Goal: Task Accomplishment & Management: Manage account settings

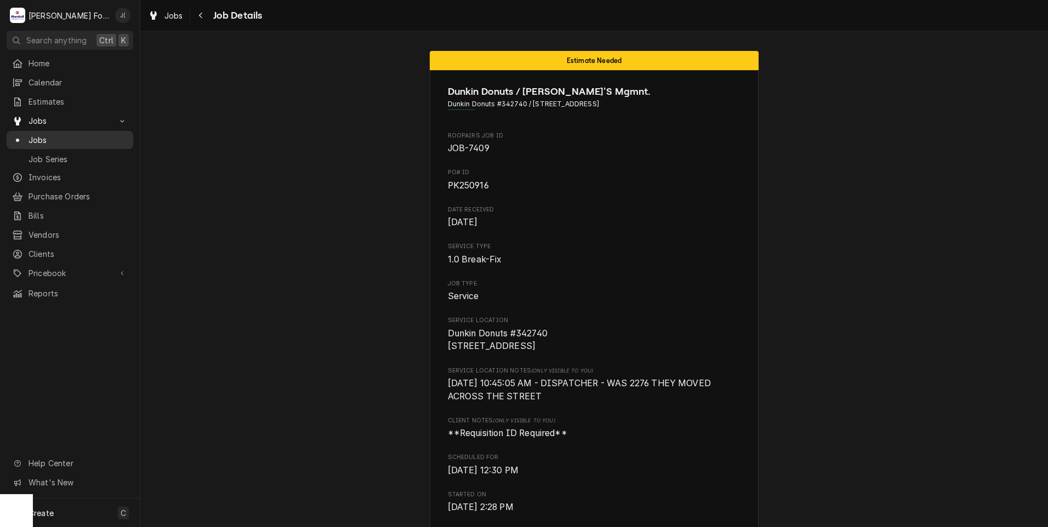
click at [55, 140] on span "Jobs" at bounding box center [78, 140] width 99 height 12
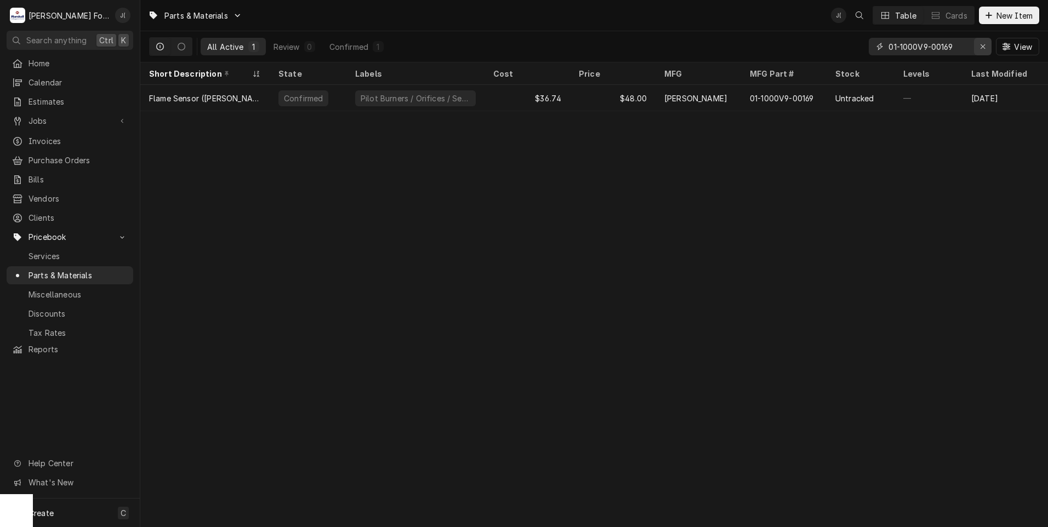
click at [981, 49] on icon "Erase input" at bounding box center [983, 47] width 6 height 8
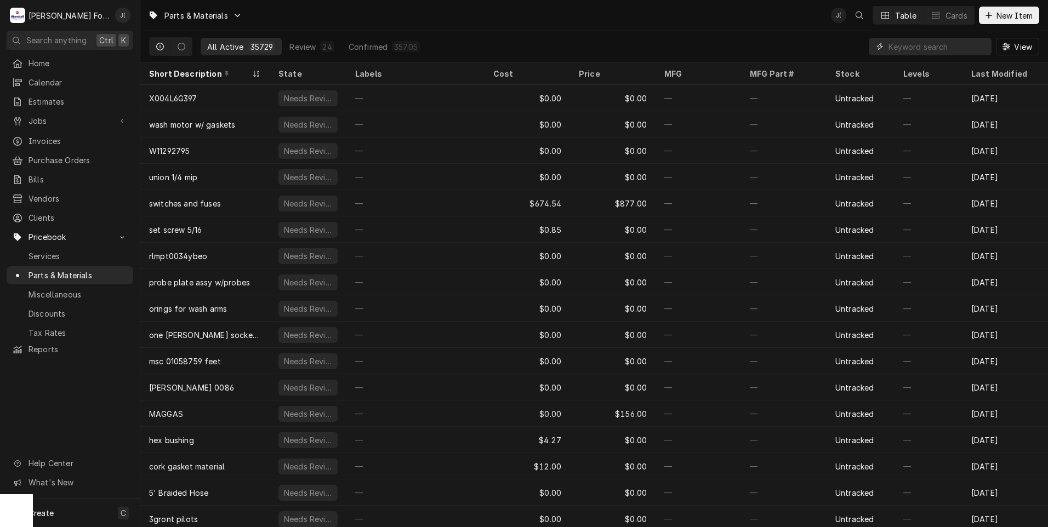
click at [934, 51] on input "Dynamic Content Wrapper" at bounding box center [938, 47] width 98 height 18
paste input "SVC-60257-00"
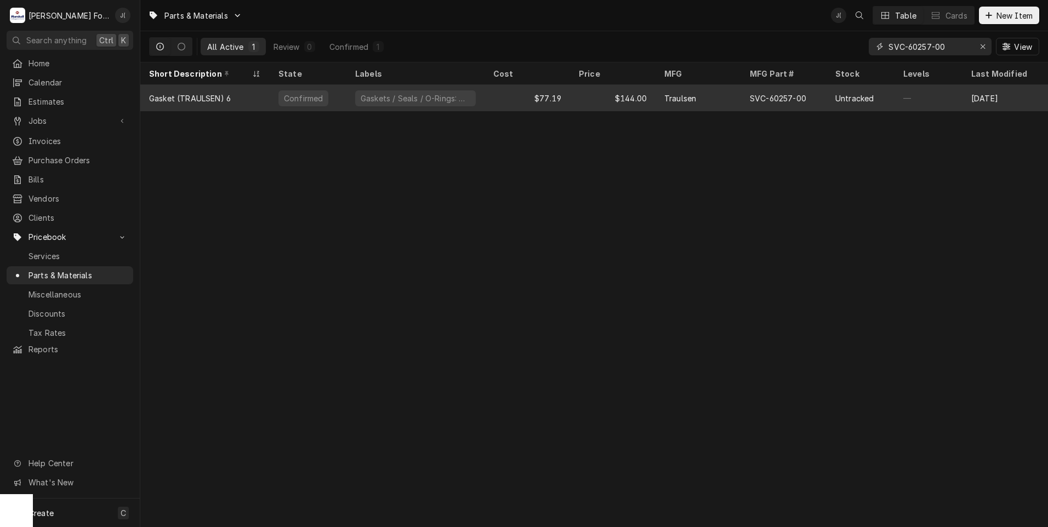
type input "SVC-60257-00"
click at [487, 101] on div "$77.19" at bounding box center [528, 98] width 86 height 26
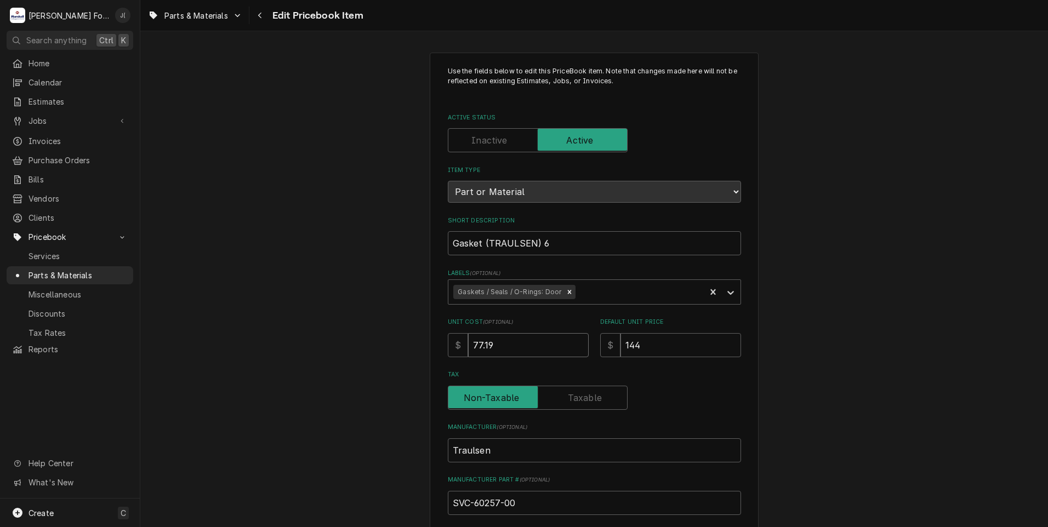
drag, startPoint x: 438, startPoint y: 346, endPoint x: 360, endPoint y: 310, distance: 86.3
click at [408, 344] on div "Use the fields below to edit this PriceBook item. Note that changes made here w…" at bounding box center [594, 429] width 908 height 772
type textarea "x"
type input "6"
type textarea "x"
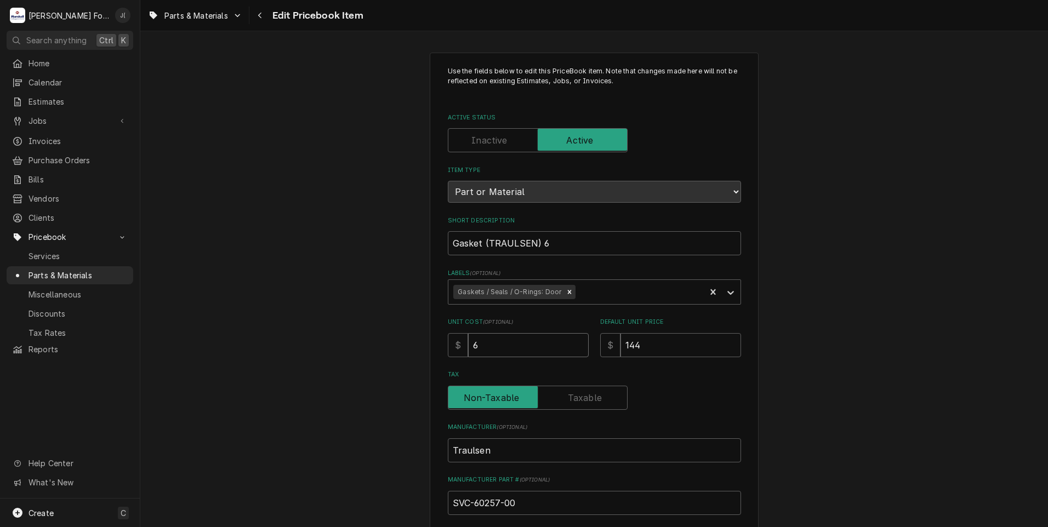
type input "60"
type textarea "x"
type input "60.8"
type textarea "x"
type input "60.83"
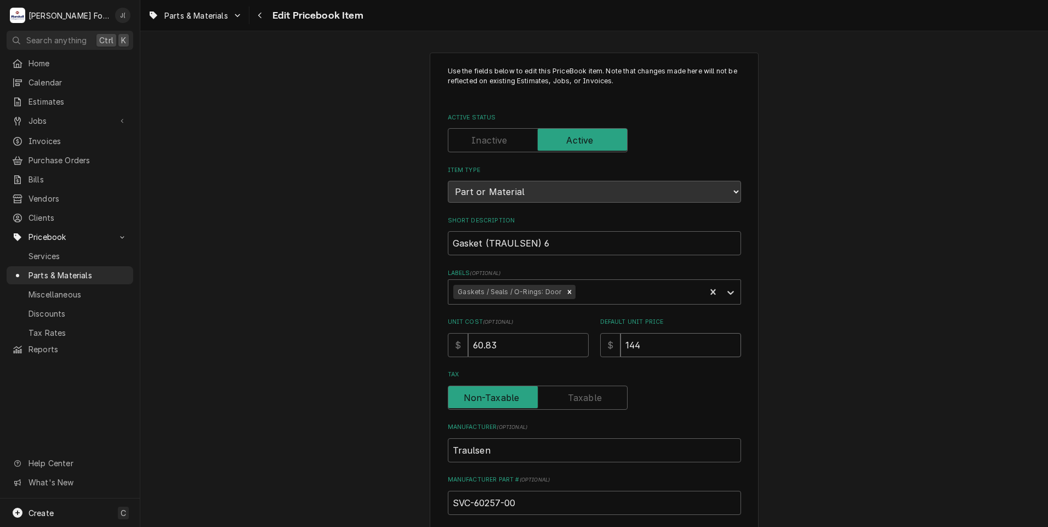
type textarea "x"
type input "1"
type textarea "x"
type input "18"
type textarea "x"
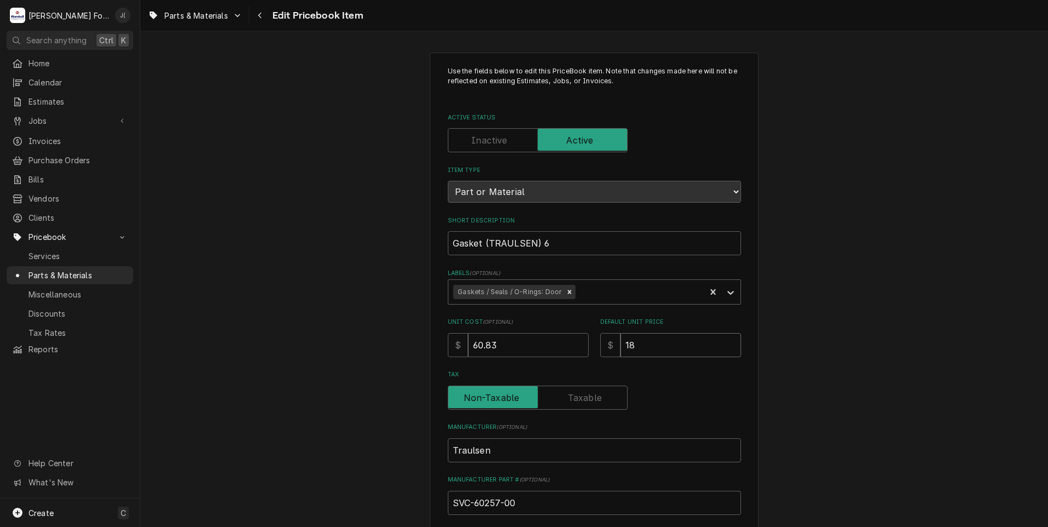
type input "183"
type textarea "x"
type input "183.0"
type textarea "x"
type input "183.00"
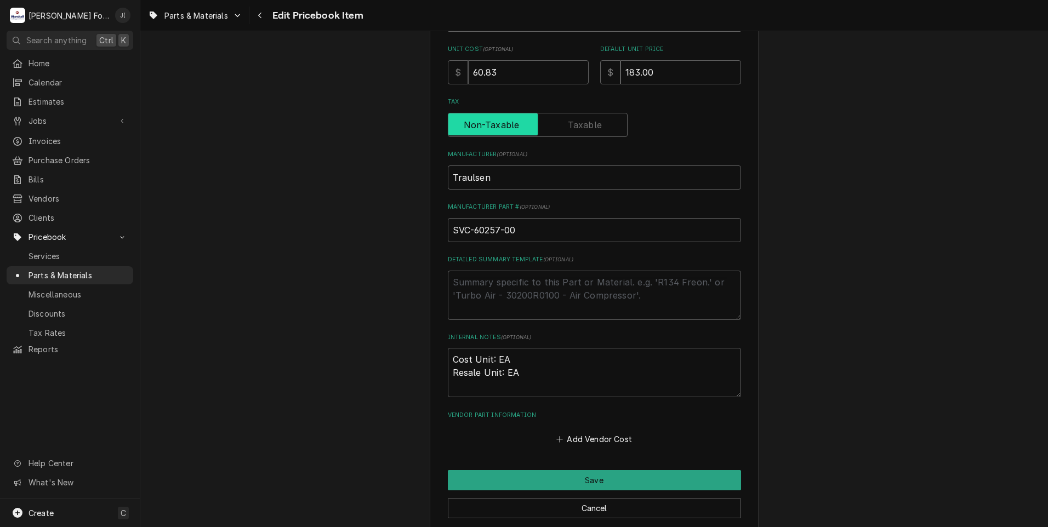
scroll to position [274, 0]
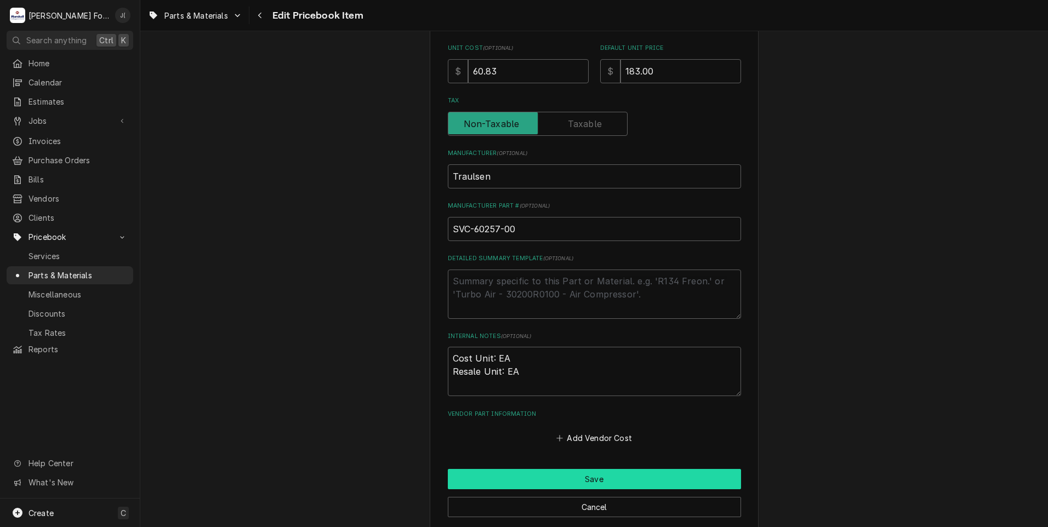
click at [552, 474] on button "Save" at bounding box center [594, 479] width 293 height 20
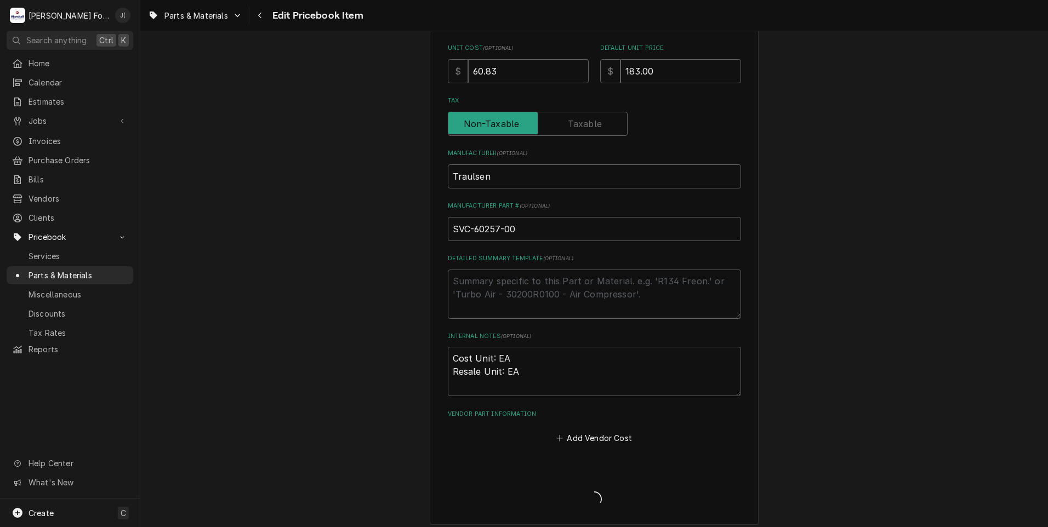
type textarea "x"
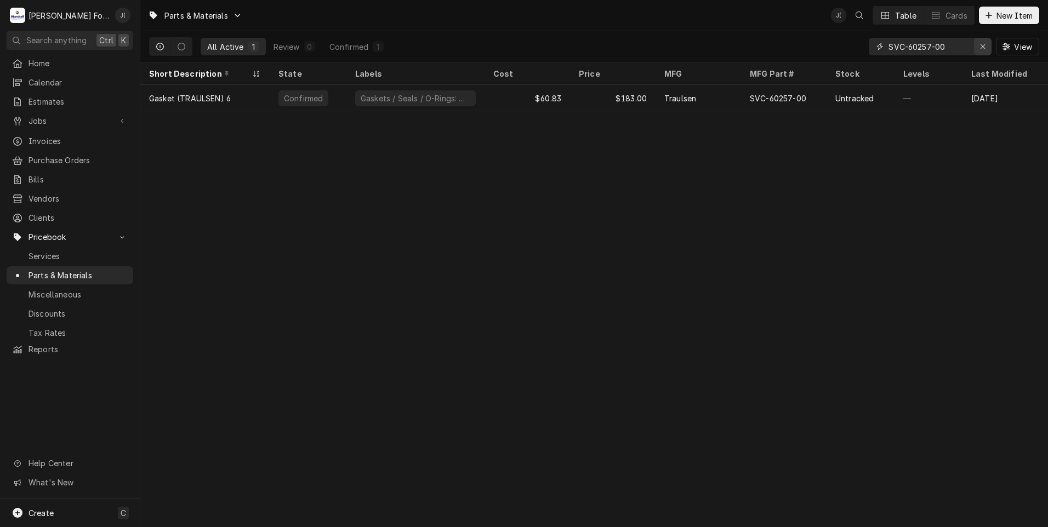
click at [986, 46] on icon "Erase input" at bounding box center [983, 47] width 6 height 8
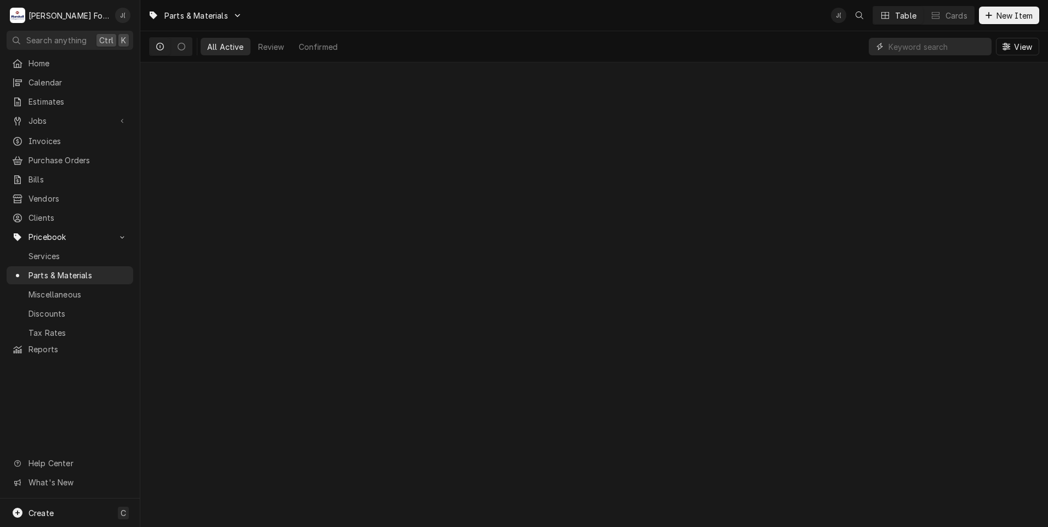
click at [954, 47] on input "Dynamic Content Wrapper" at bounding box center [938, 47] width 98 height 18
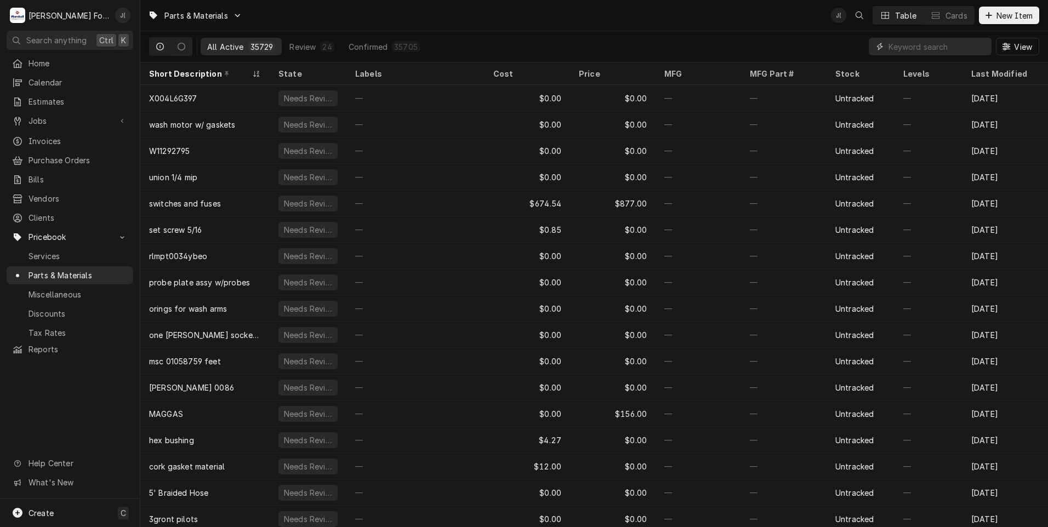
click at [909, 43] on input "Dynamic Content Wrapper" at bounding box center [938, 47] width 98 height 18
paste input "M015821K"
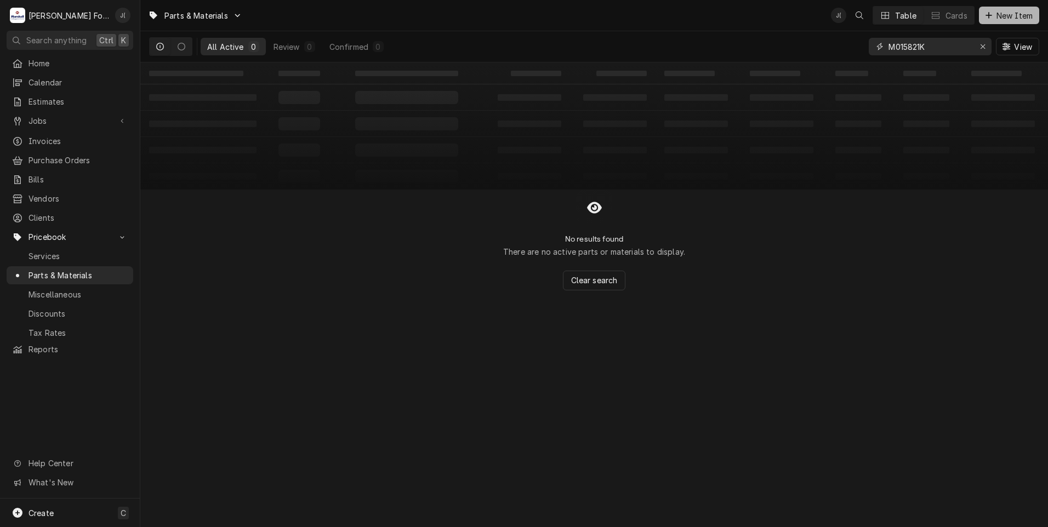
type input "M015821K"
click at [1023, 21] on button "New Item" at bounding box center [1009, 16] width 60 height 18
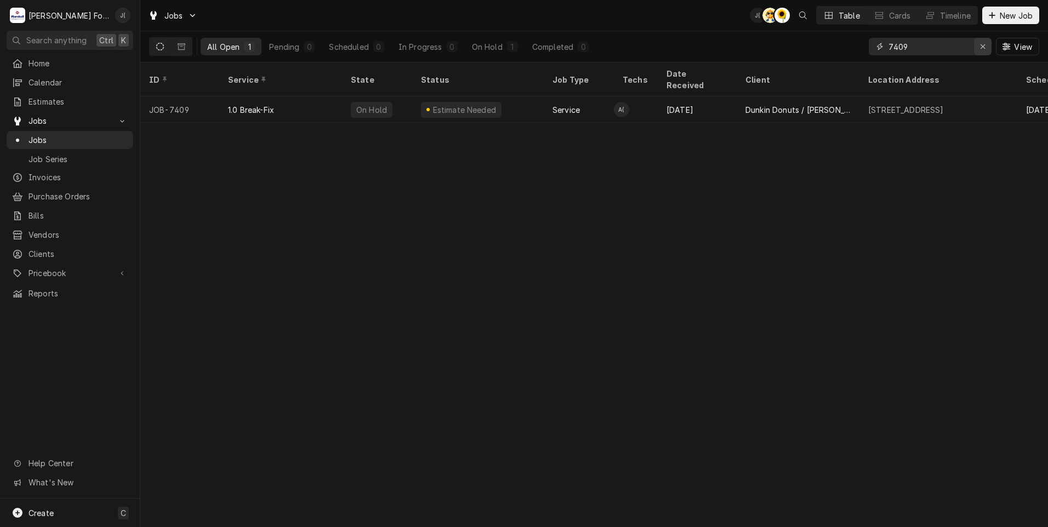
click at [985, 48] on icon "Erase input" at bounding box center [983, 46] width 4 height 4
click at [961, 49] on input "Dynamic Content Wrapper" at bounding box center [940, 47] width 103 height 18
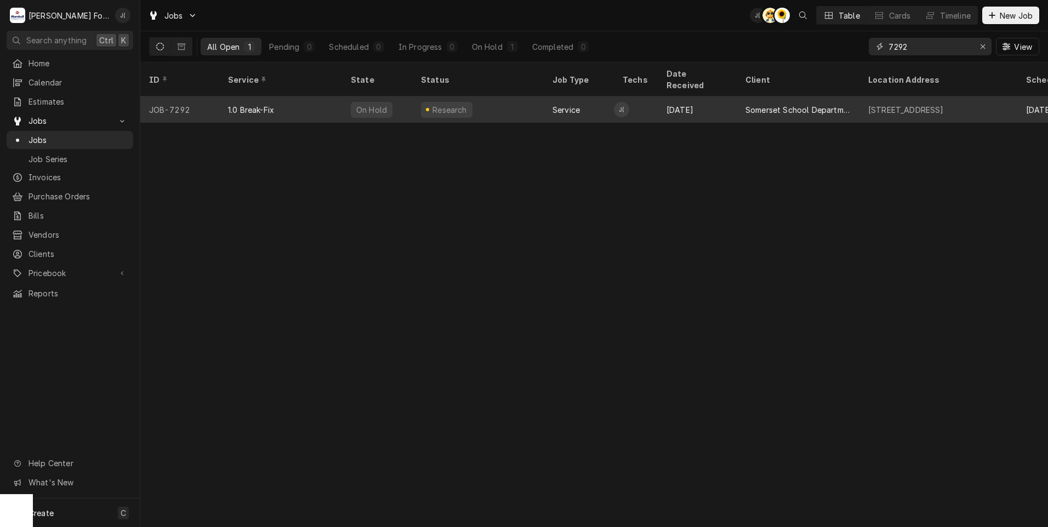
type input "7292"
click at [512, 105] on div "Research" at bounding box center [478, 109] width 132 height 26
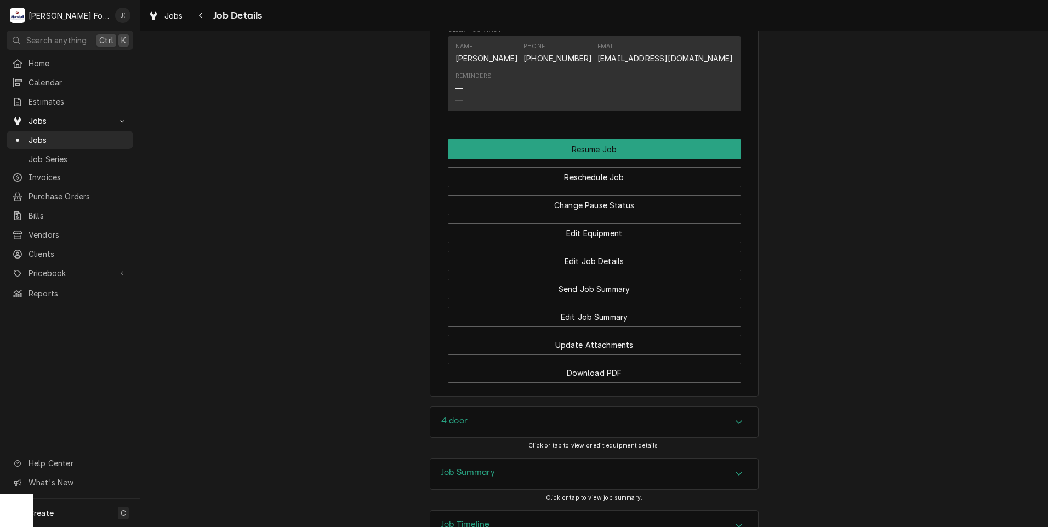
scroll to position [1188, 0]
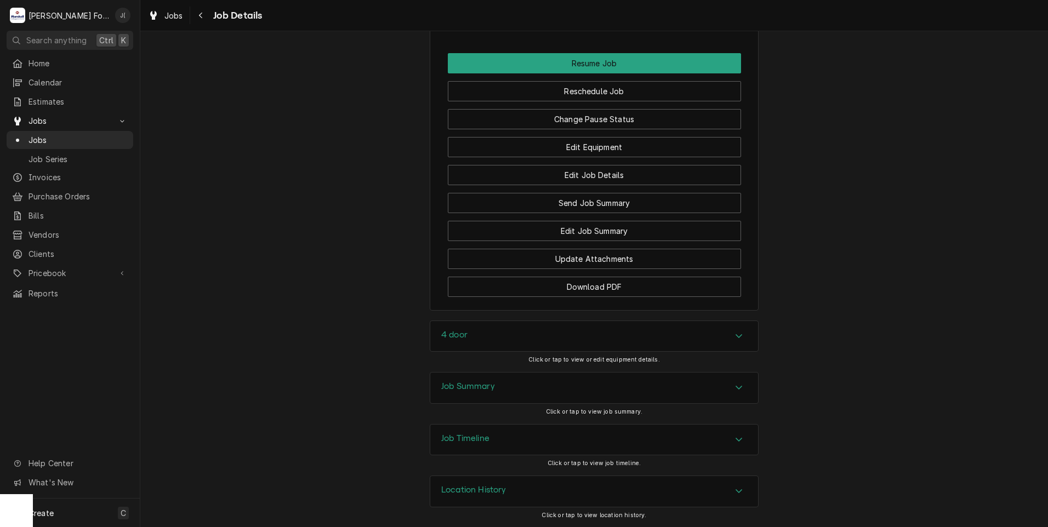
click at [498, 340] on div "4 door" at bounding box center [594, 336] width 328 height 31
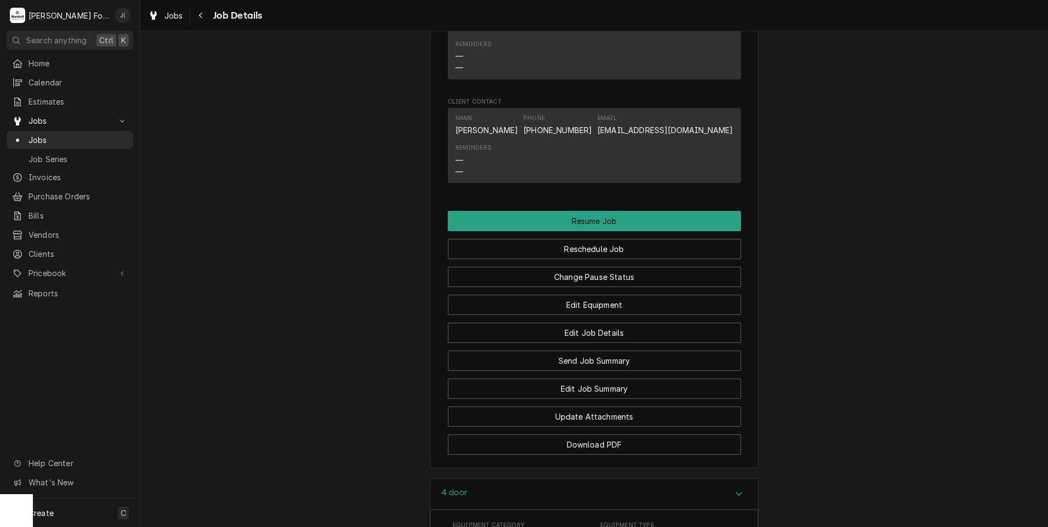
scroll to position [1042, 0]
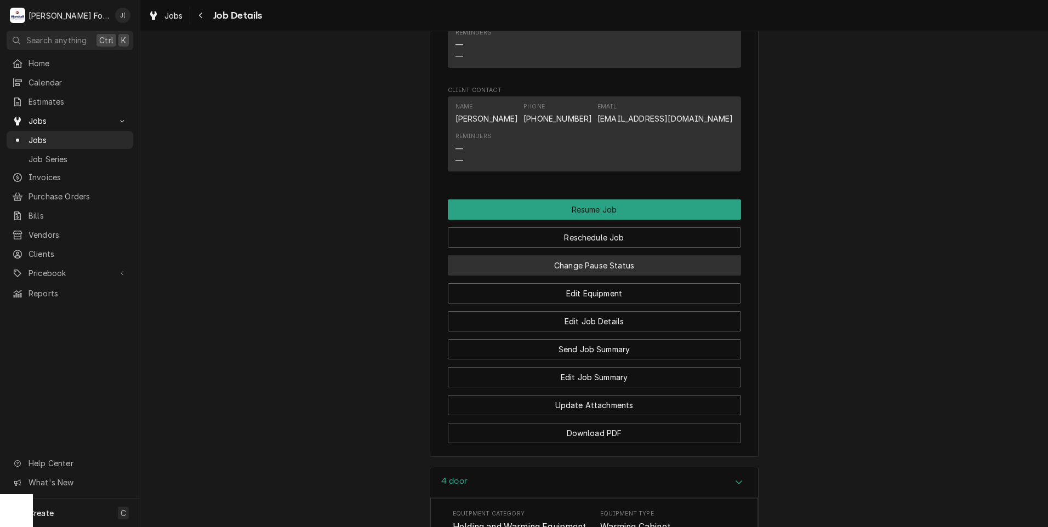
click at [551, 266] on button "Change Pause Status" at bounding box center [594, 265] width 293 height 20
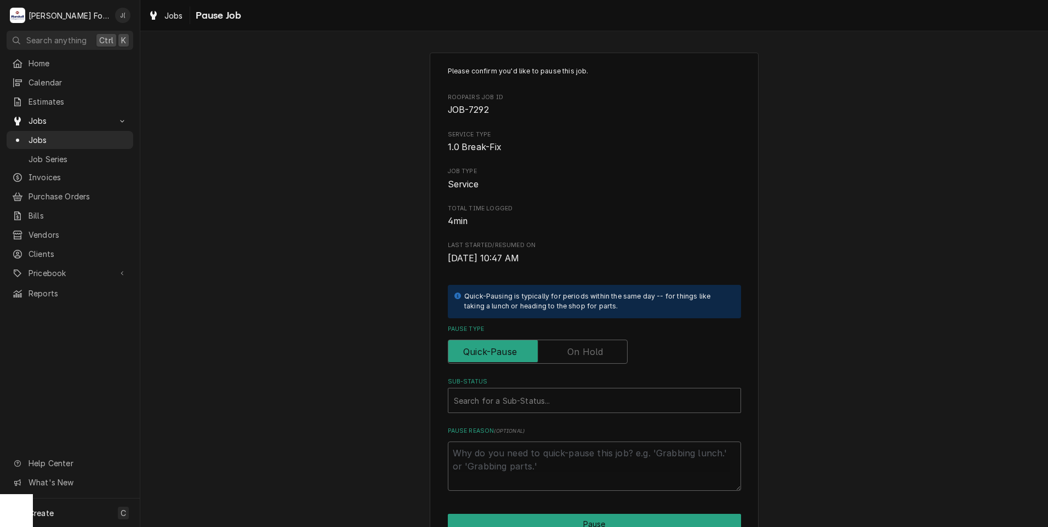
click at [578, 353] on label "Pause Type" at bounding box center [538, 352] width 180 height 24
click at [578, 353] on input "Pause Type" at bounding box center [538, 352] width 170 height 24
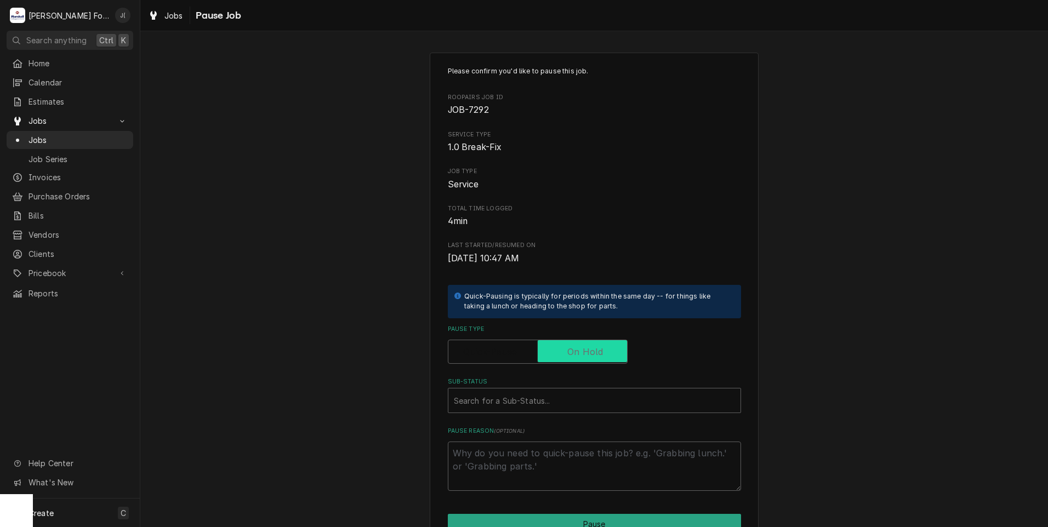
checkbox input "true"
click at [534, 403] on div "Sub-Status" at bounding box center [594, 401] width 281 height 20
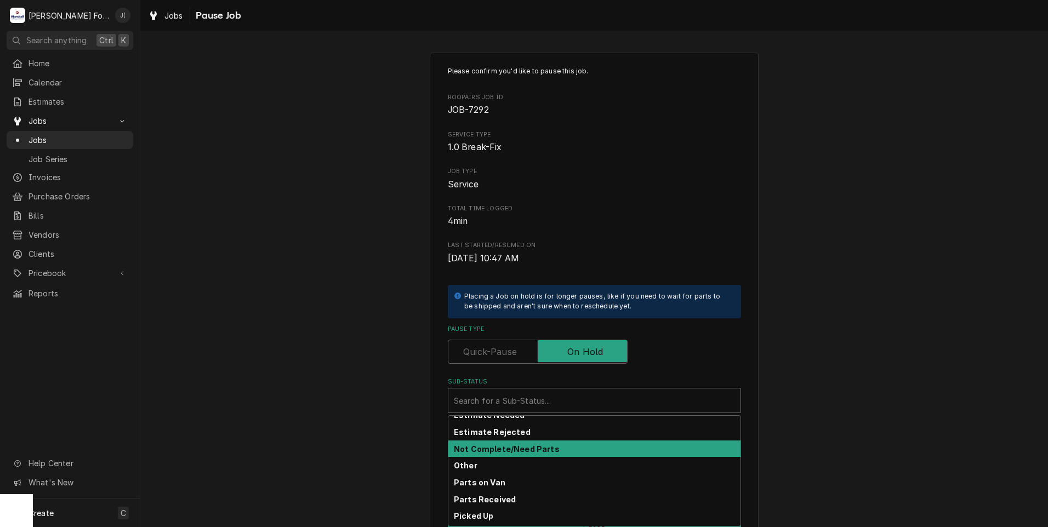
scroll to position [55, 0]
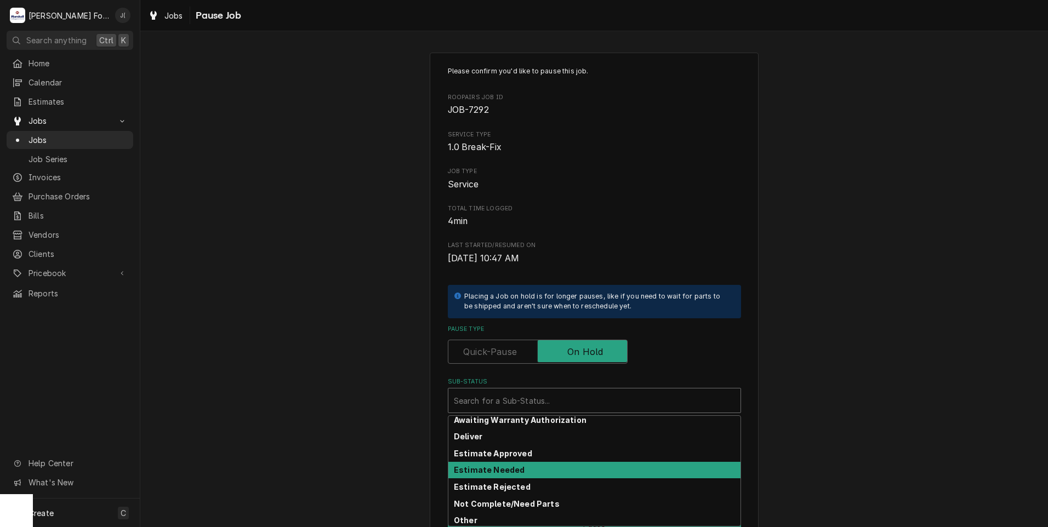
click at [499, 471] on strong "Estimate Needed" at bounding box center [489, 469] width 71 height 9
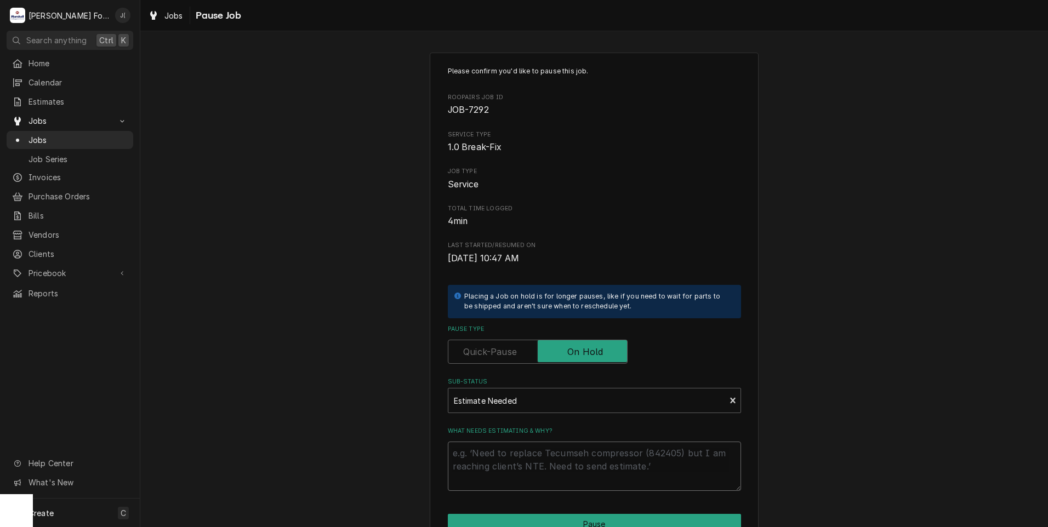
click at [500, 476] on textarea "What needs estimating & why?" at bounding box center [594, 466] width 293 height 49
type textarea "x"
type textarea "P"
type textarea "x"
type textarea "PR"
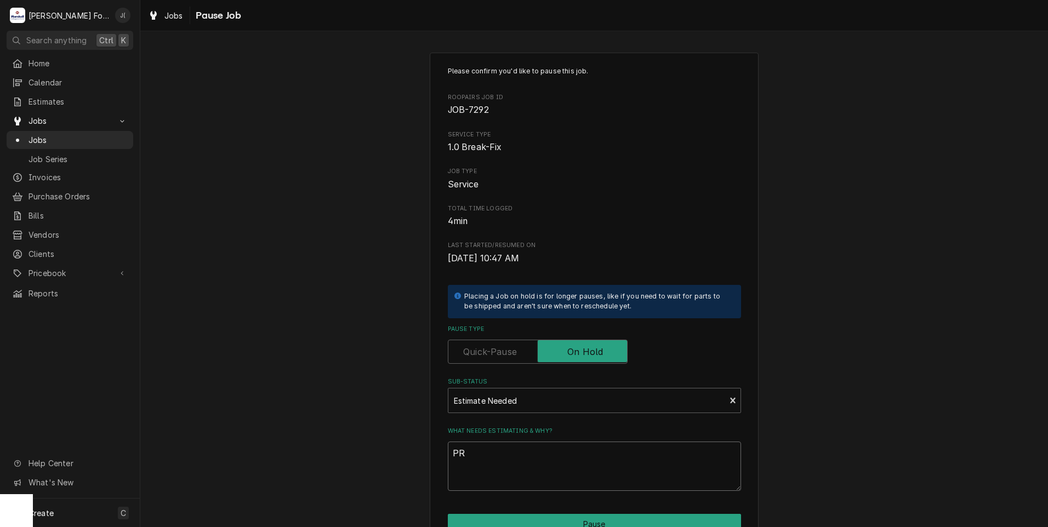
type textarea "x"
type textarea "PRI"
type textarea "x"
type textarea "PRIC"
type textarea "x"
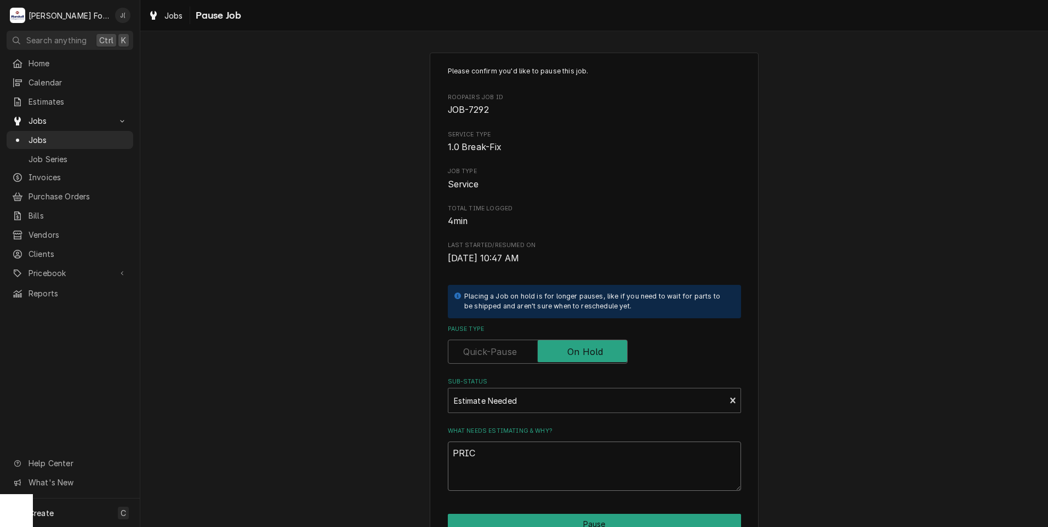
type textarea "PRICE"
type textarea "x"
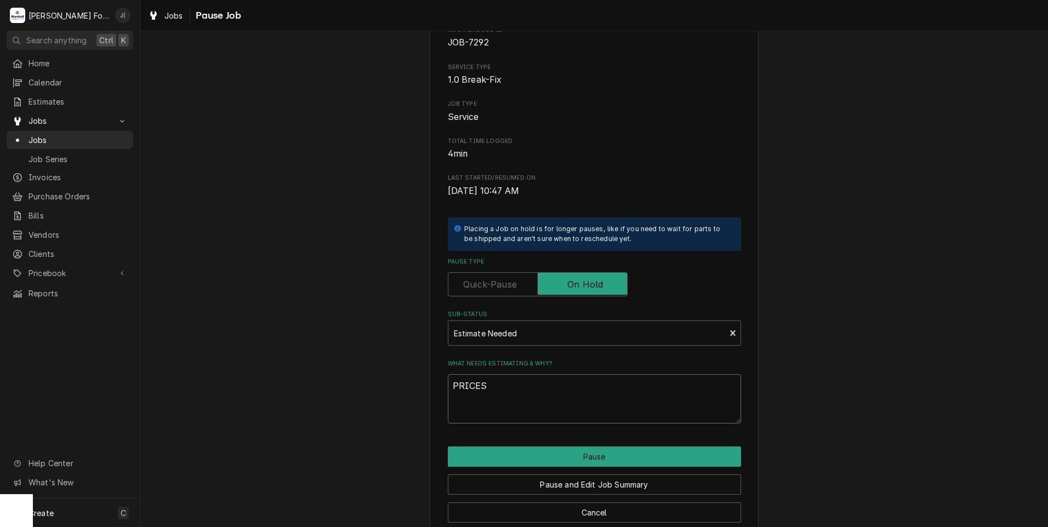
scroll to position [87, 0]
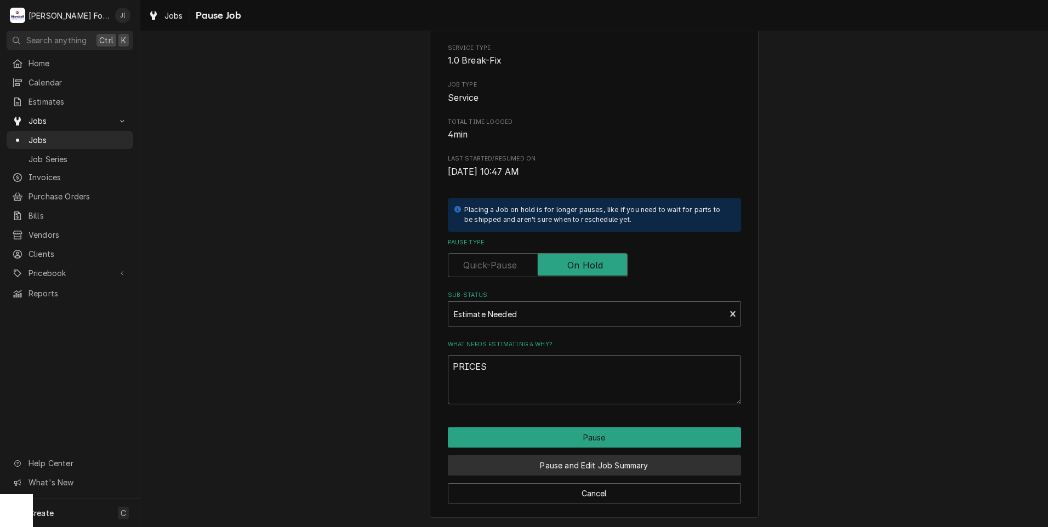
type textarea "PRICES"
click at [568, 469] on button "Pause and Edit Job Summary" at bounding box center [594, 466] width 293 height 20
type textarea "x"
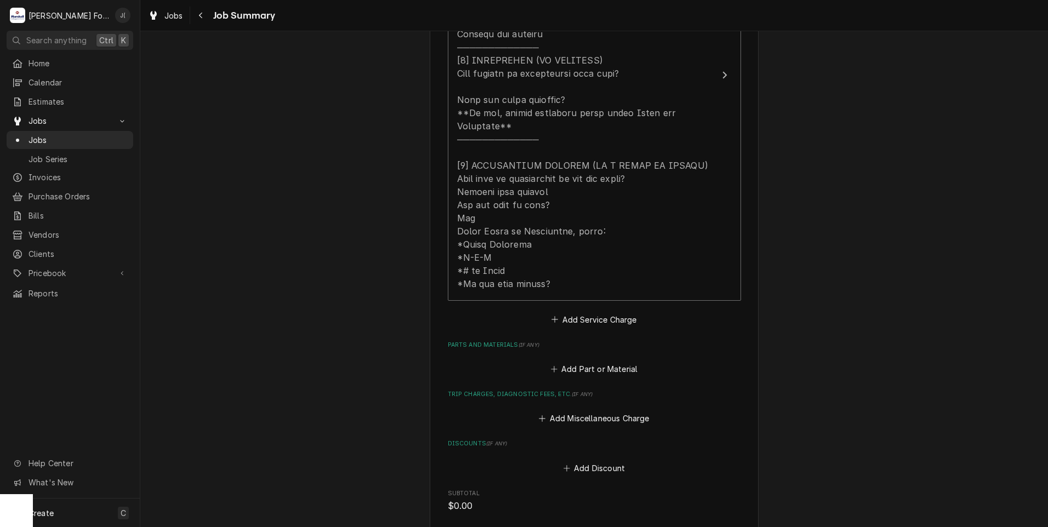
scroll to position [439, 0]
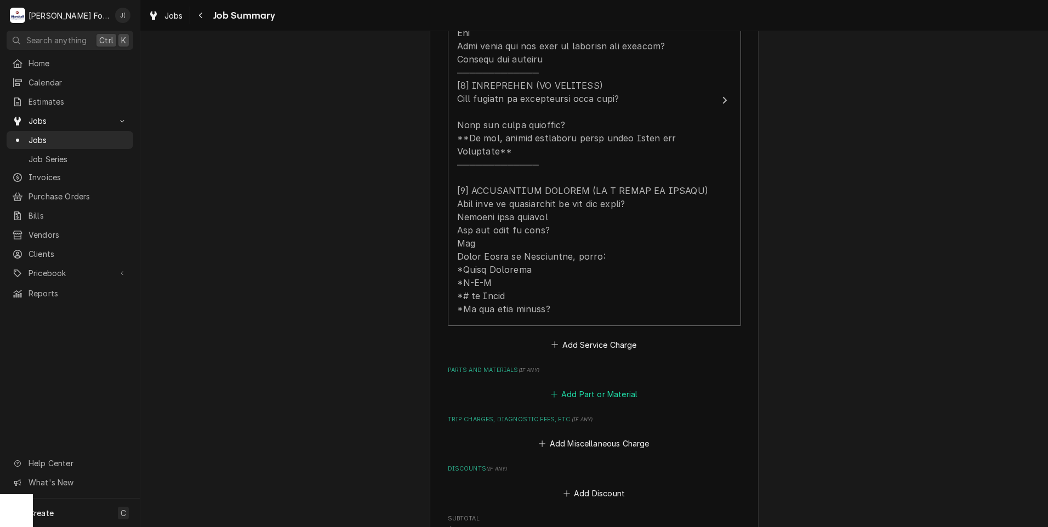
click at [595, 387] on button "Add Part or Material" at bounding box center [594, 394] width 90 height 15
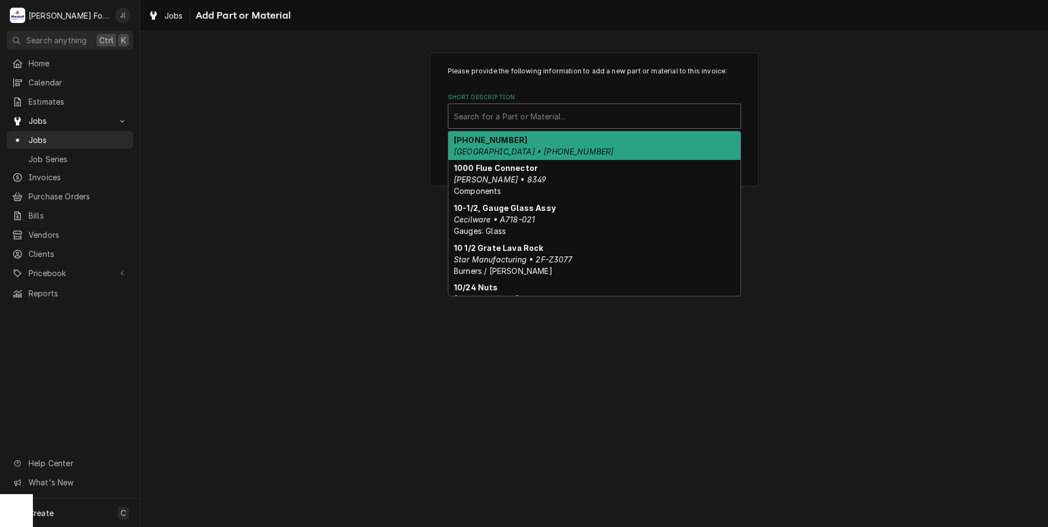
click at [485, 113] on div "Short Description" at bounding box center [594, 116] width 281 height 20
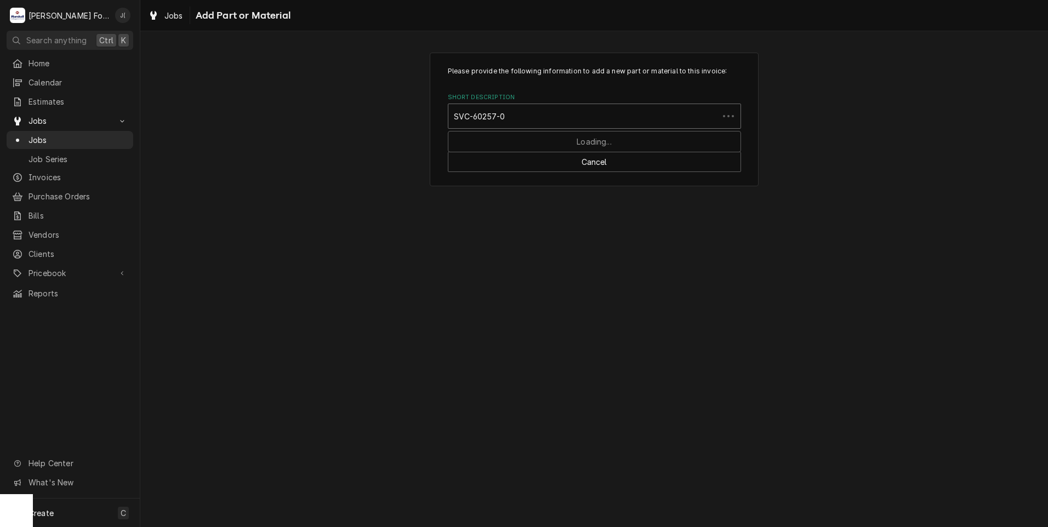
type input "SVC-60257-00"
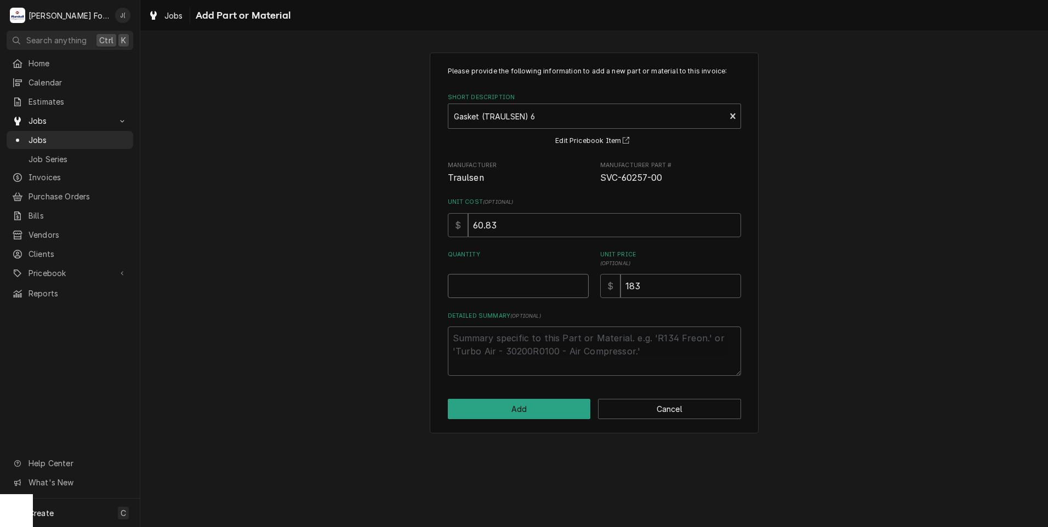
click at [544, 288] on input "Quantity" at bounding box center [518, 286] width 141 height 24
type textarea "x"
type input "4"
click at [557, 408] on button "Add" at bounding box center [519, 409] width 143 height 20
type textarea "x"
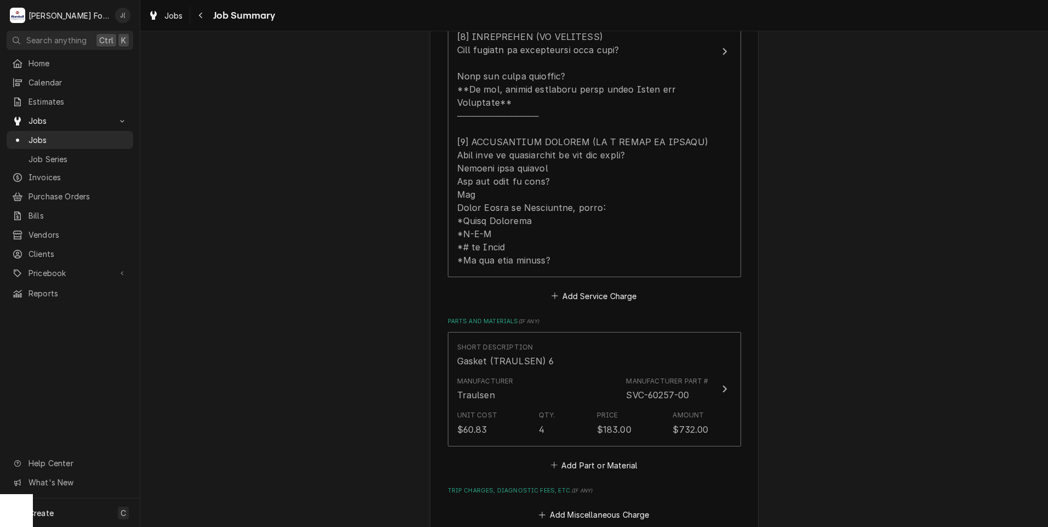
scroll to position [603, 0]
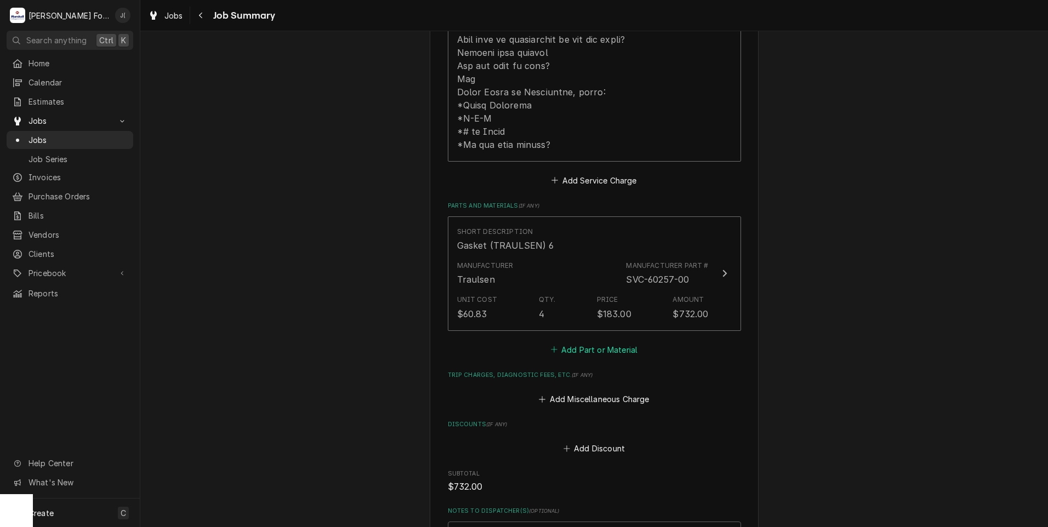
click at [581, 342] on button "Add Part or Material" at bounding box center [594, 349] width 90 height 15
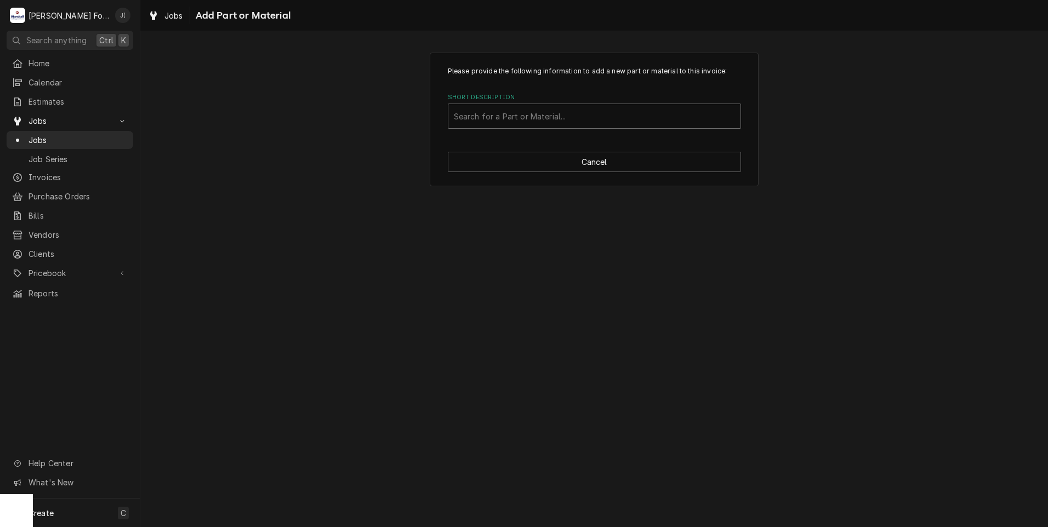
click at [515, 121] on div "Short Description" at bounding box center [594, 116] width 281 height 20
type input "SSDT"
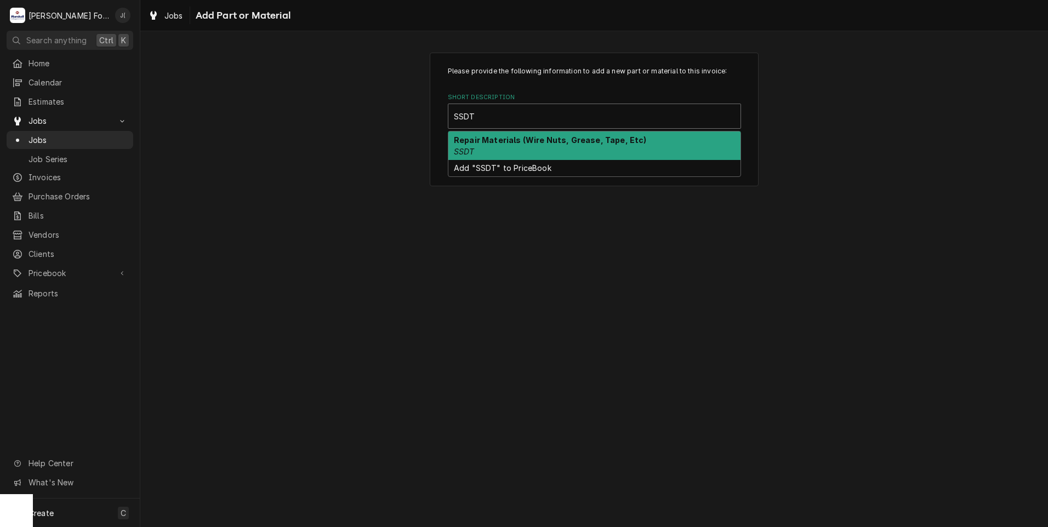
click at [487, 140] on strong "Repair Materials (Wire Nuts, Grease, Tape, Etc)" at bounding box center [550, 139] width 193 height 9
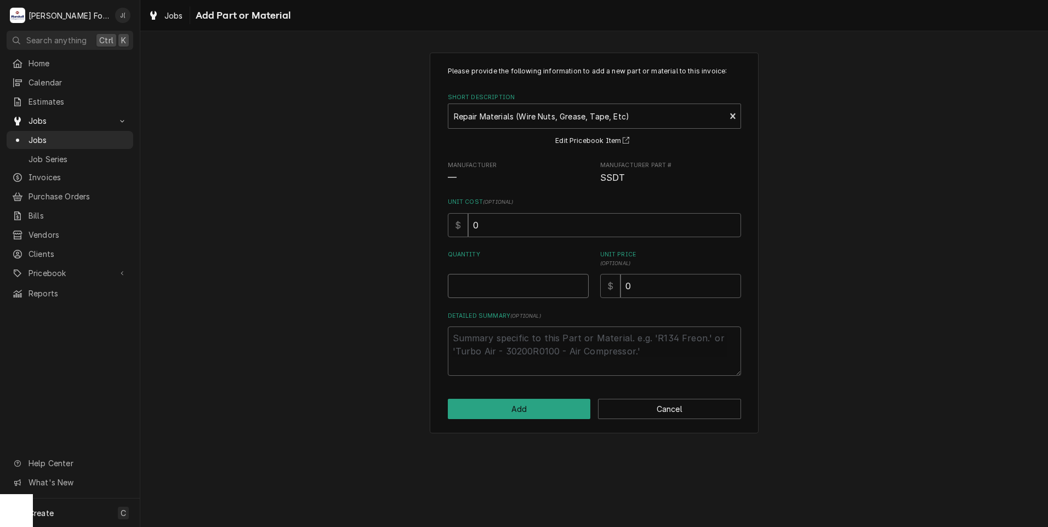
click at [530, 288] on input "Quantity" at bounding box center [518, 286] width 141 height 24
type textarea "x"
type input "1"
type textarea "x"
type input "1"
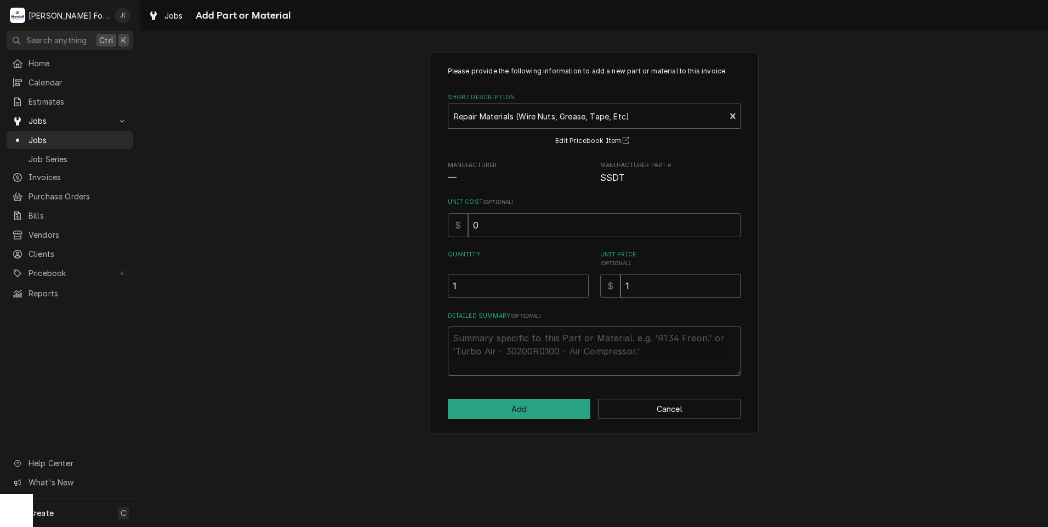
type textarea "x"
type input "16"
click at [559, 416] on button "Add" at bounding box center [519, 409] width 143 height 20
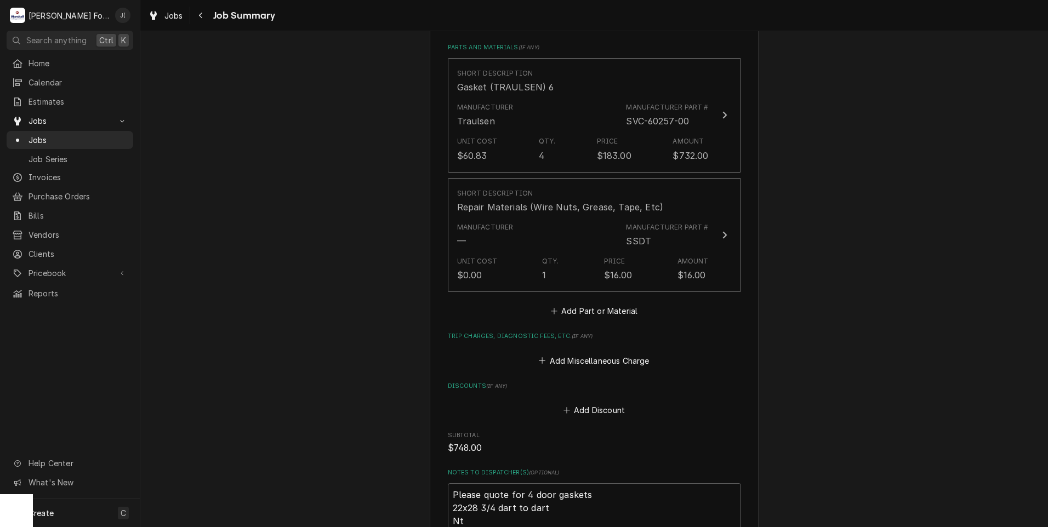
scroll to position [1013, 0]
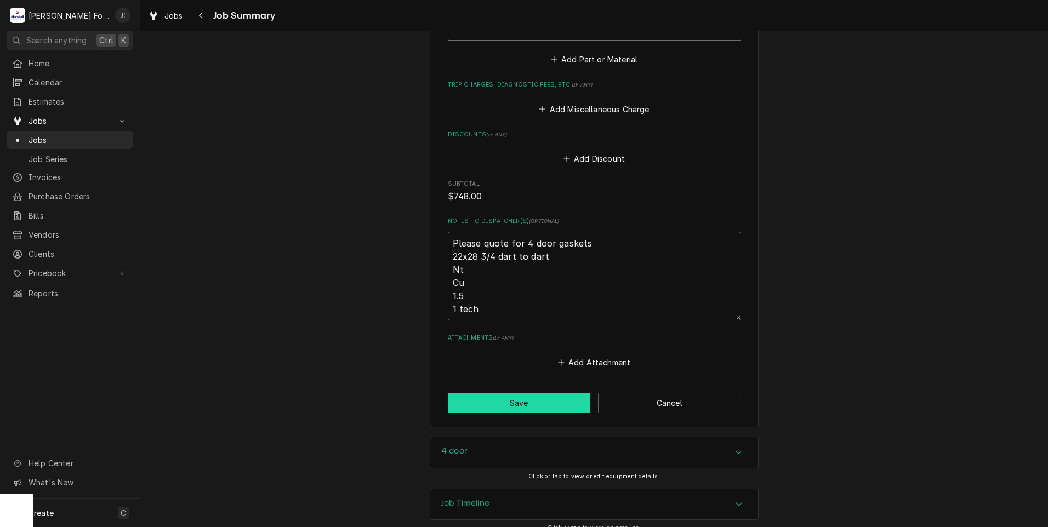
click at [474, 393] on button "Save" at bounding box center [519, 403] width 143 height 20
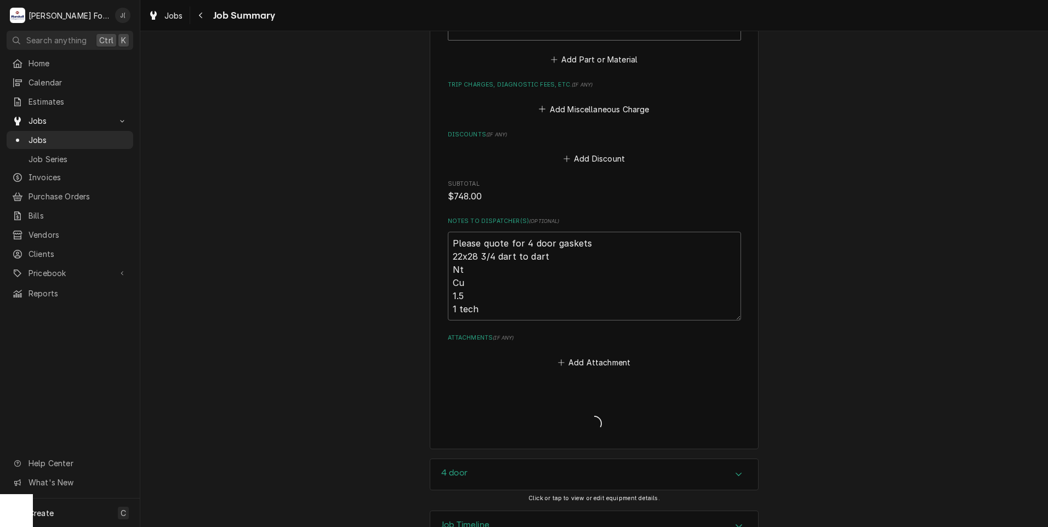
type textarea "x"
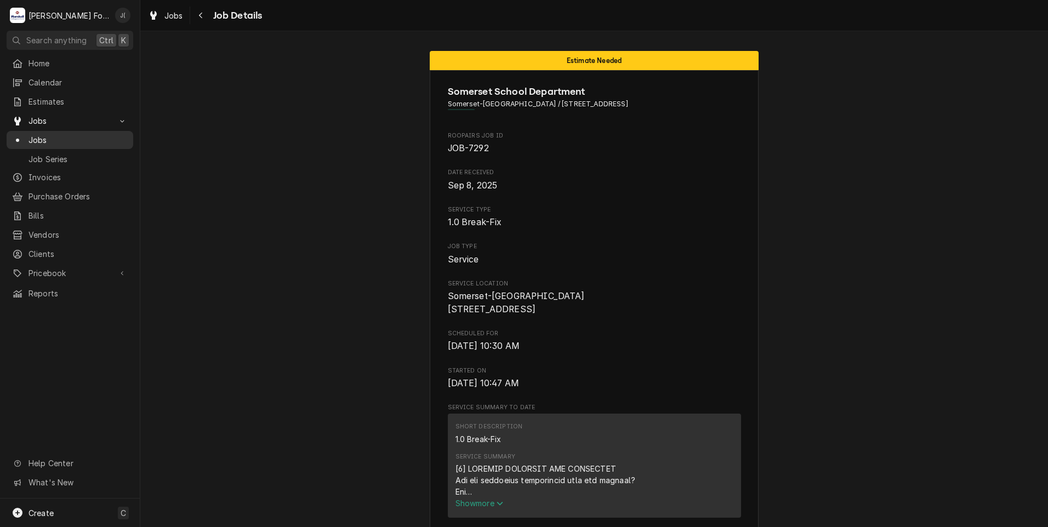
click at [54, 134] on span "Jobs" at bounding box center [78, 140] width 99 height 12
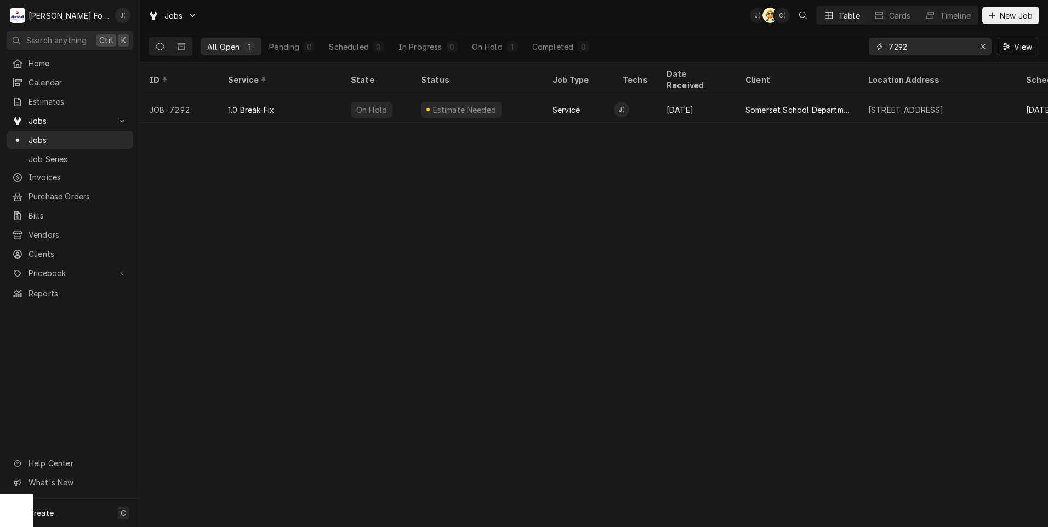
drag, startPoint x: 986, startPoint y: 49, endPoint x: 959, endPoint y: 45, distance: 27.1
click at [986, 49] on icon "Erase input" at bounding box center [983, 47] width 6 height 8
click at [952, 44] on input "Dynamic Content Wrapper" at bounding box center [940, 47] width 103 height 18
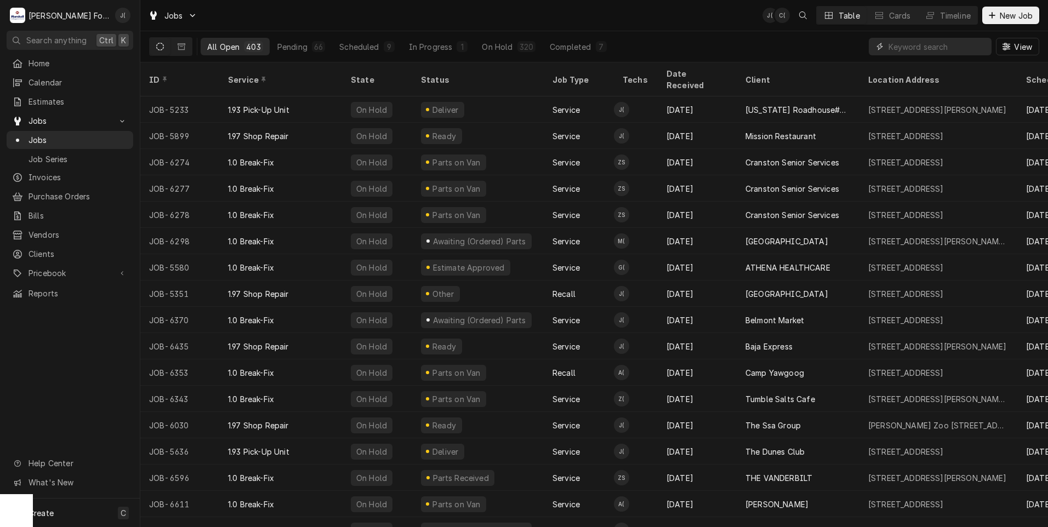
click at [899, 49] on input "Dynamic Content Wrapper" at bounding box center [938, 47] width 98 height 18
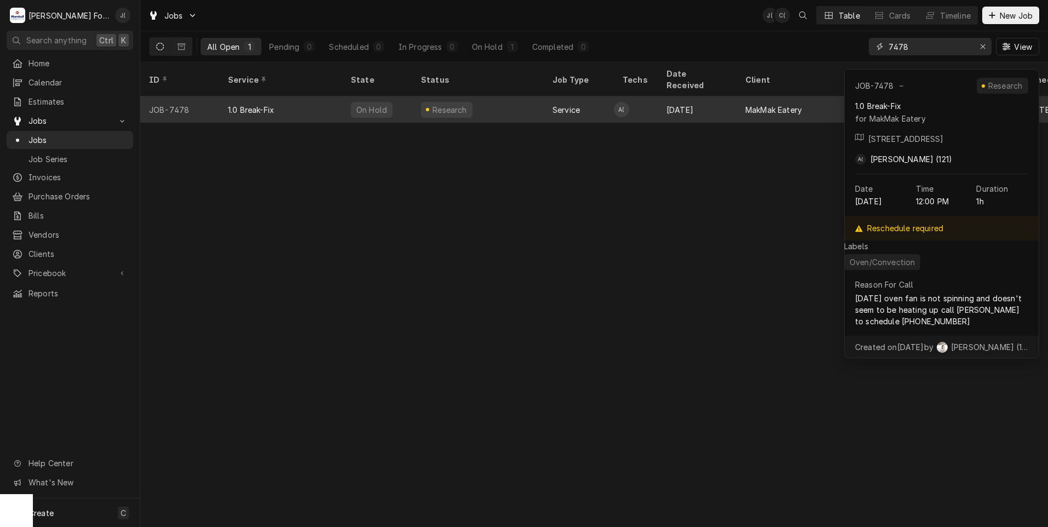
type input "7478"
click at [505, 103] on div "Research" at bounding box center [478, 109] width 132 height 26
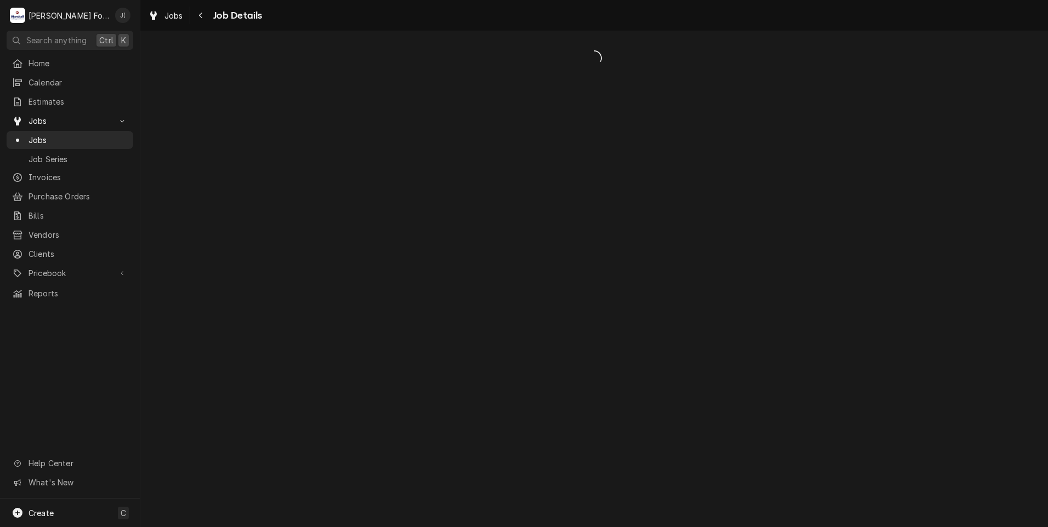
click at [505, 103] on div "Dynamic Content Wrapper" at bounding box center [594, 279] width 908 height 496
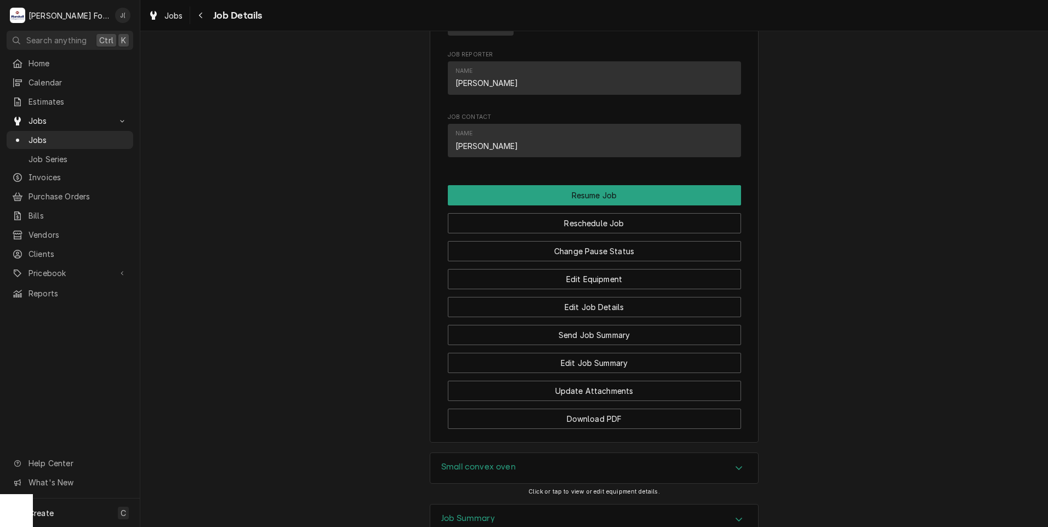
scroll to position [997, 0]
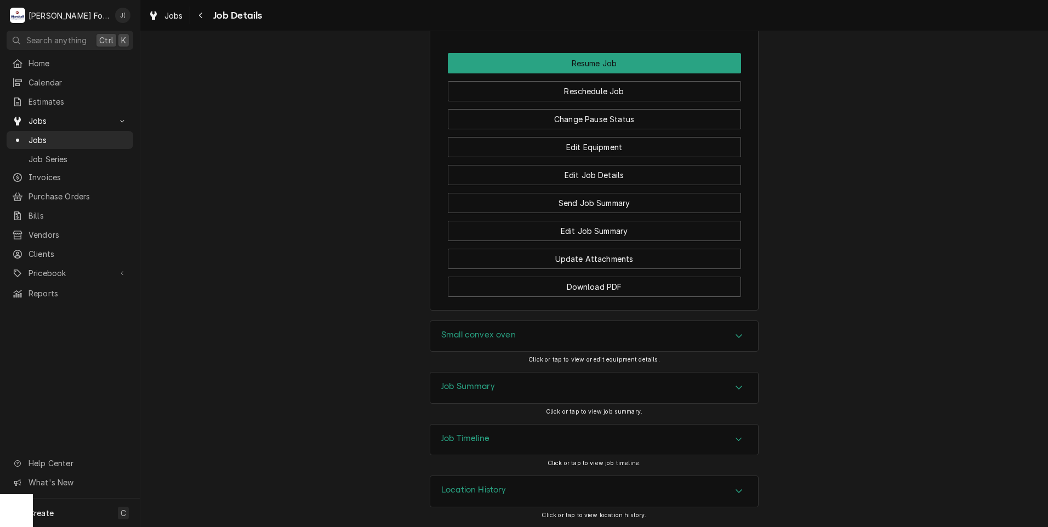
click at [491, 383] on h3 "Job Summary" at bounding box center [468, 387] width 54 height 10
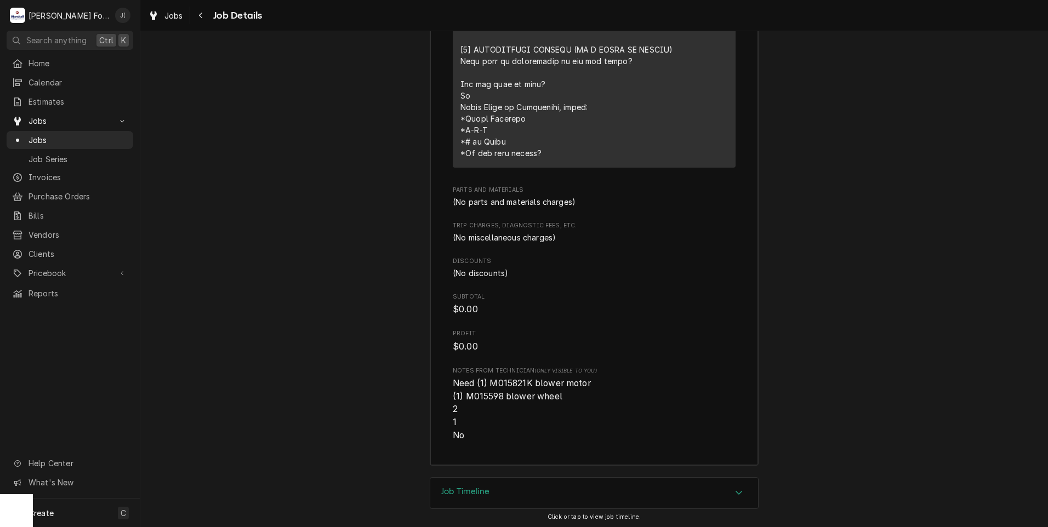
scroll to position [1851, 0]
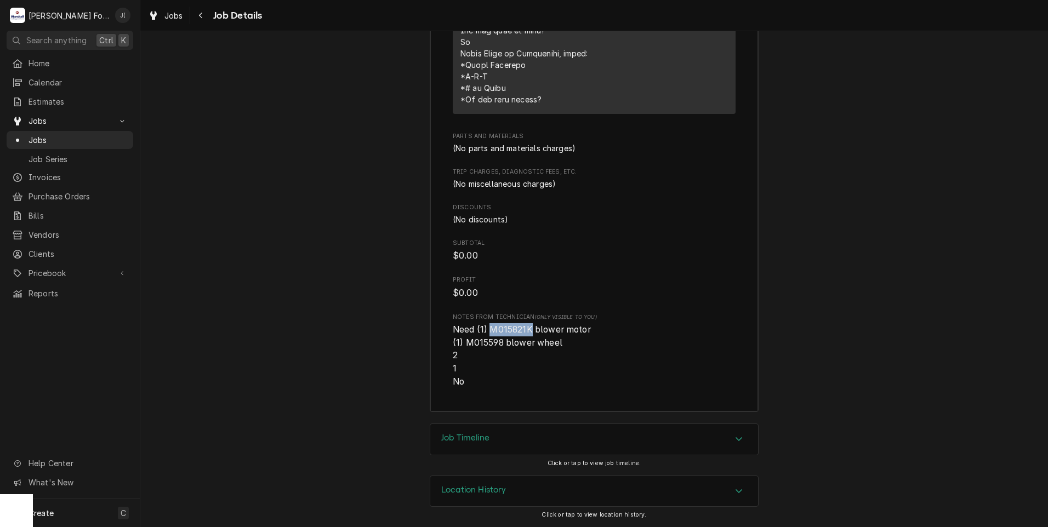
drag, startPoint x: 527, startPoint y: 328, endPoint x: 485, endPoint y: 329, distance: 42.2
click at [485, 329] on span "Need (1) M015821K blower motor (1) M015598 blower wheel 2 1 No" at bounding box center [523, 356] width 140 height 62
copy span "M015821K"
drag, startPoint x: 497, startPoint y: 342, endPoint x: 464, endPoint y: 344, distance: 33.0
click at [464, 344] on span "Need (1) M015821K blower motor (1) M015598 blower wheel 2 1 No" at bounding box center [523, 356] width 140 height 62
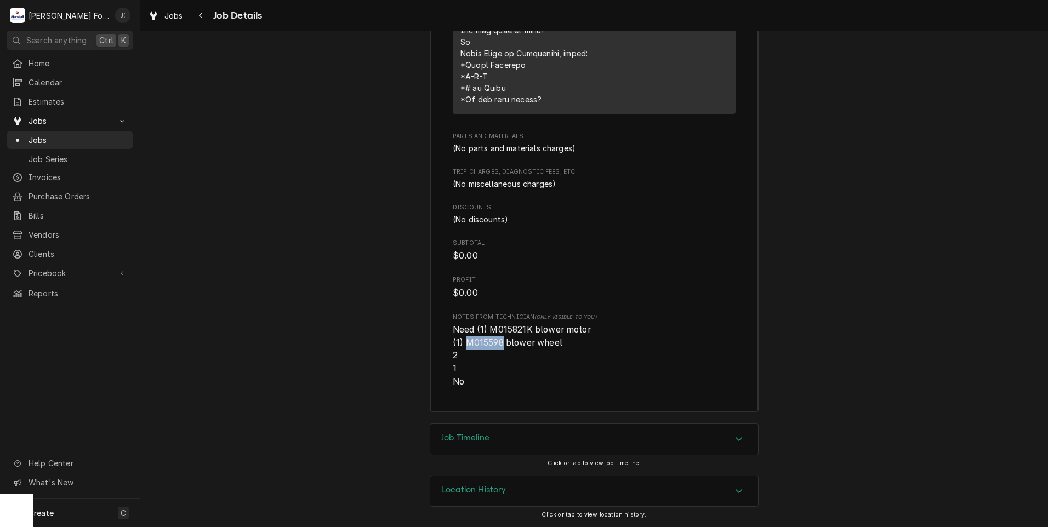
copy span "M015598"
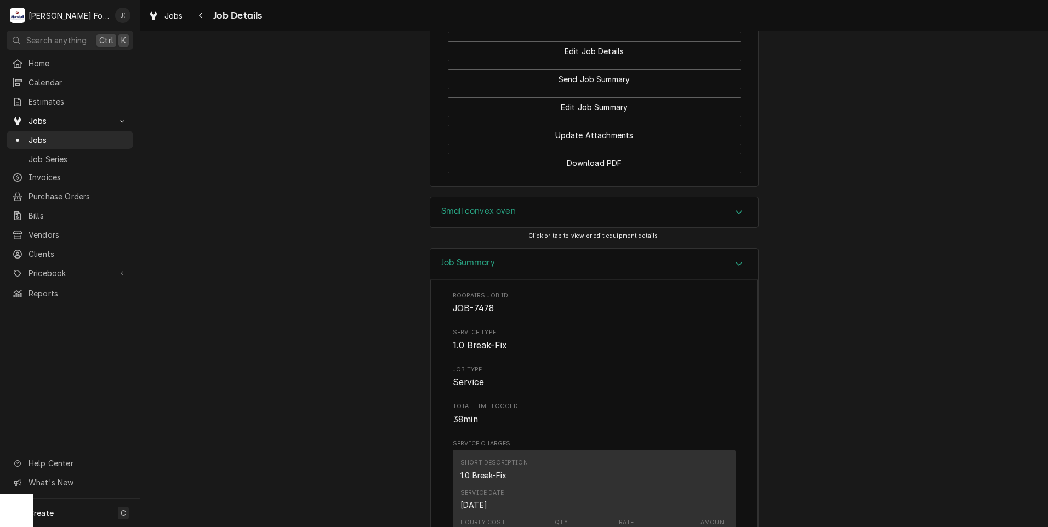
scroll to position [919, 0]
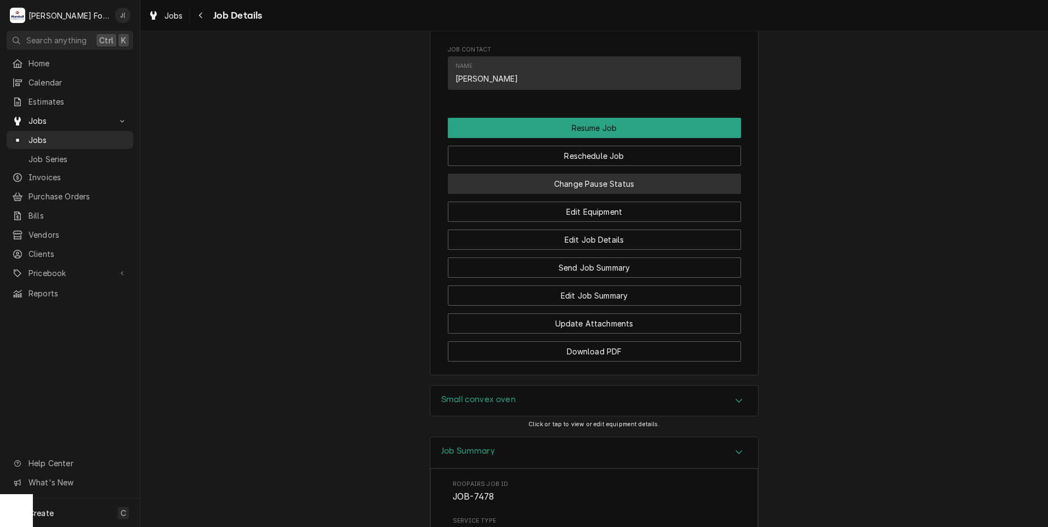
click at [577, 194] on button "Change Pause Status" at bounding box center [594, 184] width 293 height 20
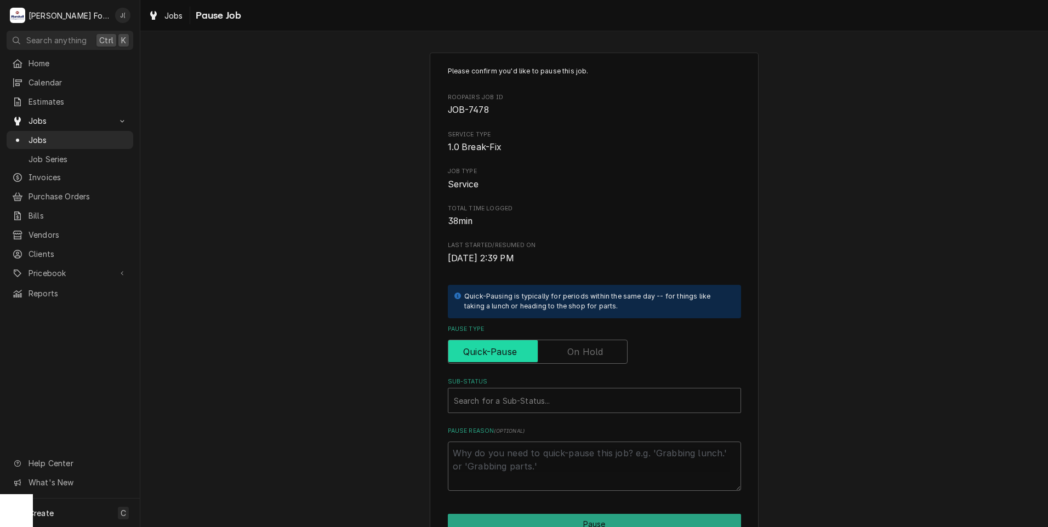
click at [588, 344] on input "Pause Type" at bounding box center [538, 352] width 170 height 24
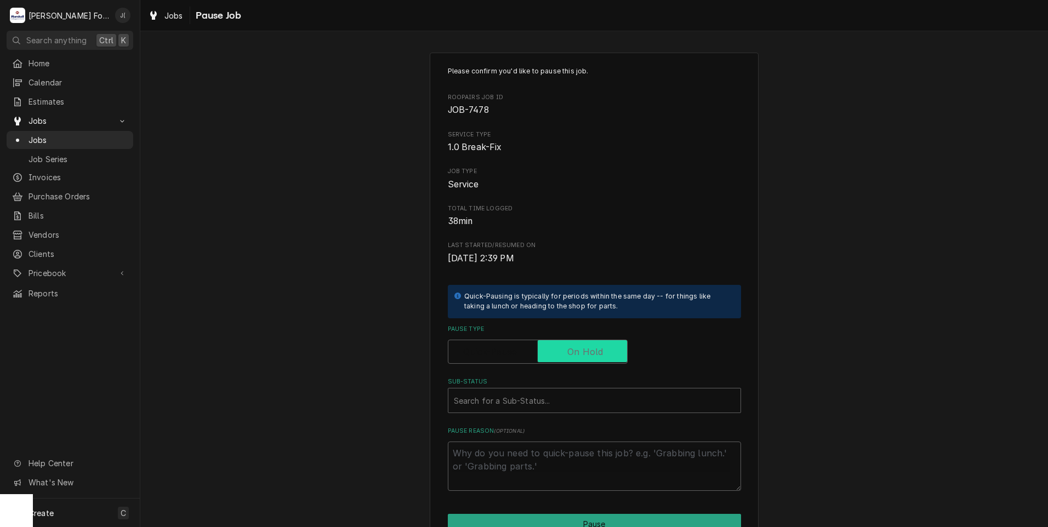
checkbox input "true"
click at [544, 399] on div "Sub-Status" at bounding box center [594, 401] width 281 height 20
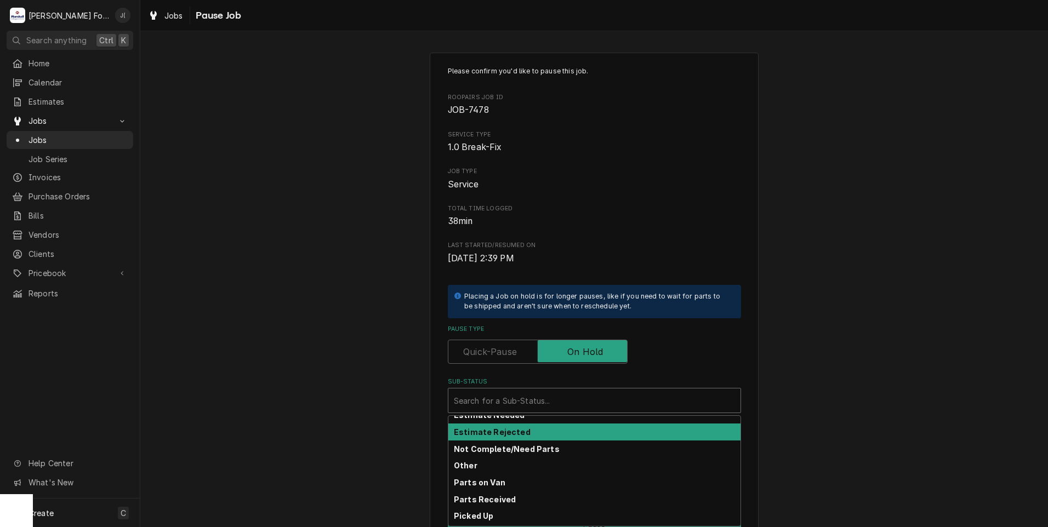
scroll to position [55, 0]
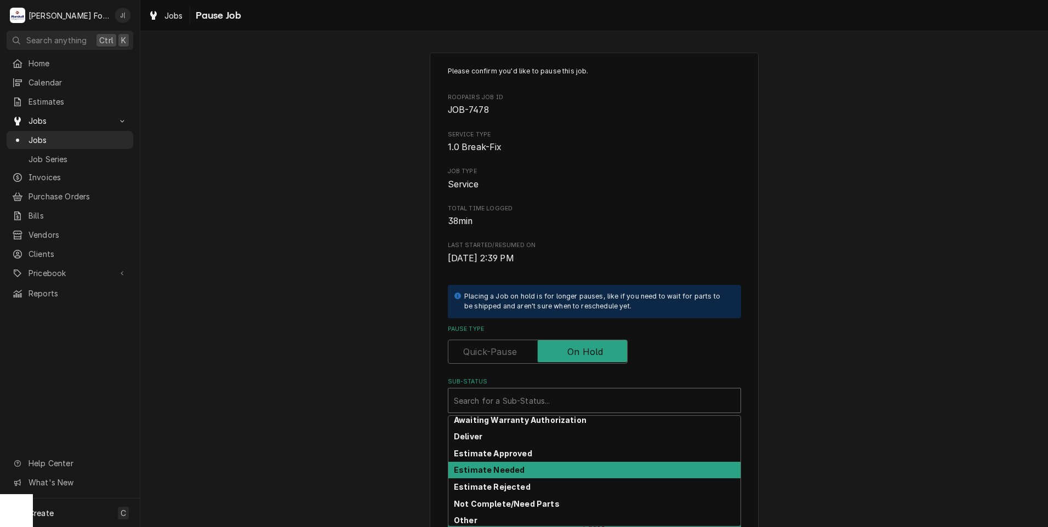
click at [509, 475] on div "Estimate Needed" at bounding box center [594, 470] width 292 height 17
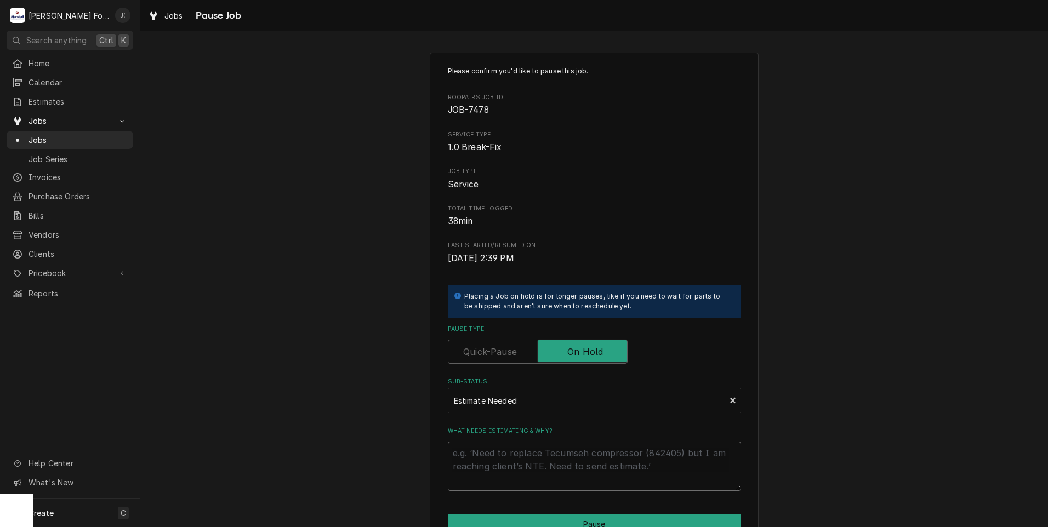
click at [508, 469] on textarea "What needs estimating & why?" at bounding box center [594, 466] width 293 height 49
type textarea "x"
type textarea "P"
type textarea "x"
type textarea "PR"
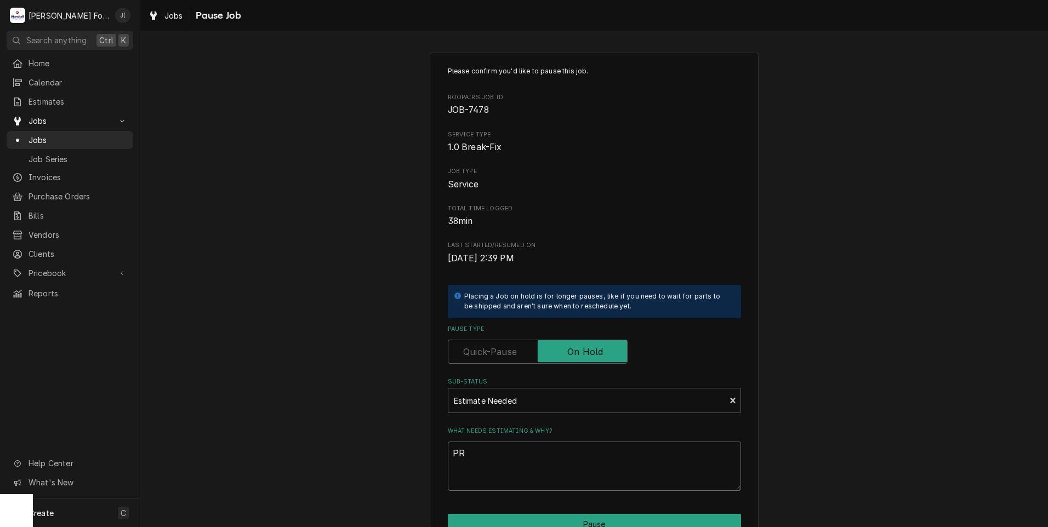
type textarea "x"
type textarea "PRI"
type textarea "x"
type textarea "PRIC"
type textarea "x"
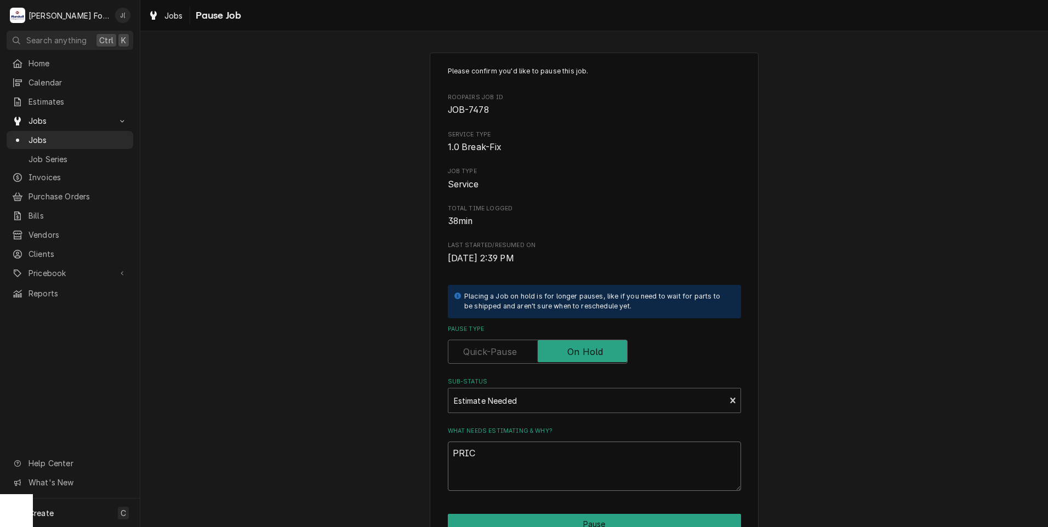
type textarea "PRICE"
type textarea "x"
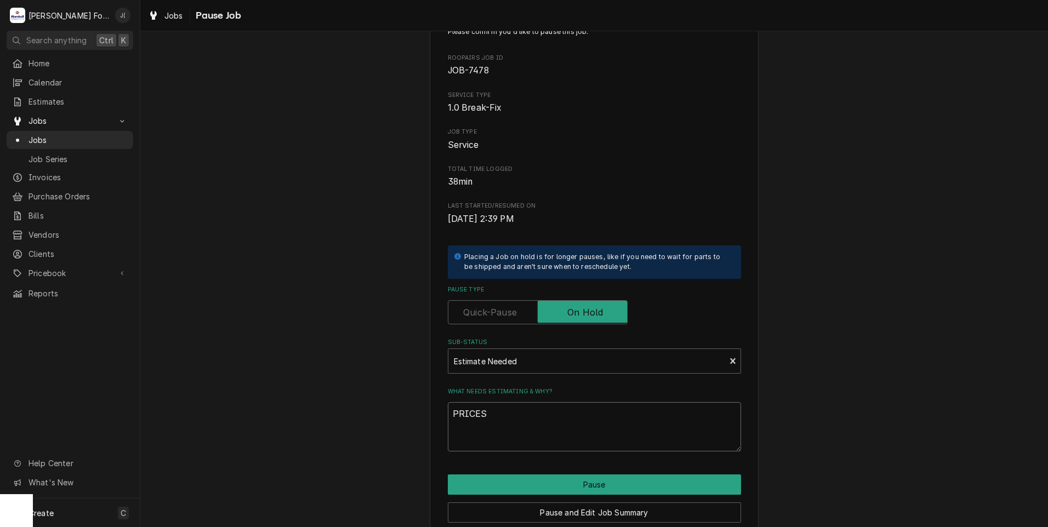
scroll to position [87, 0]
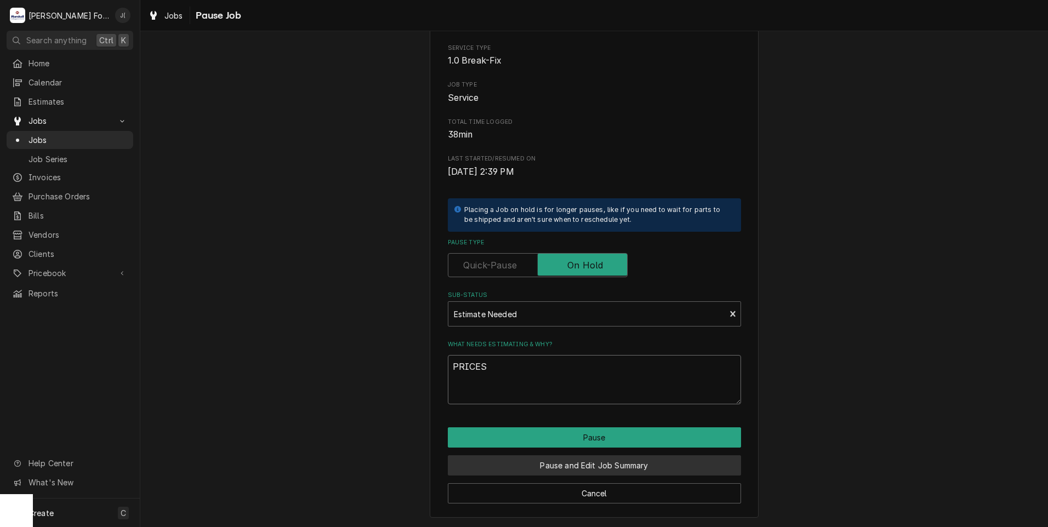
type textarea "PRICES"
click at [488, 462] on button "Pause and Edit Job Summary" at bounding box center [594, 466] width 293 height 20
type textarea "x"
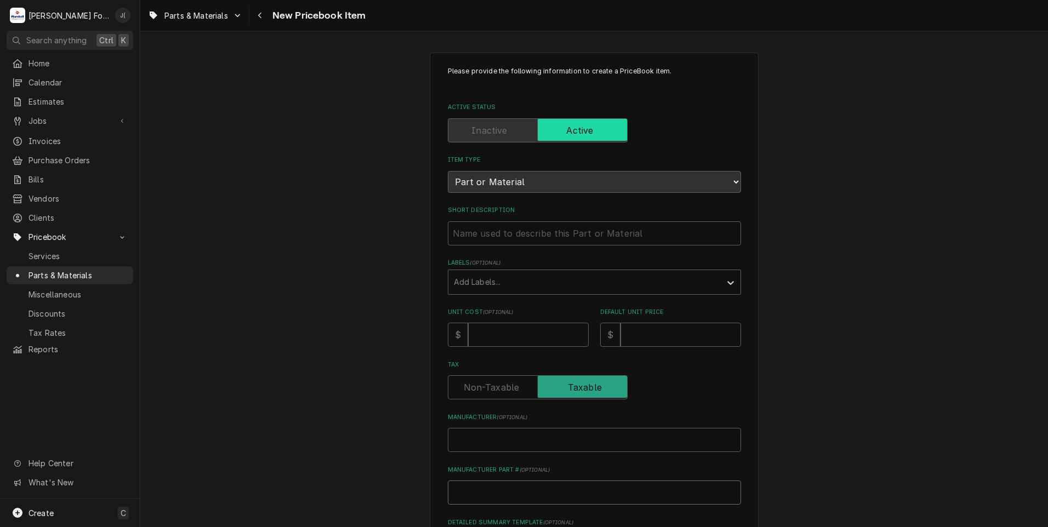
click at [488, 496] on input "Manufacturer Part # ( optional )" at bounding box center [594, 493] width 293 height 24
paste input "M015821K"
type textarea "x"
type input "M015821K"
click at [499, 445] on input "Manufacturer ( optional )" at bounding box center [594, 440] width 293 height 24
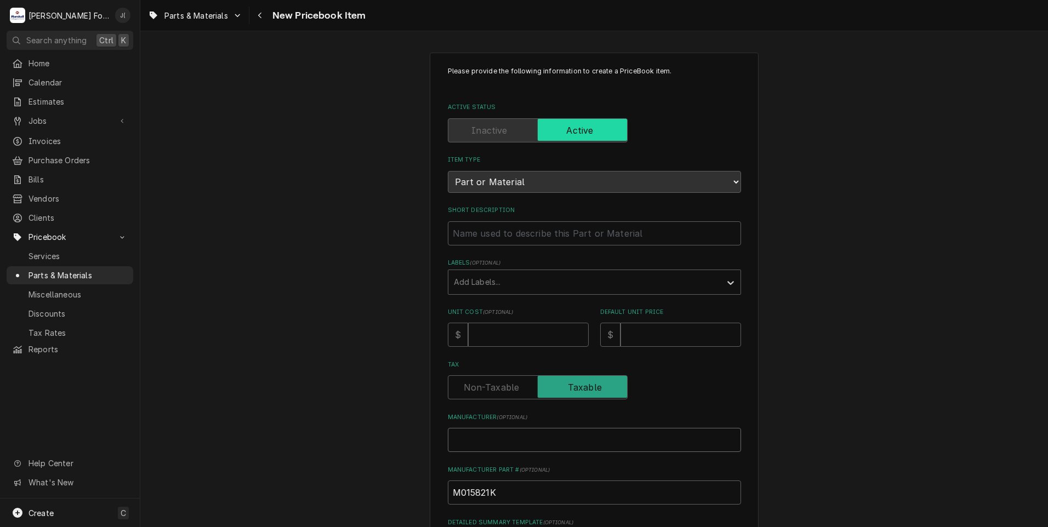
type textarea "x"
type input "M"
type textarea "x"
type input "MO"
type textarea "x"
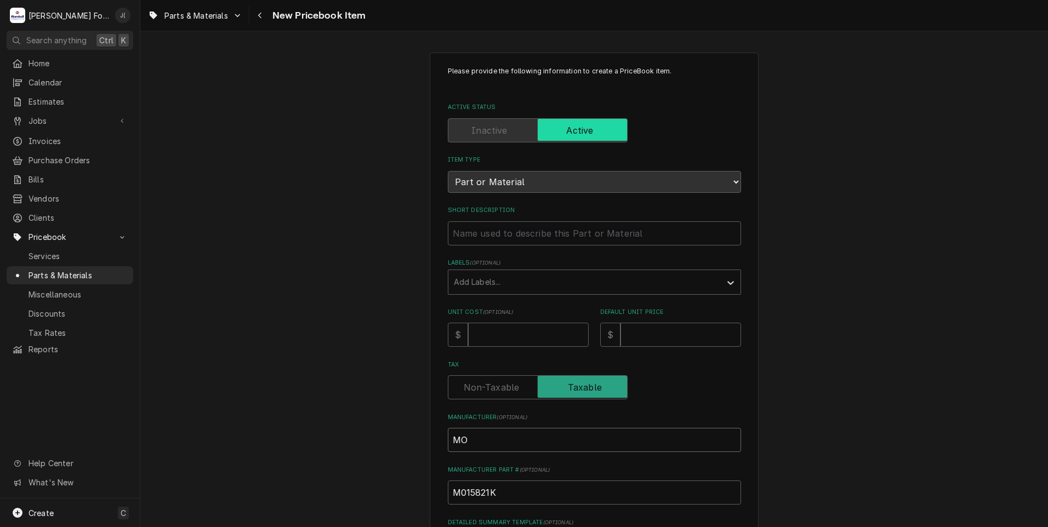
type input "MOF"
type textarea "x"
type input "MOFF"
type textarea "x"
type input "MOFFA"
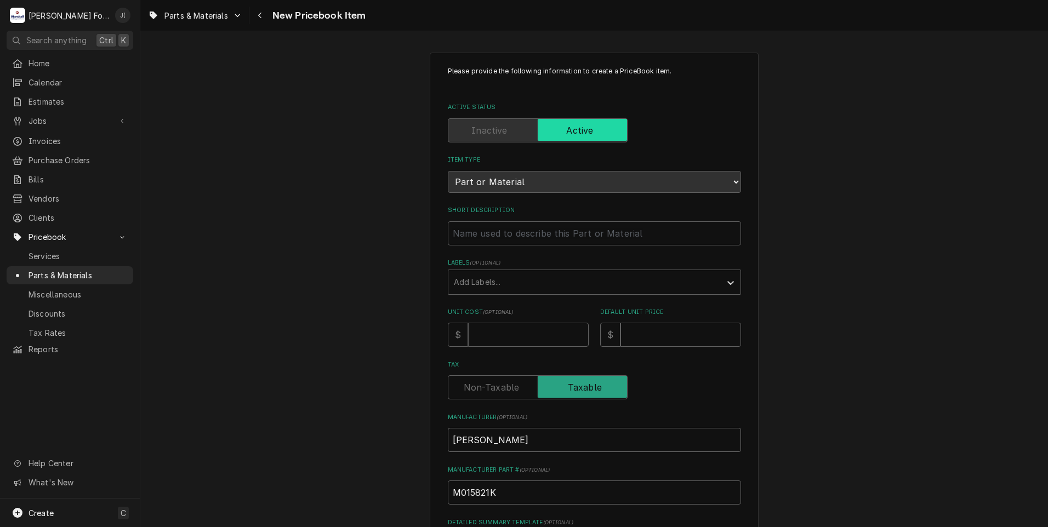
type textarea "x"
type input "MOFFAT"
click at [507, 331] on input "Unit Cost ( optional )" at bounding box center [528, 335] width 121 height 24
type textarea "x"
type input "3"
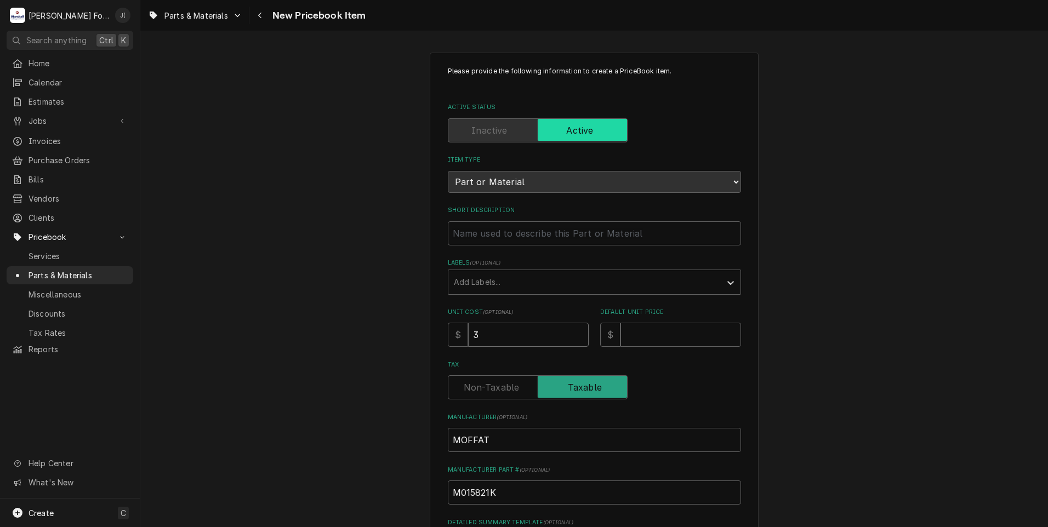
type textarea "x"
type input "36"
type textarea "x"
type input "364"
type textarea "x"
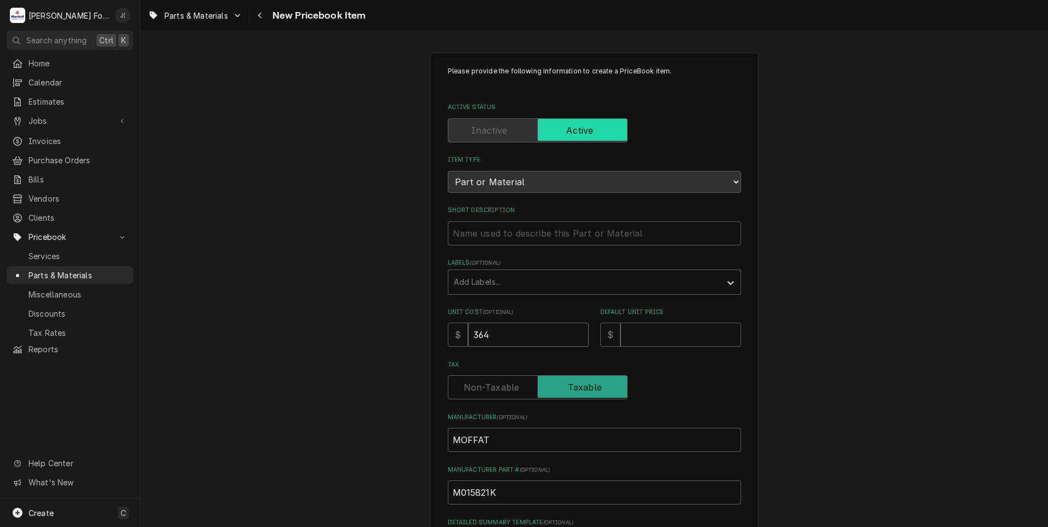
type input "364.6"
type textarea "x"
type input "364.67"
type textarea "x"
type input "5"
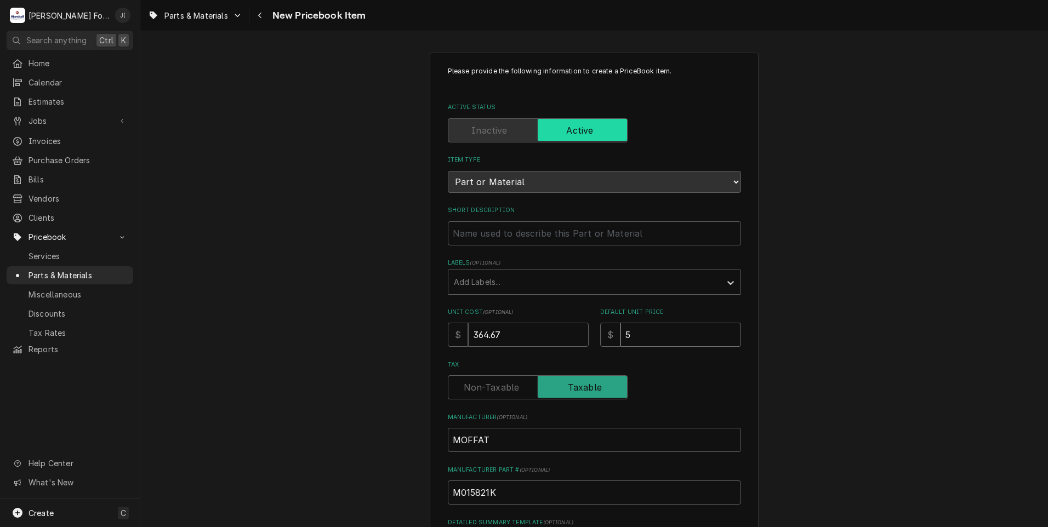
type textarea "x"
type input "53"
type textarea "x"
type input "537"
type textarea "x"
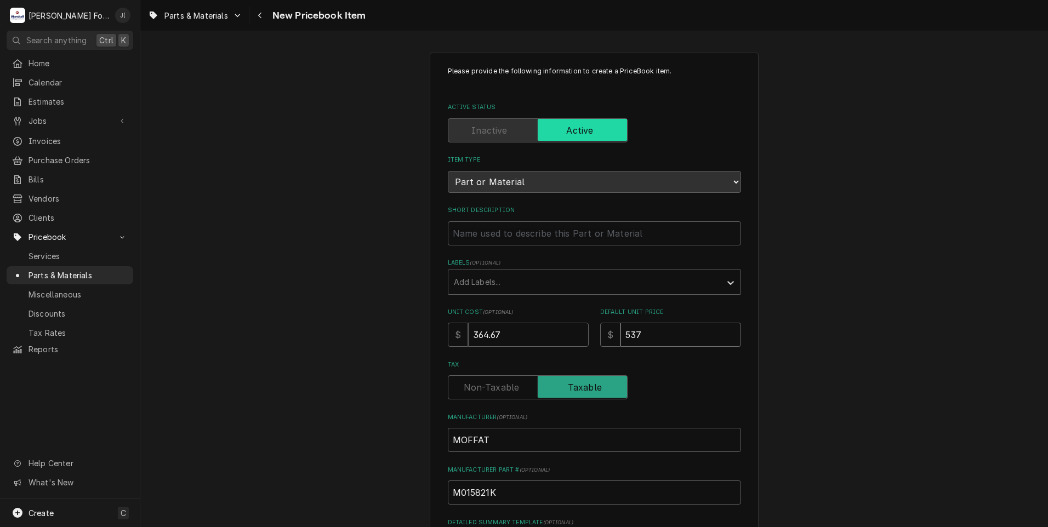
type input "537.0"
type textarea "x"
type input "537.00"
click at [534, 288] on div "Labels" at bounding box center [584, 282] width 261 height 20
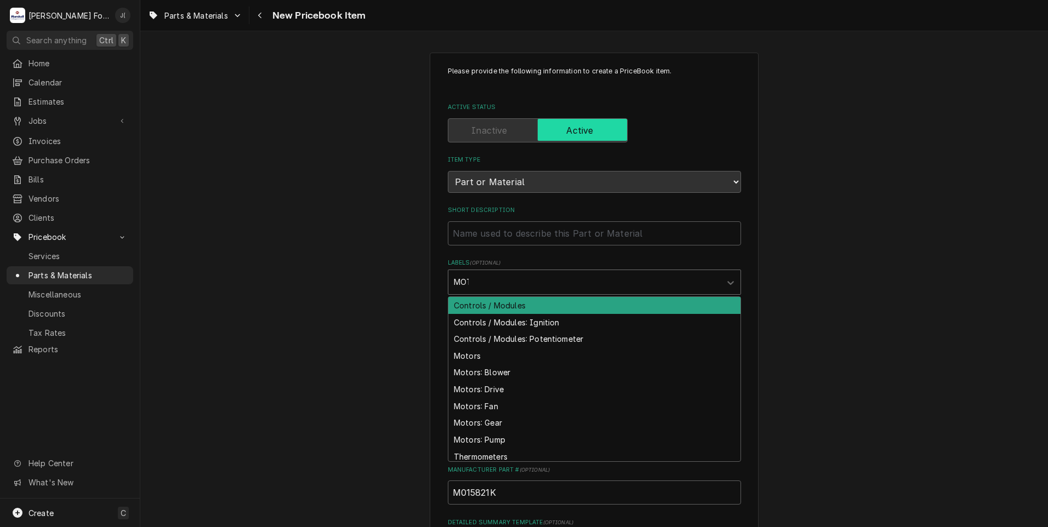
type input "MOTO"
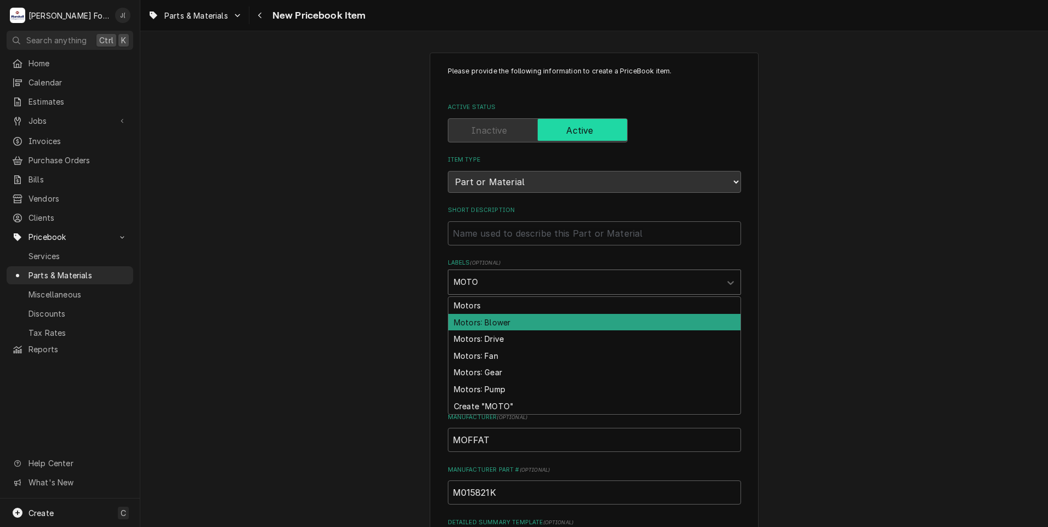
click at [506, 320] on div "Motors: Blower" at bounding box center [594, 322] width 292 height 17
type textarea "x"
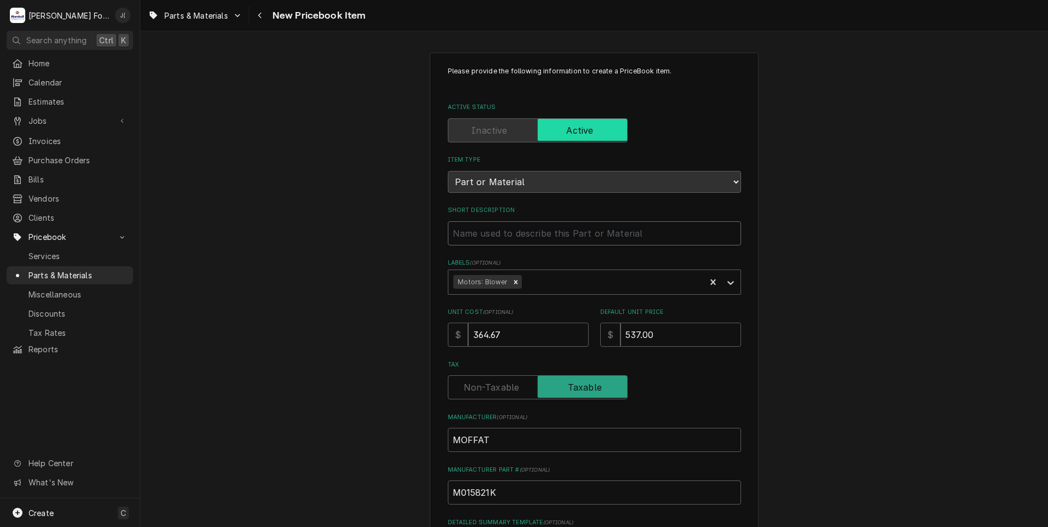
click at [486, 236] on input "Short Description" at bounding box center [594, 233] width 293 height 24
type textarea "x"
type input "B"
type textarea "x"
type input "BL"
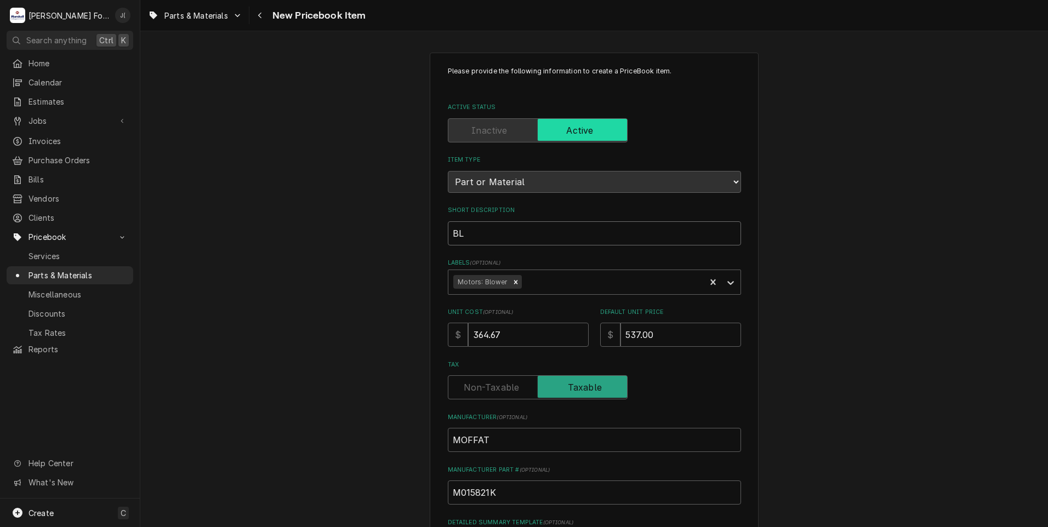
type textarea "x"
type input "BLO"
type textarea "x"
type input "BLOW"
type textarea "x"
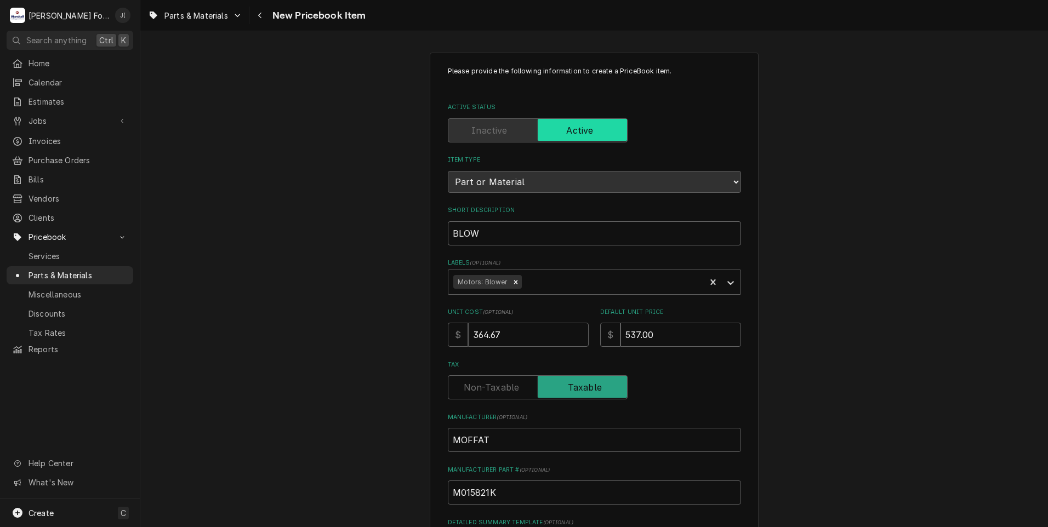
type input "BLOWE"
type textarea "x"
type input "BLOWER"
type textarea "x"
type input "BLOWER"
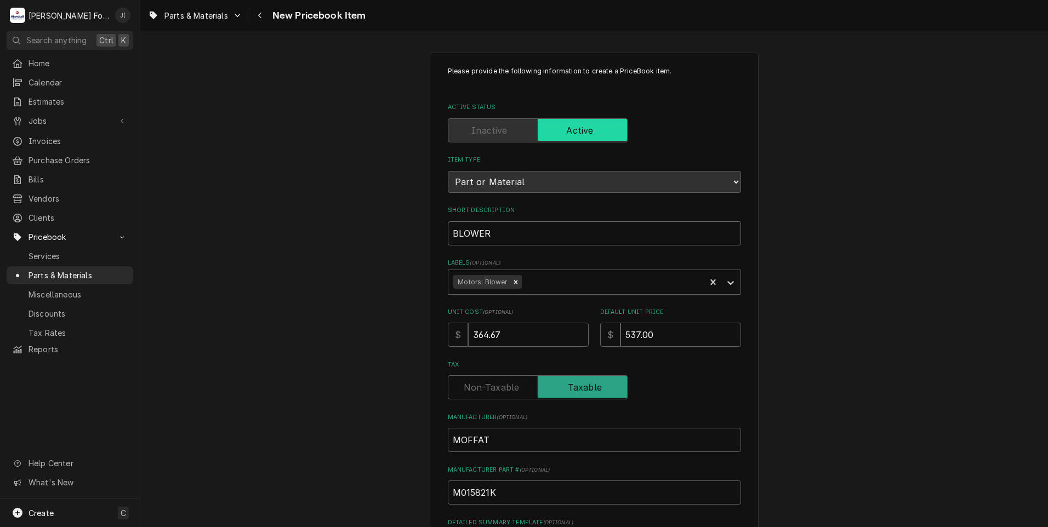
type textarea "x"
type input "BLOWER M"
type textarea "x"
type input "BLOWER MO"
type textarea "x"
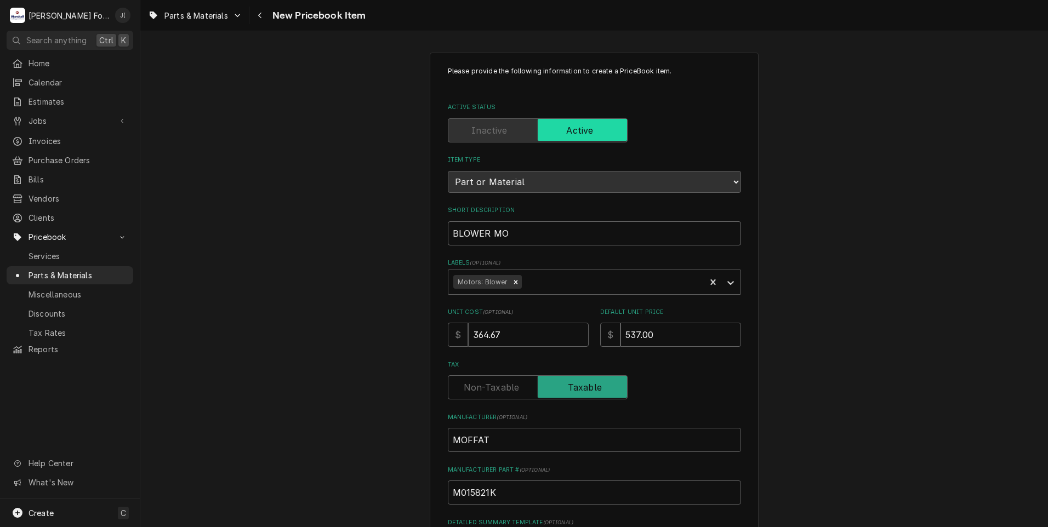
type input "BLOWER MOT"
type textarea "x"
type input "BLOWER MOTO"
type textarea "x"
type input "BLOWER MOTOR"
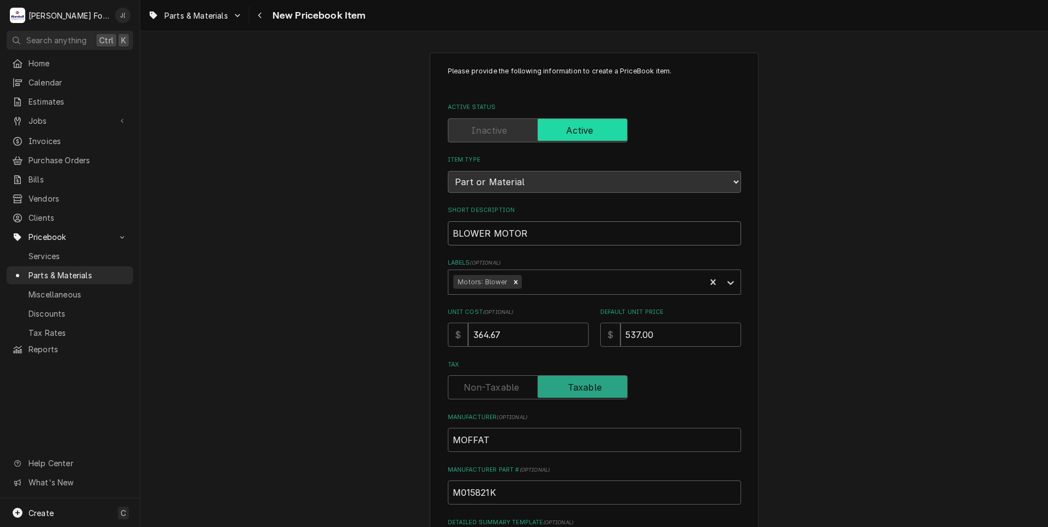
type textarea "x"
type input "BLOWER MOTOR"
type textarea "x"
type input "BLOWER MOTOR R"
type textarea "x"
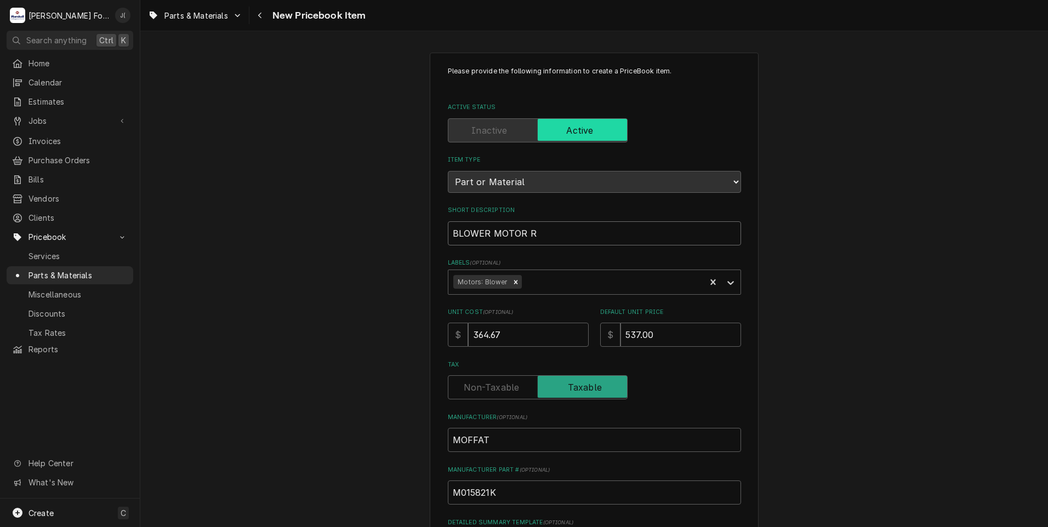
type input "BLOWER MOTOR RE"
type textarea "x"
type input "BLOWER MOTOR REP"
type textarea "x"
type input "BLOWER MOTOR REPL"
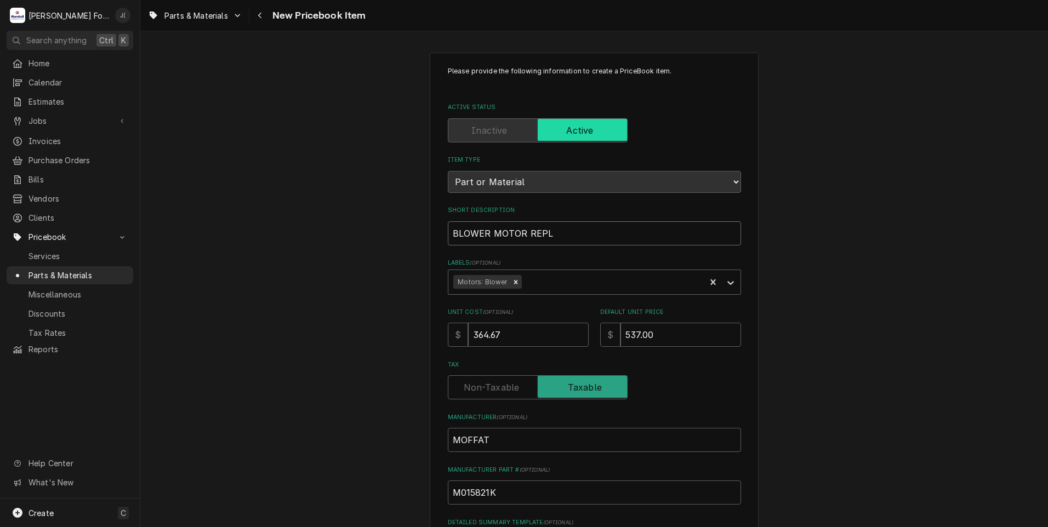
type textarea "x"
type input "BLOWER MOTOR REPLA"
type textarea "x"
type input "BLOWER MOTOR REPLAC"
type textarea "x"
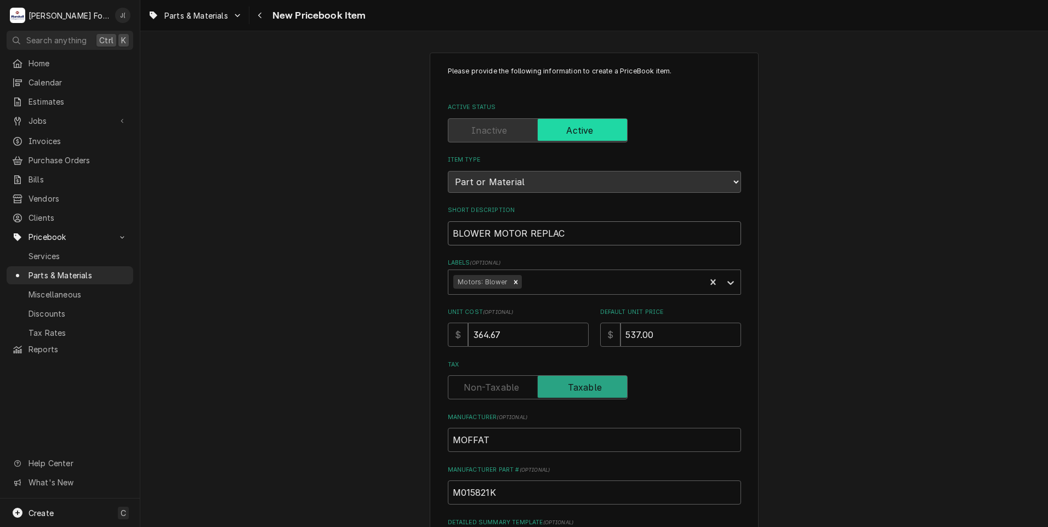
type input "BLOWER MOTOR REPLACE"
type textarea "x"
type input "BLOWER MOTOR REPLACEM"
type textarea "x"
type input "BLOWER MOTOR REPLACEME"
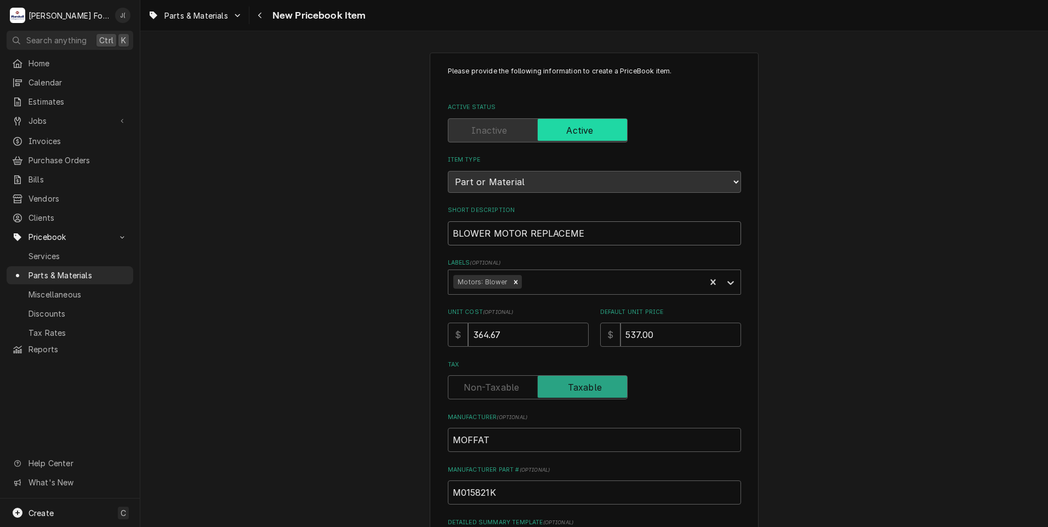
type textarea "x"
type input "BLOWER MOTOR REPLACEMEN"
type textarea "x"
type input "BLOWER MOTOR REPLACEMENT"
type textarea "x"
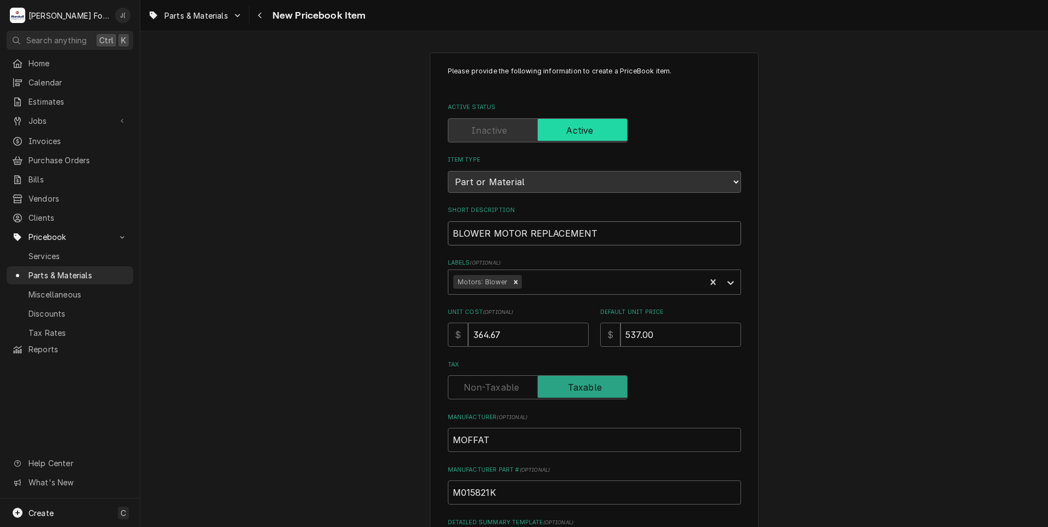
type input "BLOWER MOTOR REPLACEMENT"
type textarea "x"
type input "BLOWER MOTOR REPLACEMENT K"
type textarea "x"
type input "BLOWER MOTOR REPLACEMENT KI"
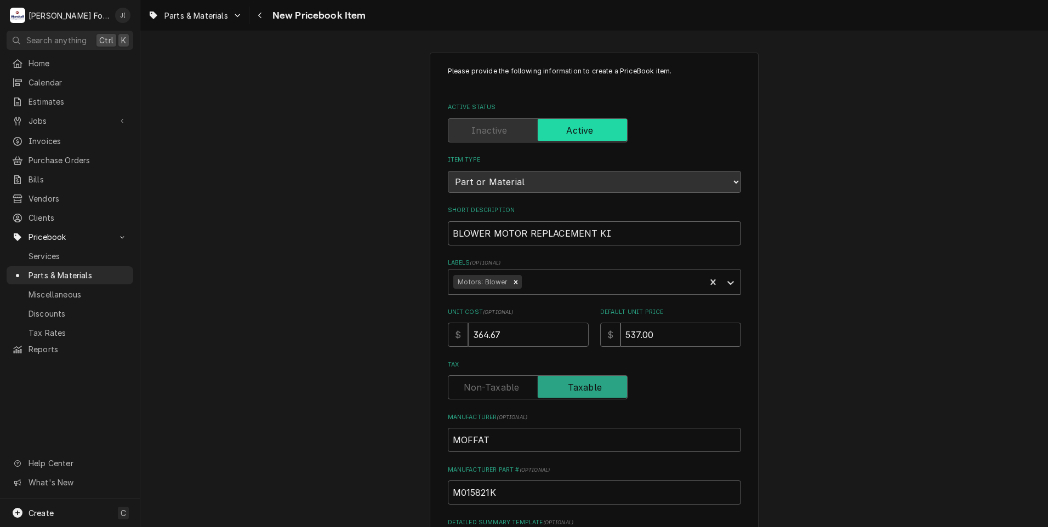
type textarea "x"
type input "BLOWER MOTOR REPLACEMENT KIT"
type textarea "x"
type input "BLOWER MOTOR REPLACEMENT KIT,"
type textarea "x"
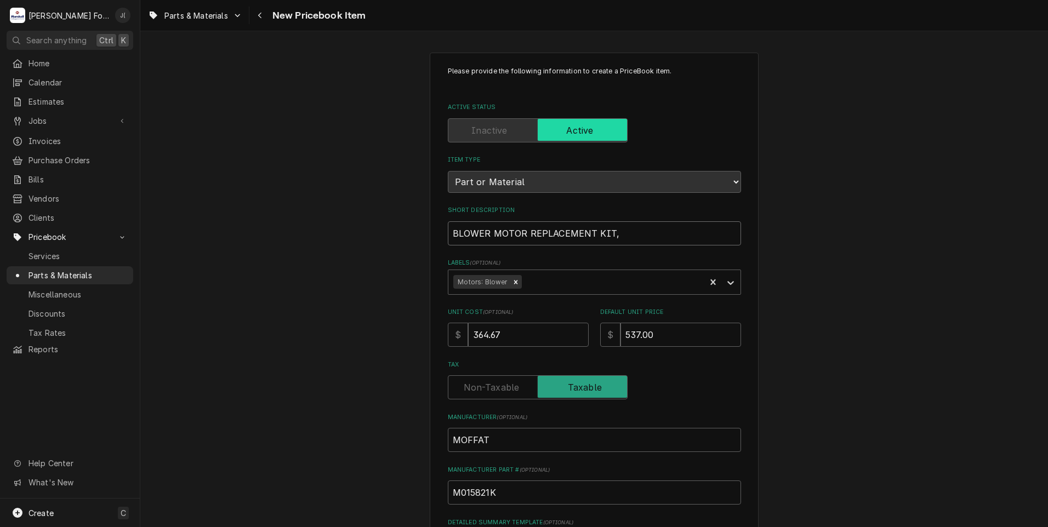
type input "BLOWER MOTOR REPLACEMENT KIT,"
type textarea "x"
type input "BLOWER MOTOR REPLACEMENT KIT, 1"
type textarea "x"
type input "BLOWER MOTOR REPLACEMENT KIT, 12"
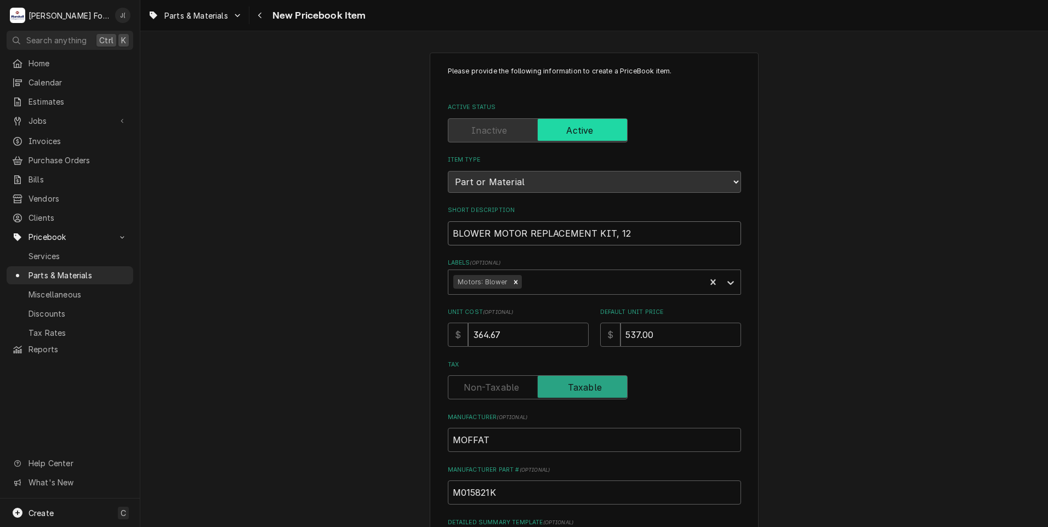
type textarea "x"
type input "BLOWER MOTOR REPLACEMENT KIT, 120"
type textarea "x"
drag, startPoint x: 634, startPoint y: 230, endPoint x: 416, endPoint y: 221, distance: 218.3
click at [487, 229] on input "BLOWER MOTOR REPLACEMENT KIT, 120V" at bounding box center [594, 233] width 293 height 24
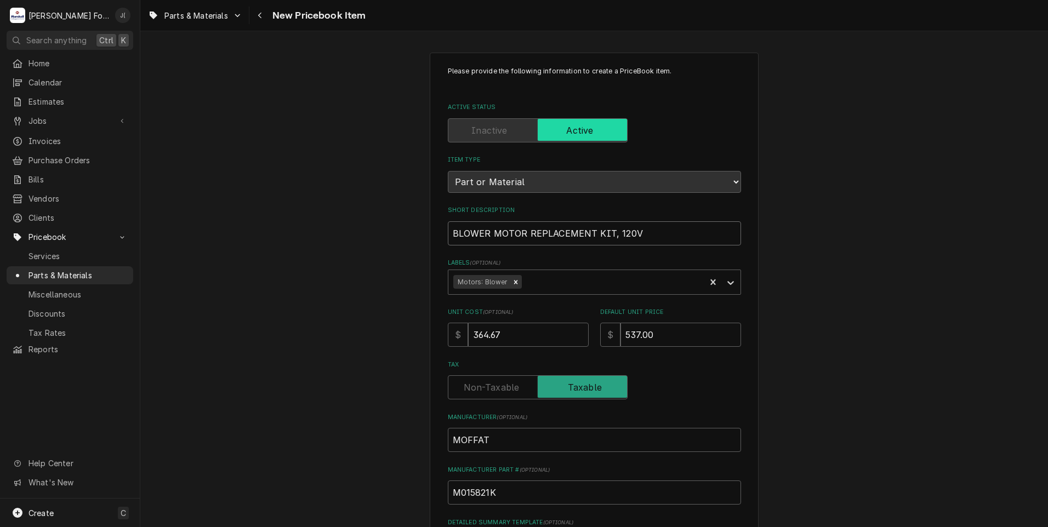
click at [641, 226] on input "BLOWER MOTOR REPLACEMENT KIT, 120V" at bounding box center [594, 233] width 293 height 24
drag, startPoint x: 635, startPoint y: 230, endPoint x: 311, endPoint y: 227, distance: 324.0
click at [311, 227] on div "Please provide the following information to create a PriceBook item. Active Sta…" at bounding box center [594, 410] width 908 height 735
type input "BLOWER MOTOR REPLACEMENT KIT, 120V"
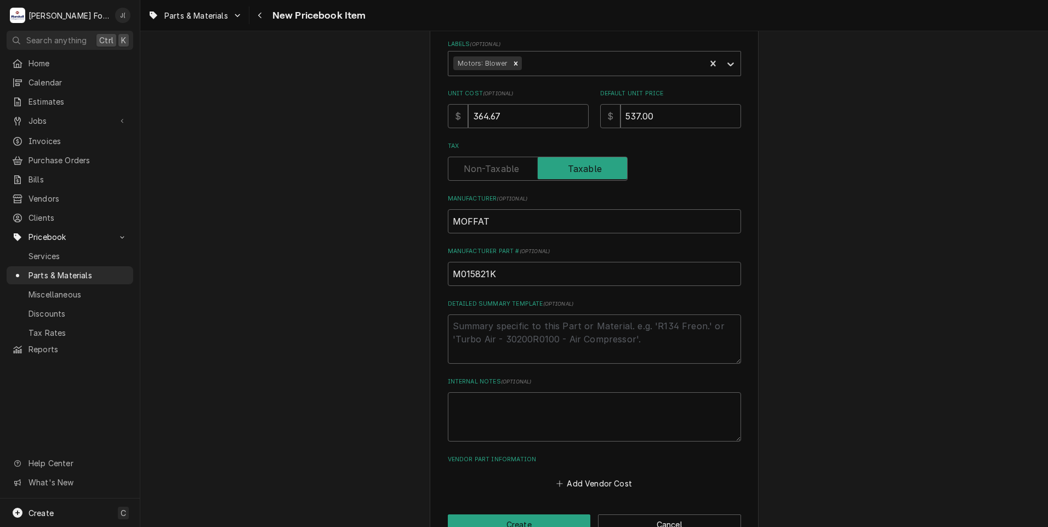
scroll to position [248, 0]
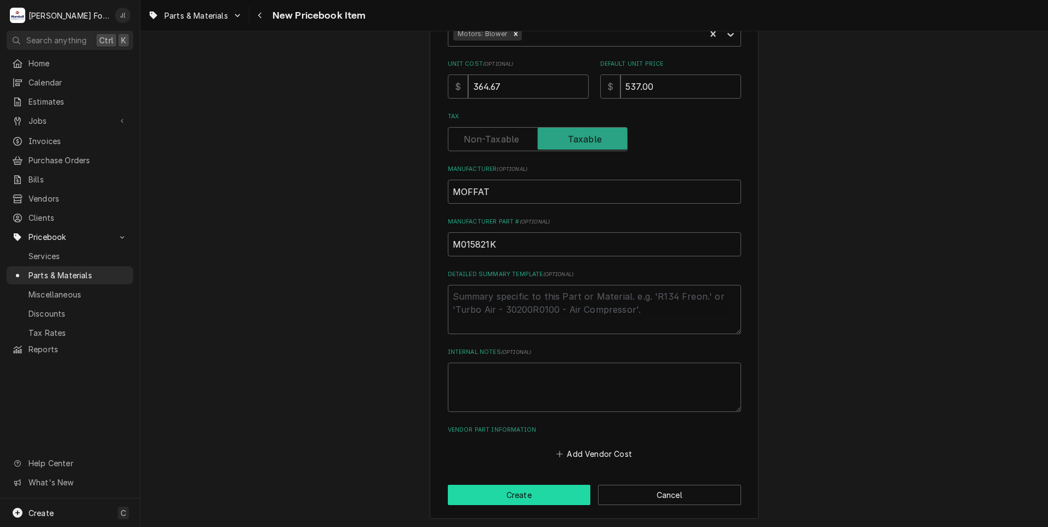
click at [511, 493] on button "Create" at bounding box center [519, 495] width 143 height 20
type textarea "x"
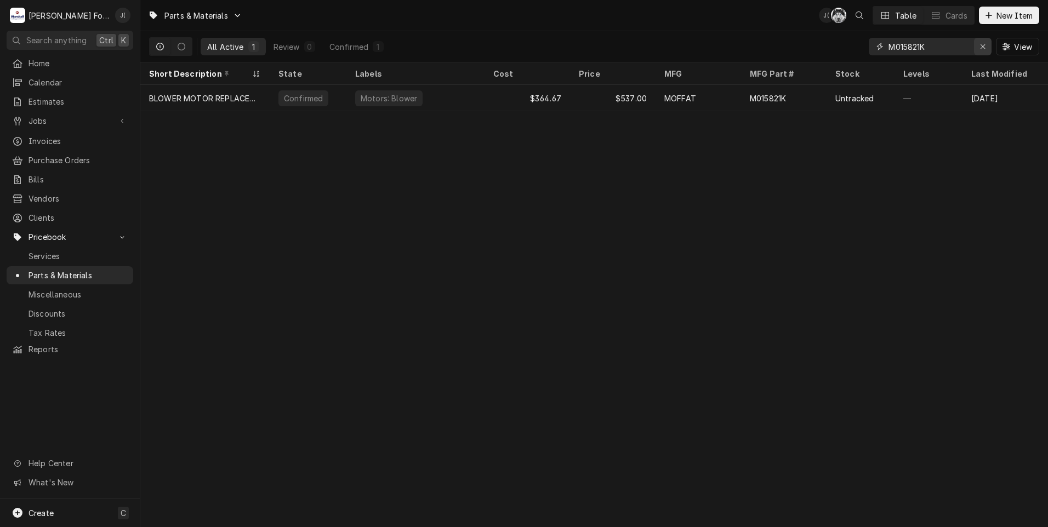
click at [983, 47] on icon "Erase input" at bounding box center [983, 47] width 6 height 8
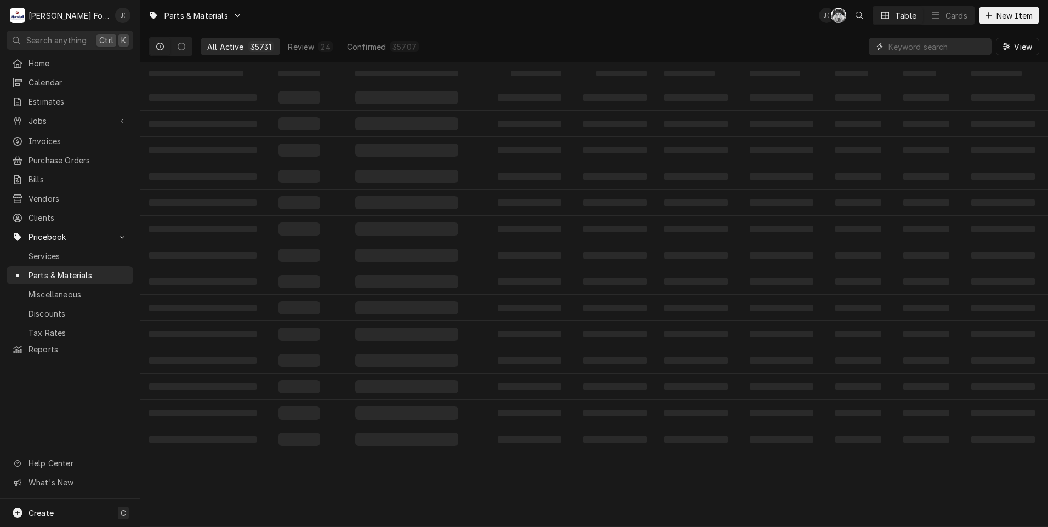
paste input "M015598"
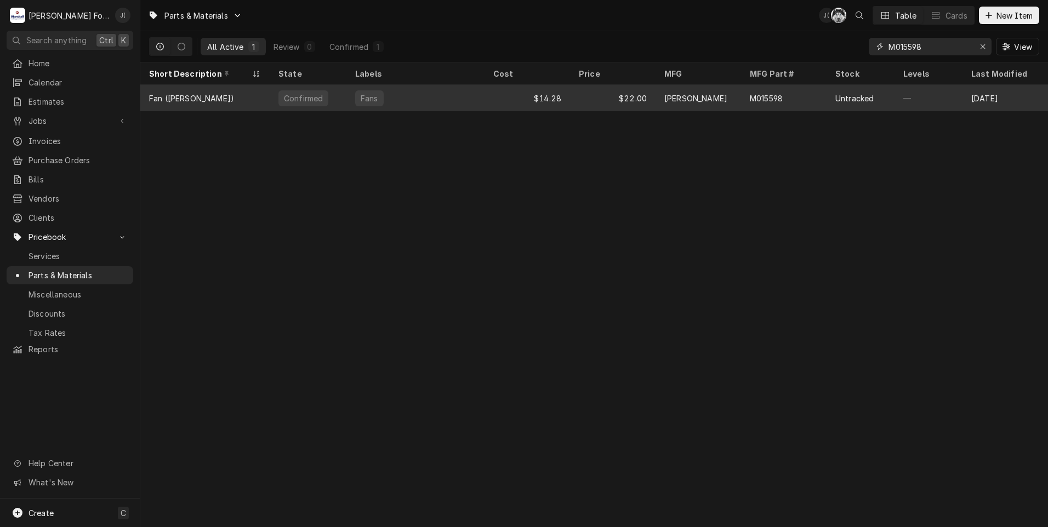
type input "M015598"
click at [340, 103] on div "Confirmed" at bounding box center [308, 98] width 77 height 26
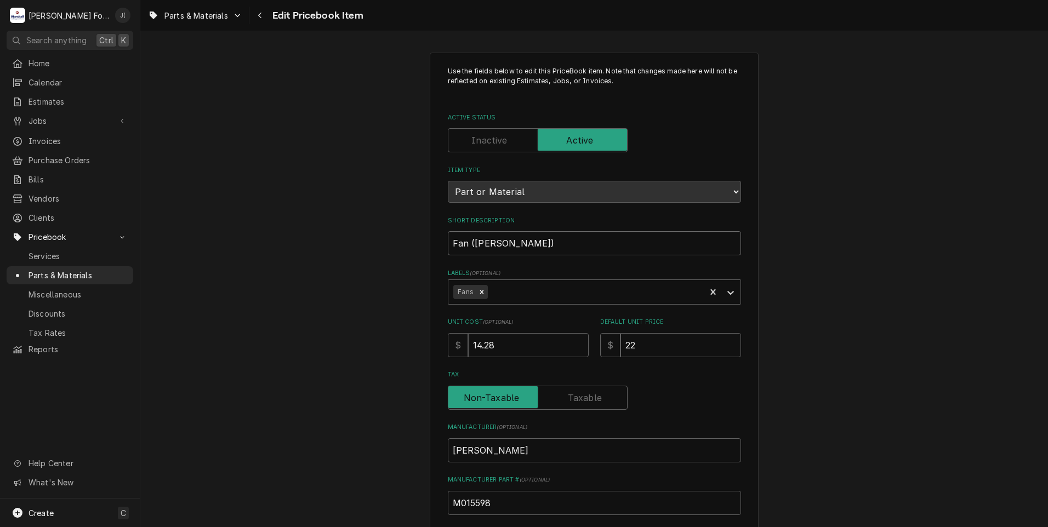
drag, startPoint x: 492, startPoint y: 238, endPoint x: 431, endPoint y: 255, distance: 63.7
click at [390, 239] on div "Use the fields below to edit this PriceBook item. Note that changes made here w…" at bounding box center [594, 429] width 908 height 772
paste input "AN. G32, 7 BLADE"
type textarea "x"
type input "FAN. G32, 7 BLADE"
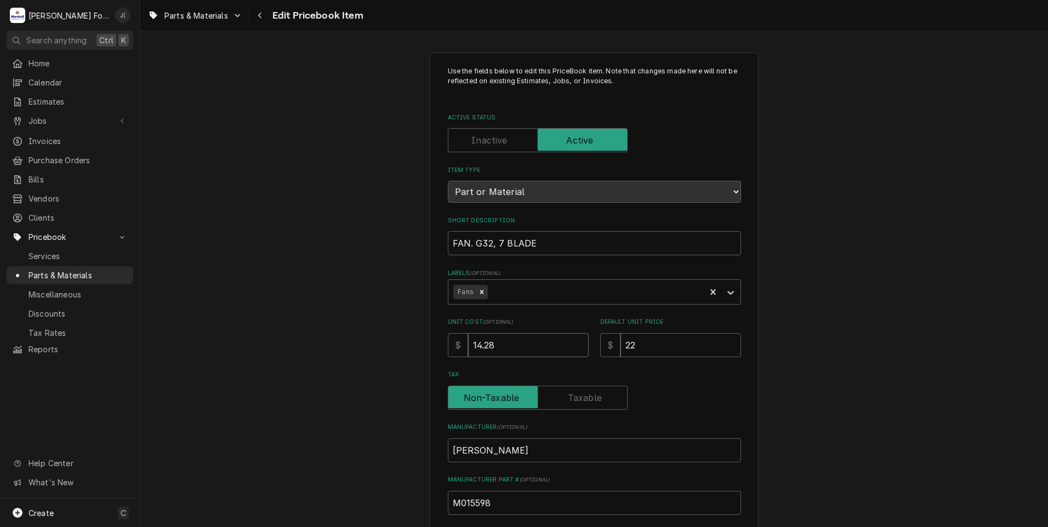
drag, startPoint x: 516, startPoint y: 343, endPoint x: 134, endPoint y: 253, distance: 392.5
click at [223, 276] on div "Use the fields below to edit this PriceBook item. Note that changes made here w…" at bounding box center [594, 429] width 908 height 772
type textarea "x"
type input "1"
type textarea "x"
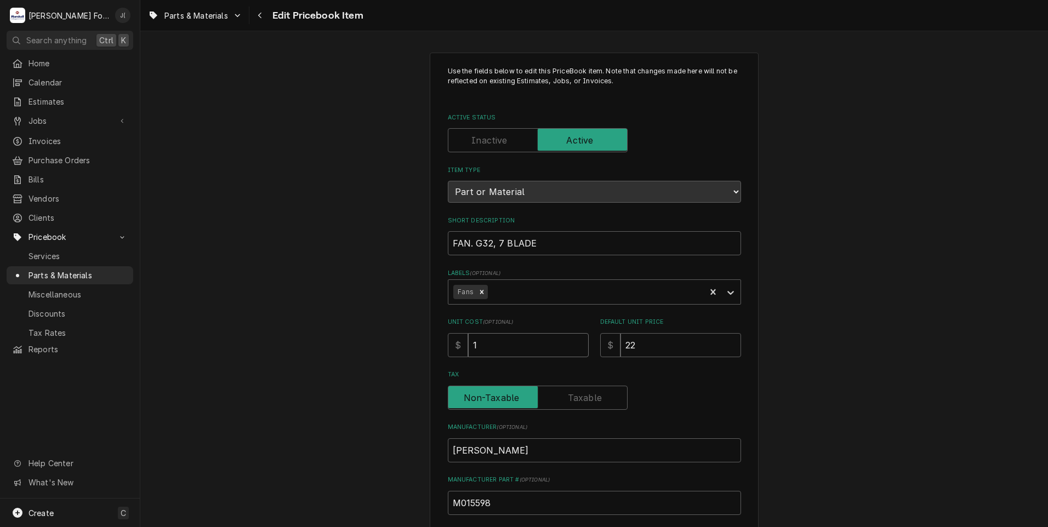
type input "19"
type textarea "x"
type input "19.8"
type textarea "x"
type input "19.89"
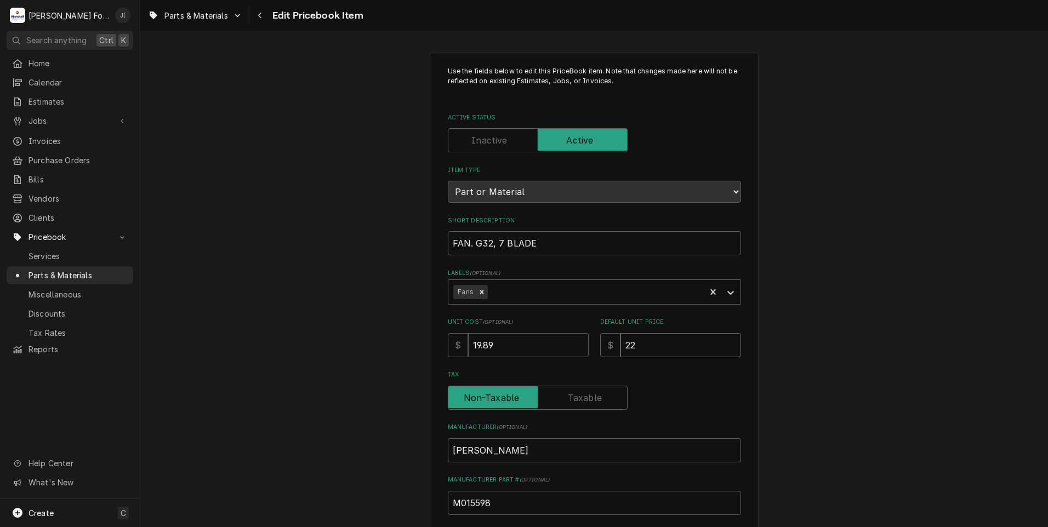
type textarea "x"
type input "3"
type textarea "x"
type input "30"
type textarea "x"
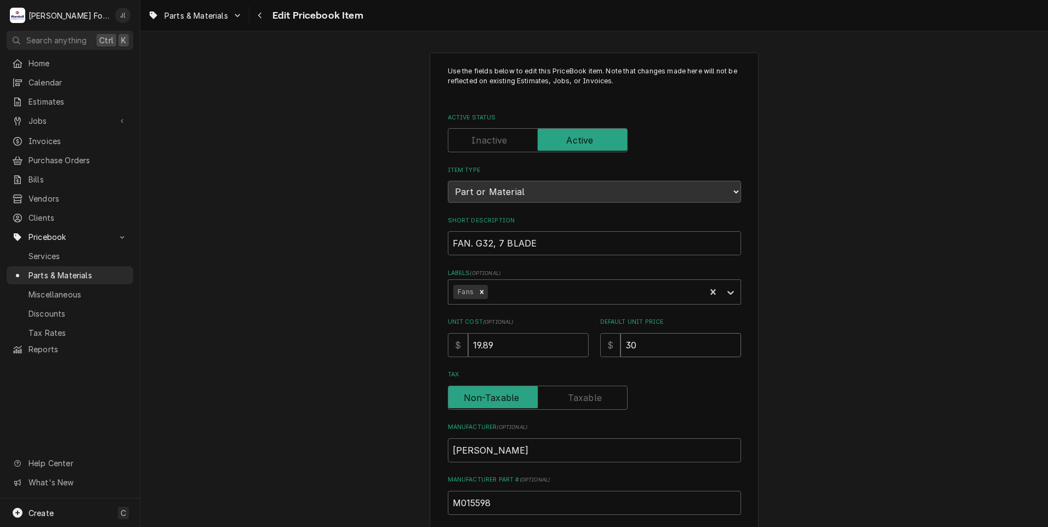
type input "30.0"
type textarea "x"
type input "30.00"
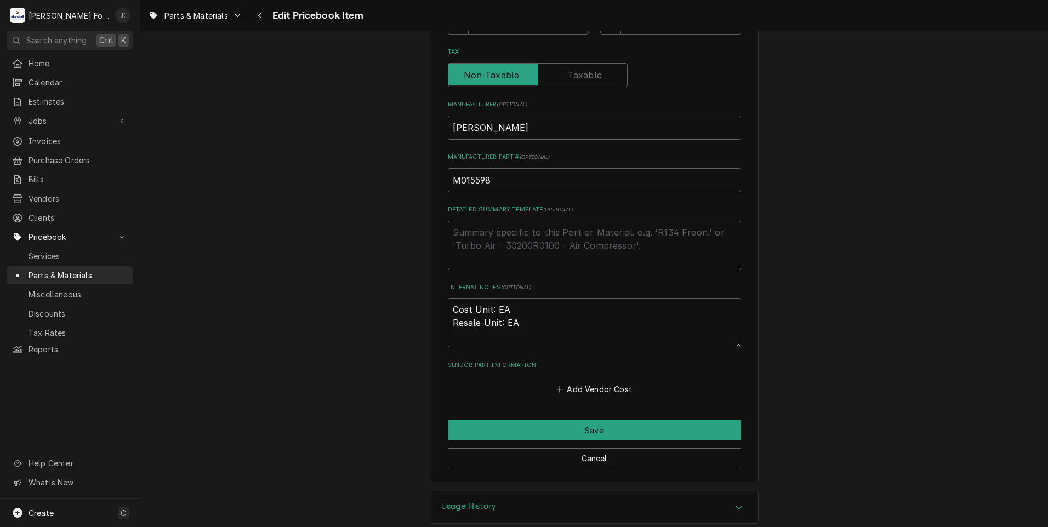
scroll to position [329, 0]
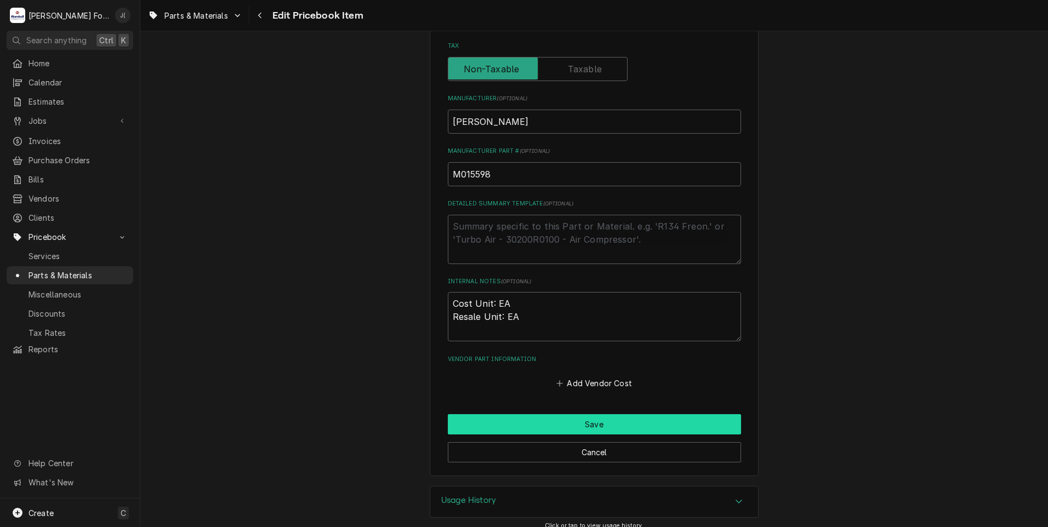
click at [492, 424] on button "Save" at bounding box center [594, 424] width 293 height 20
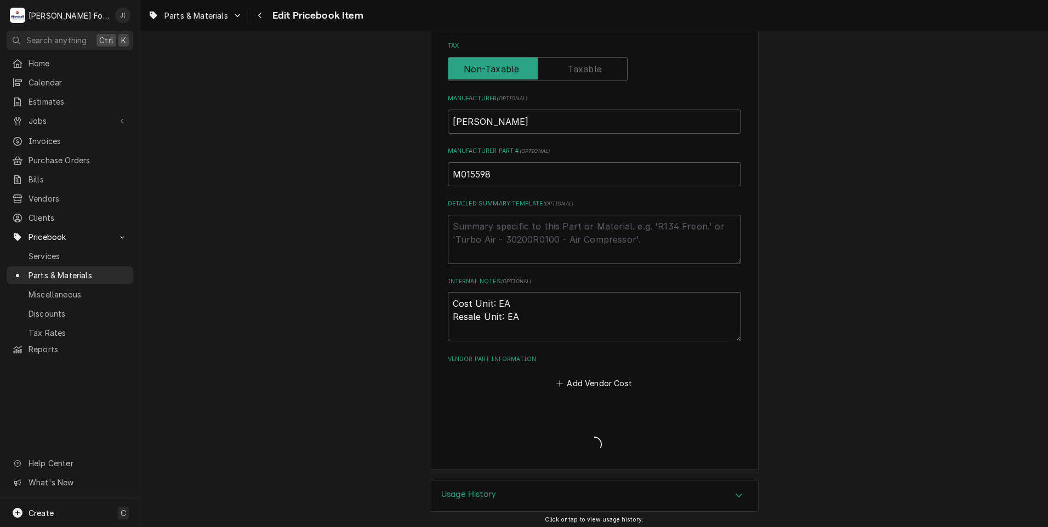
type textarea "x"
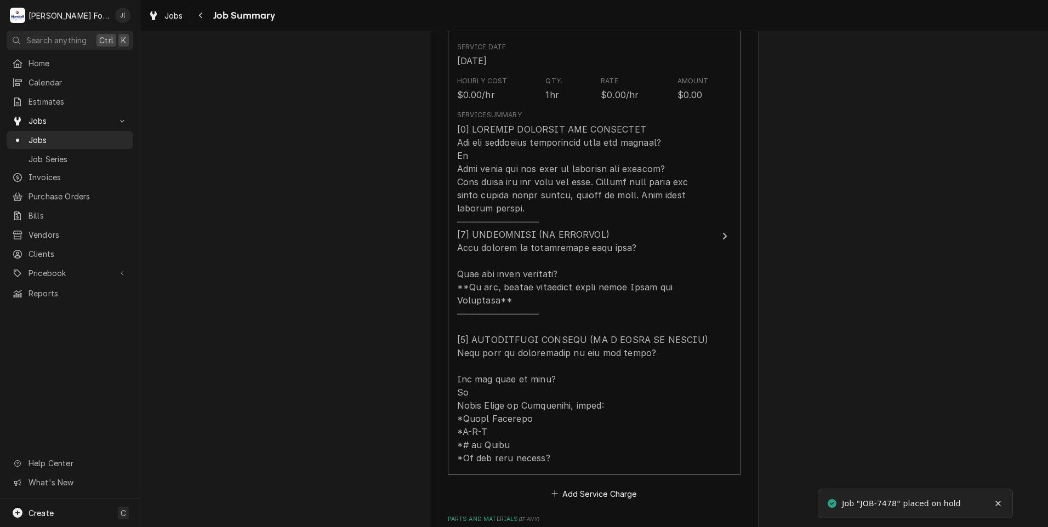
scroll to position [548, 0]
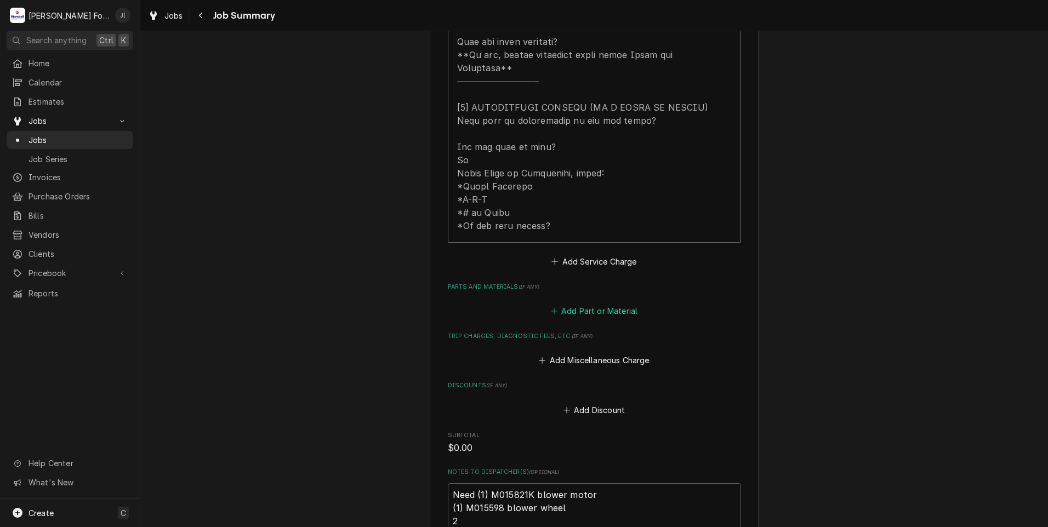
click at [612, 304] on button "Add Part or Material" at bounding box center [594, 311] width 90 height 15
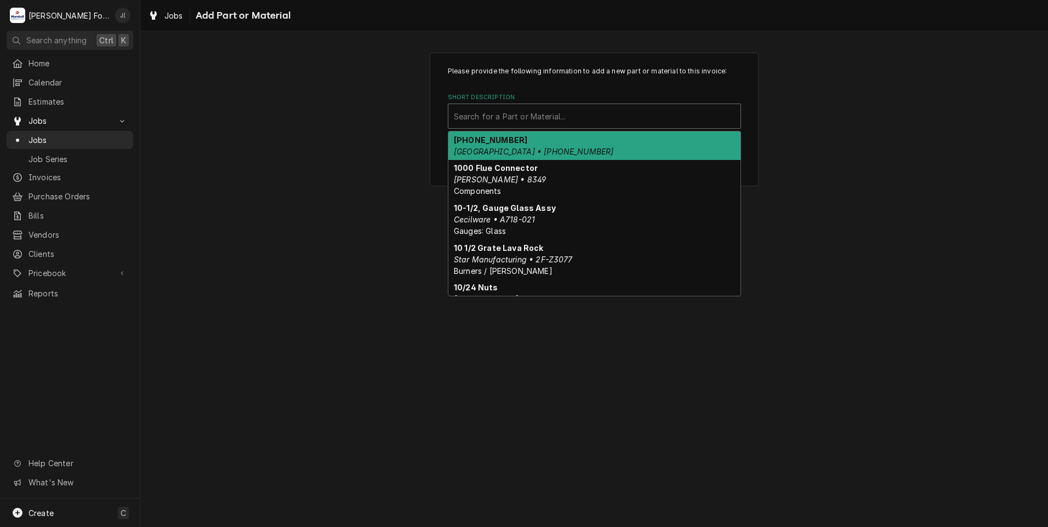
click at [493, 115] on div "Short Description" at bounding box center [594, 116] width 281 height 20
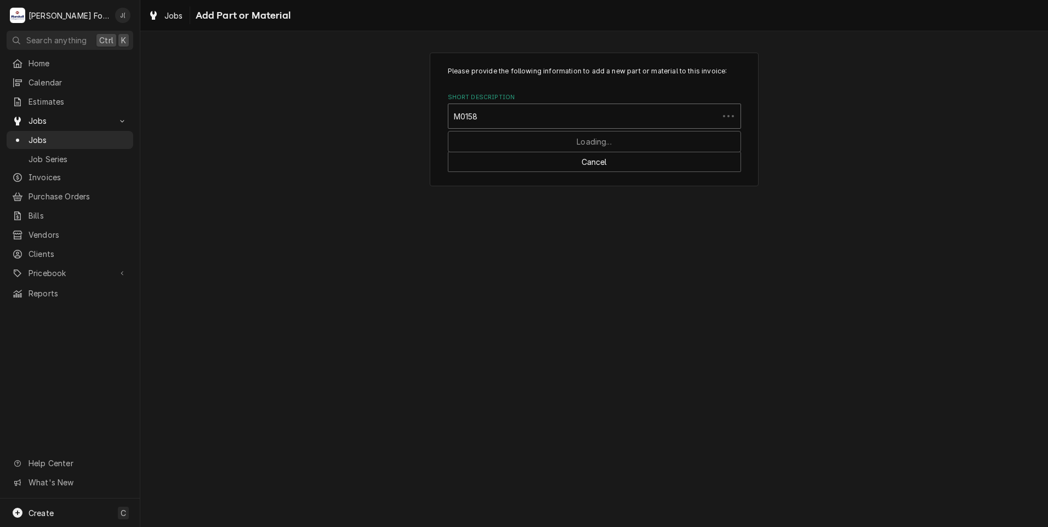
type input "M01582"
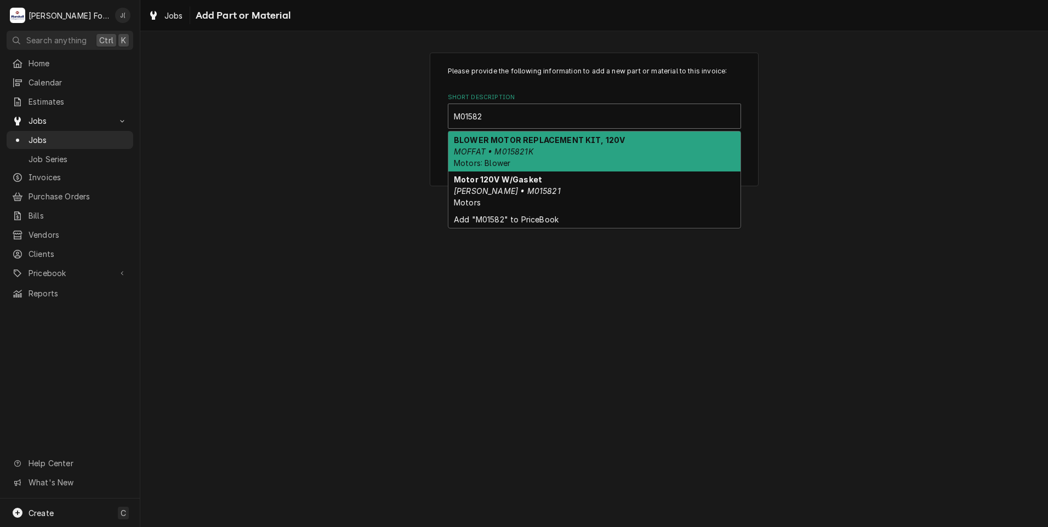
click at [614, 157] on div "BLOWER MOTOR REPLACEMENT KIT, 120V MOFFAT • M015821K Motors: Blower" at bounding box center [594, 152] width 292 height 40
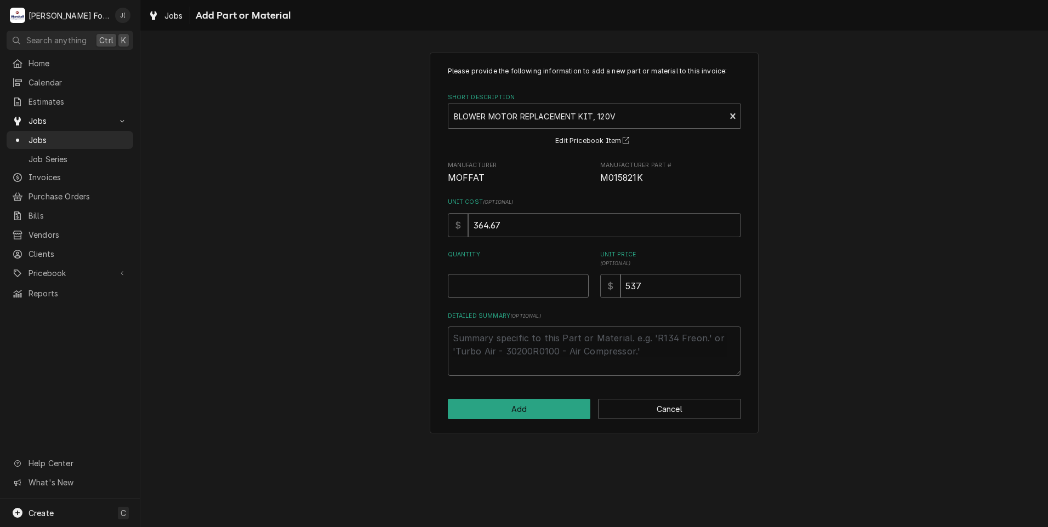
click at [538, 291] on input "Quantity" at bounding box center [518, 286] width 141 height 24
type textarea "x"
type input "1"
click at [460, 414] on button "Add" at bounding box center [519, 409] width 143 height 20
type textarea "x"
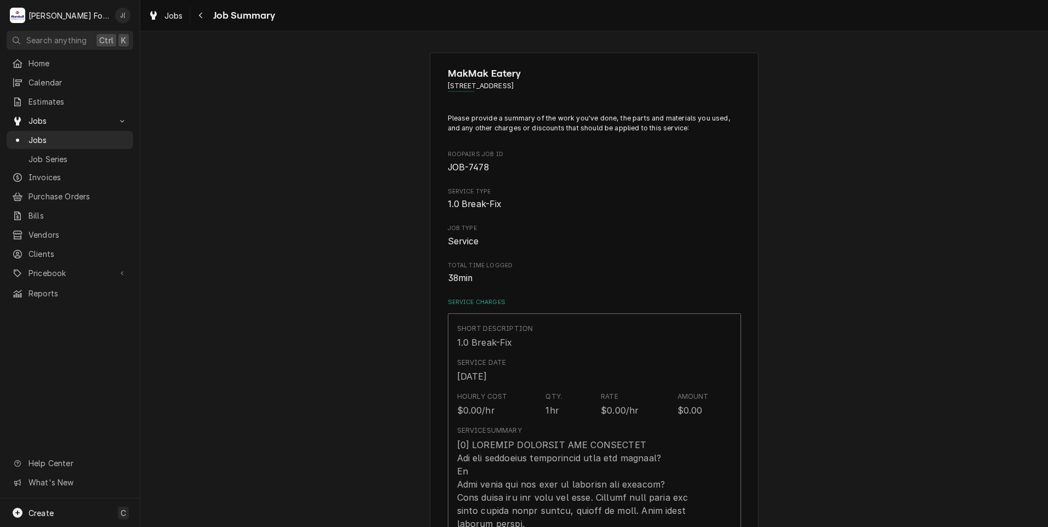
scroll to position [548, 0]
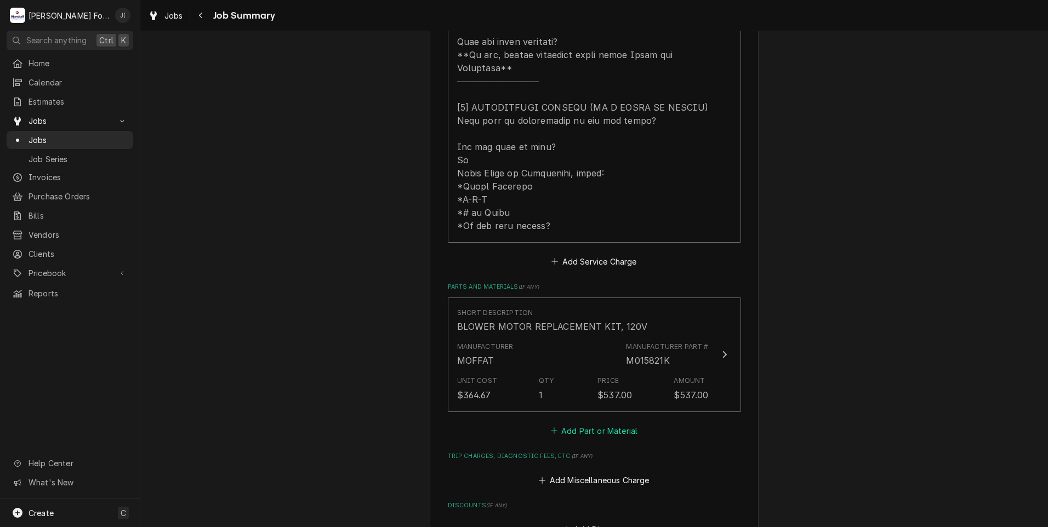
click at [583, 423] on button "Add Part or Material" at bounding box center [594, 430] width 90 height 15
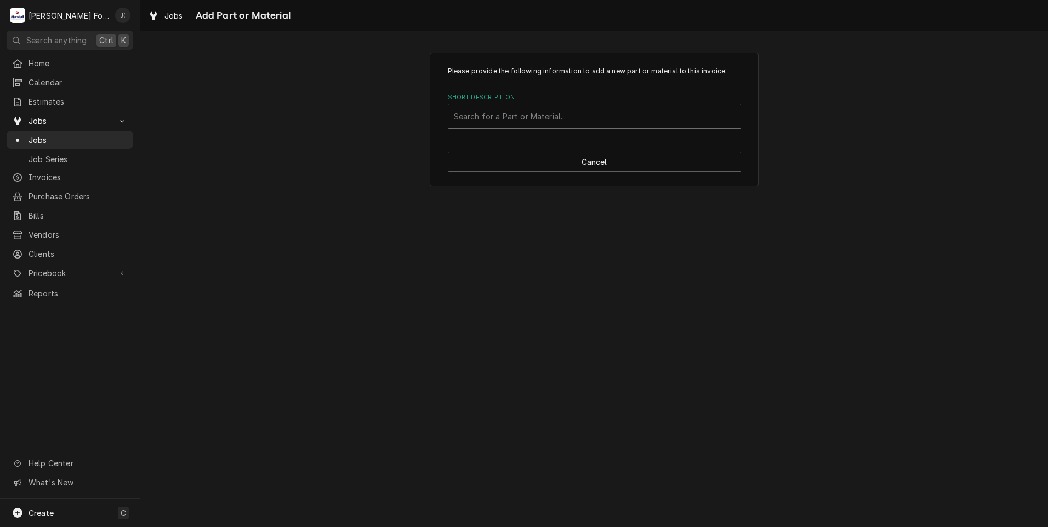
click at [503, 123] on div "Short Description" at bounding box center [594, 116] width 281 height 20
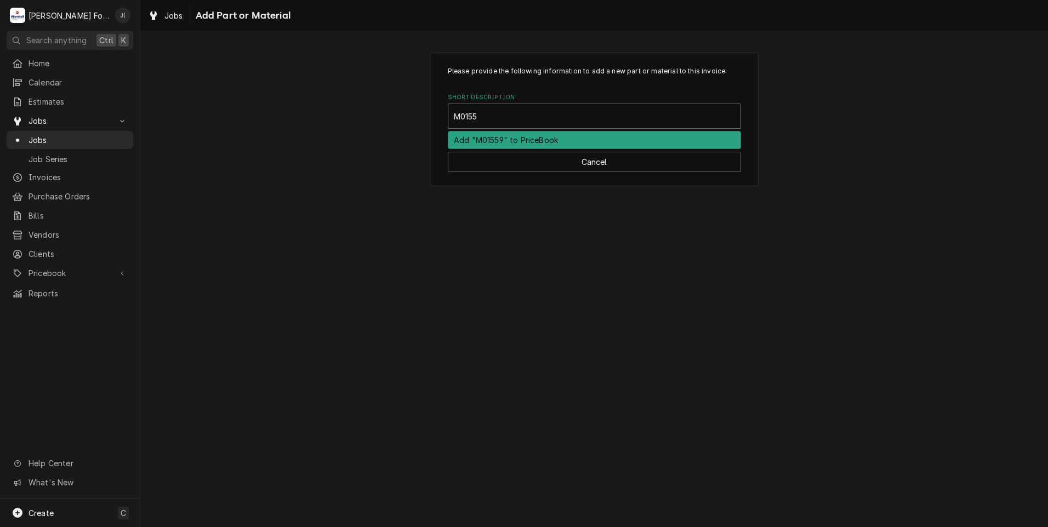
type input "M01559"
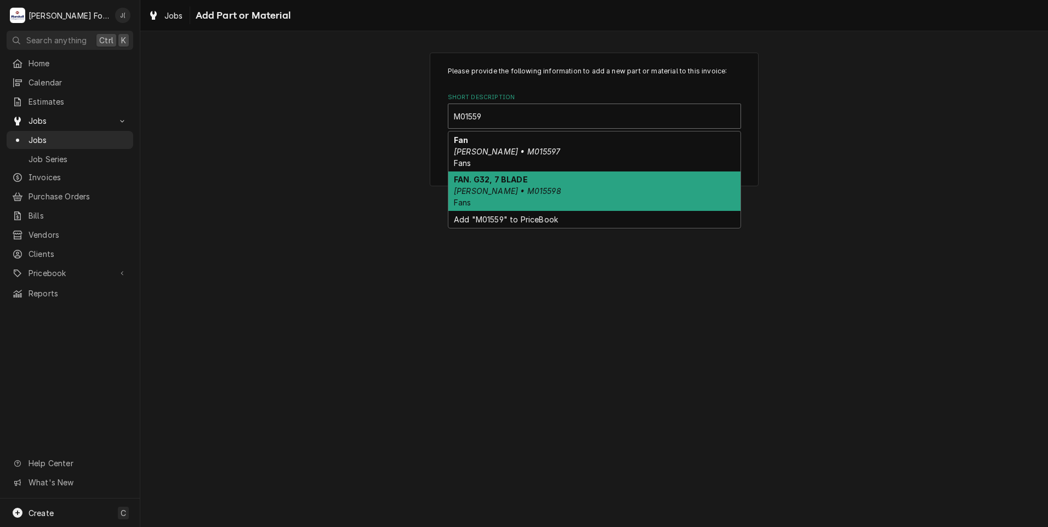
click at [533, 188] on div "FAN. G32, 7 BLADE [PERSON_NAME] • M015598 Fans" at bounding box center [594, 192] width 292 height 40
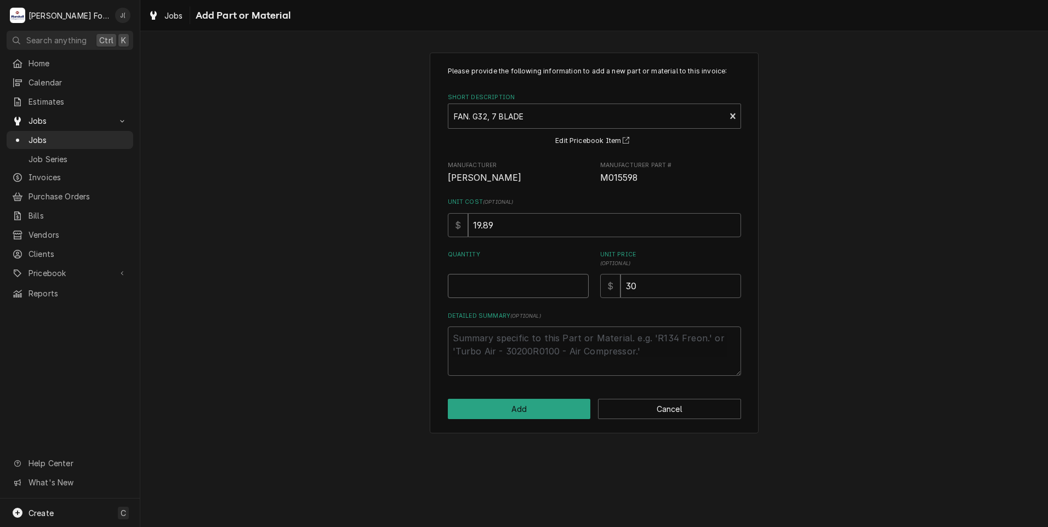
click at [522, 281] on input "Quantity" at bounding box center [518, 286] width 141 height 24
type textarea "x"
type input "1"
click at [564, 411] on button "Add" at bounding box center [519, 409] width 143 height 20
type textarea "x"
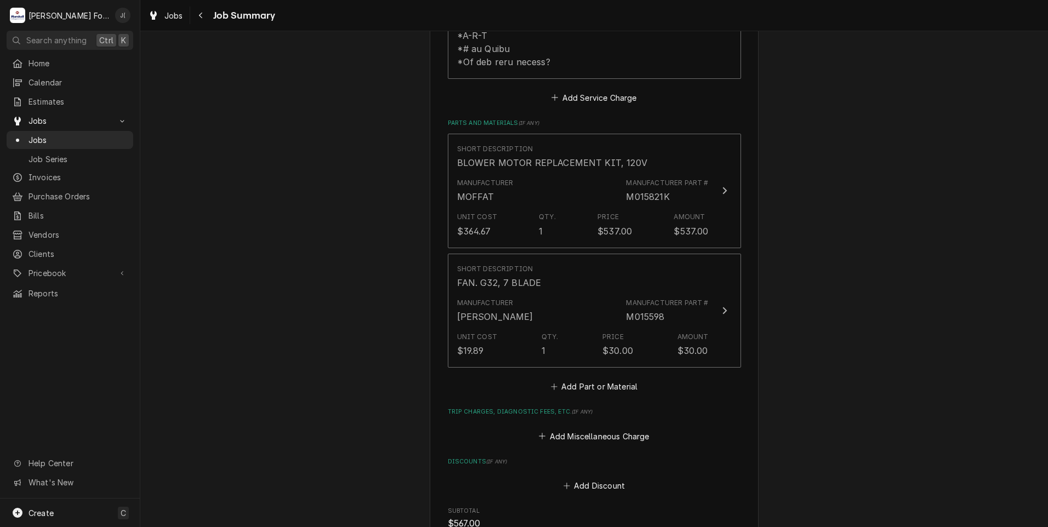
scroll to position [713, 0]
click at [561, 379] on button "Add Part or Material" at bounding box center [594, 386] width 90 height 15
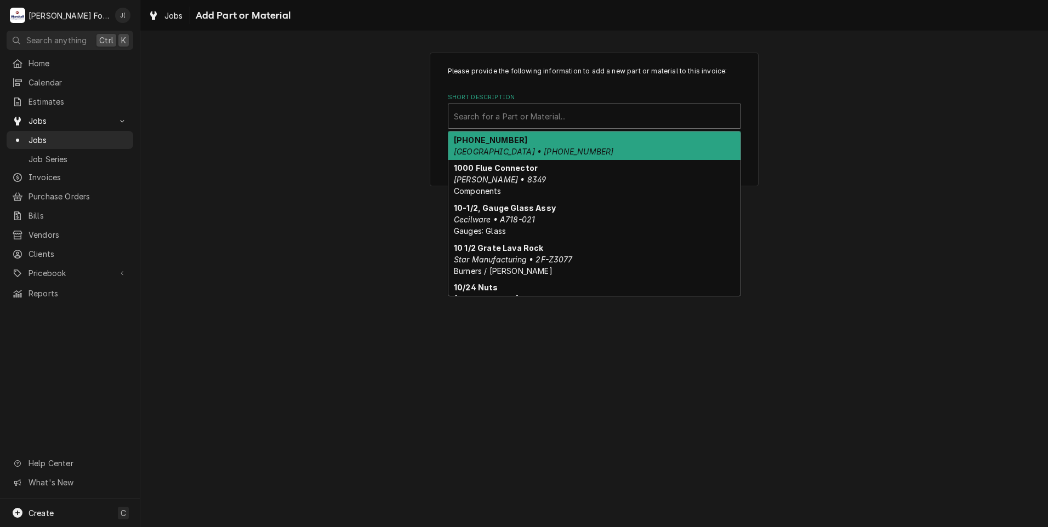
click at [468, 115] on div "Short Description" at bounding box center [594, 116] width 281 height 20
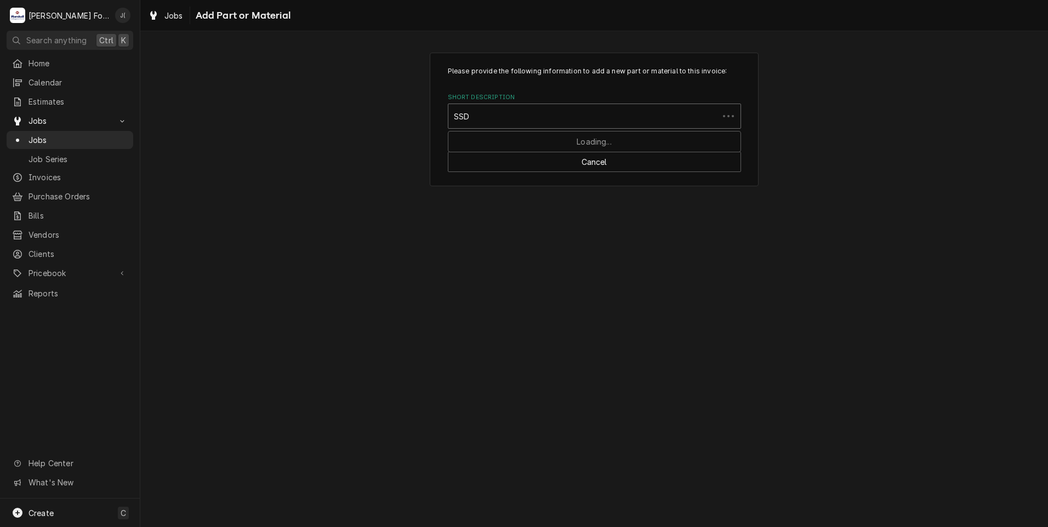
type input "SSDT"
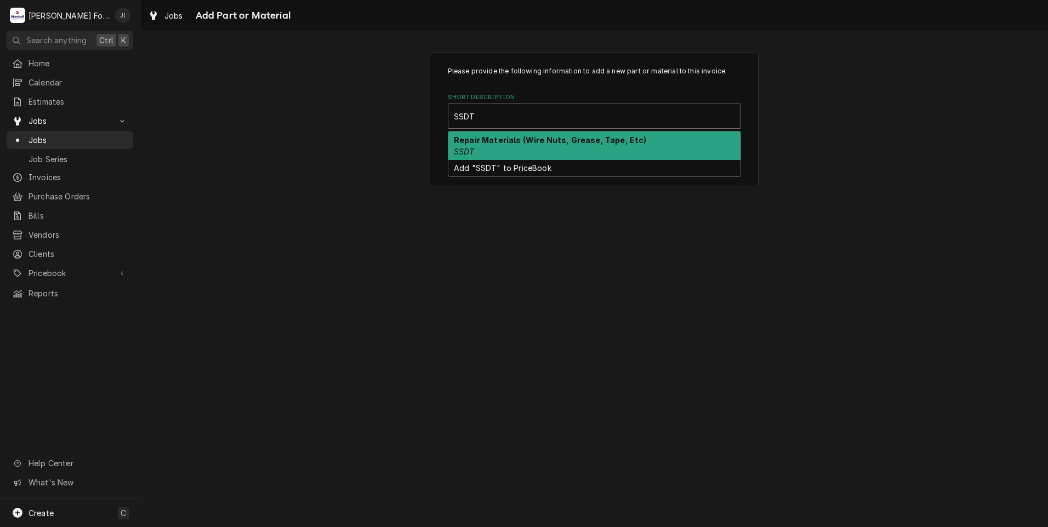
click at [485, 148] on div "Repair Materials (Wire Nuts, Grease, Tape, Etc) SSDT" at bounding box center [594, 146] width 292 height 29
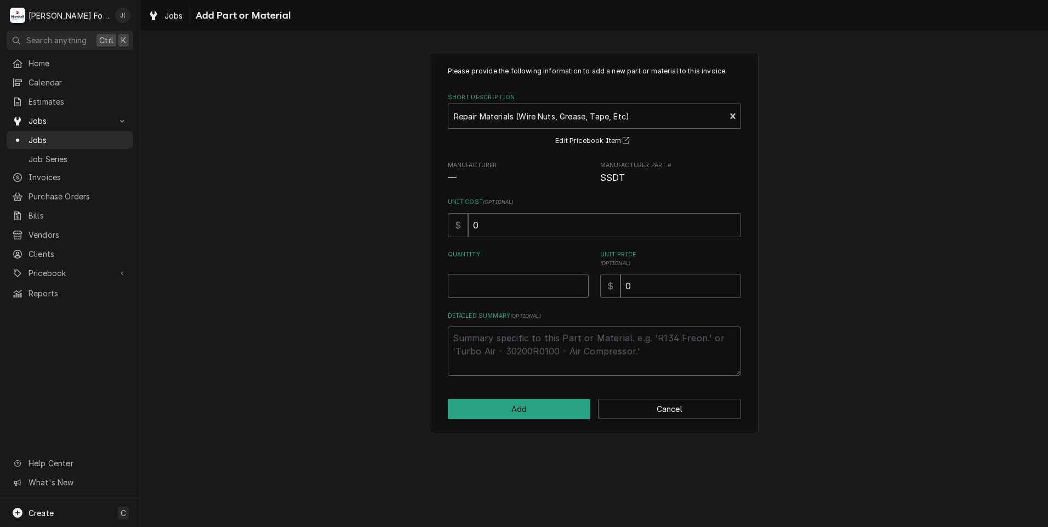
click at [503, 285] on input "Quantity" at bounding box center [518, 286] width 141 height 24
type textarea "x"
type input "1"
type textarea "x"
type input "1"
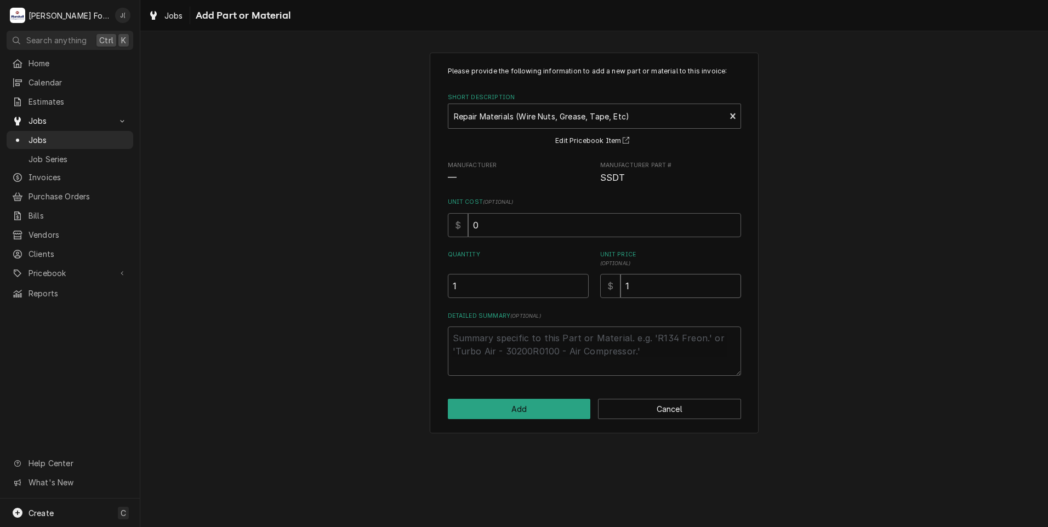
type textarea "x"
type input "12"
click at [526, 410] on button "Add" at bounding box center [519, 409] width 143 height 20
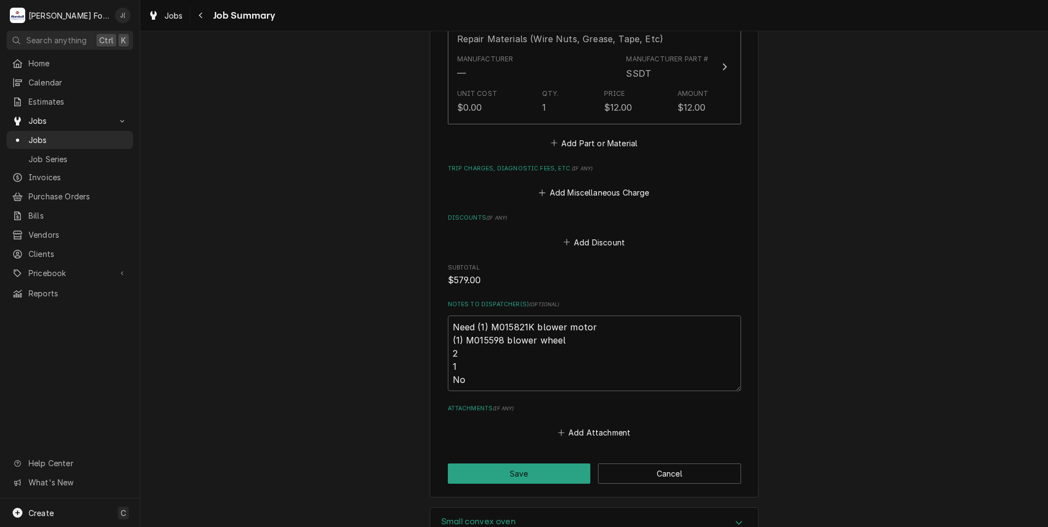
scroll to position [1146, 0]
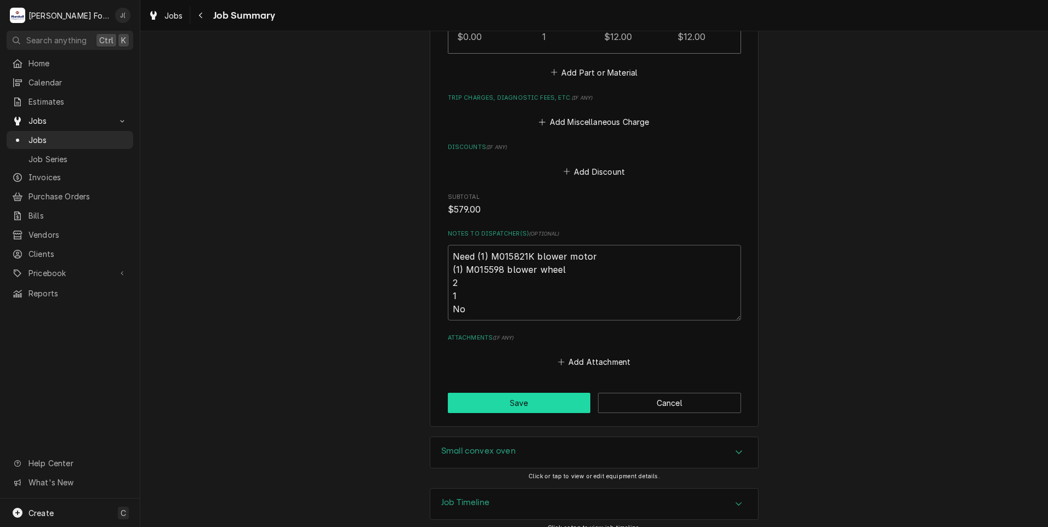
click at [475, 393] on button "Save" at bounding box center [519, 403] width 143 height 20
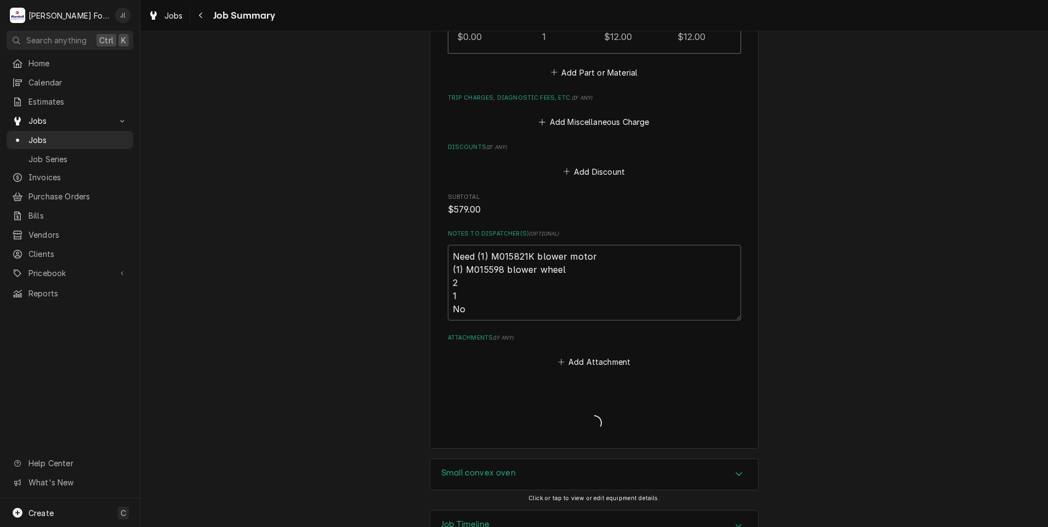
type textarea "x"
